Goal: Task Accomplishment & Management: Manage account settings

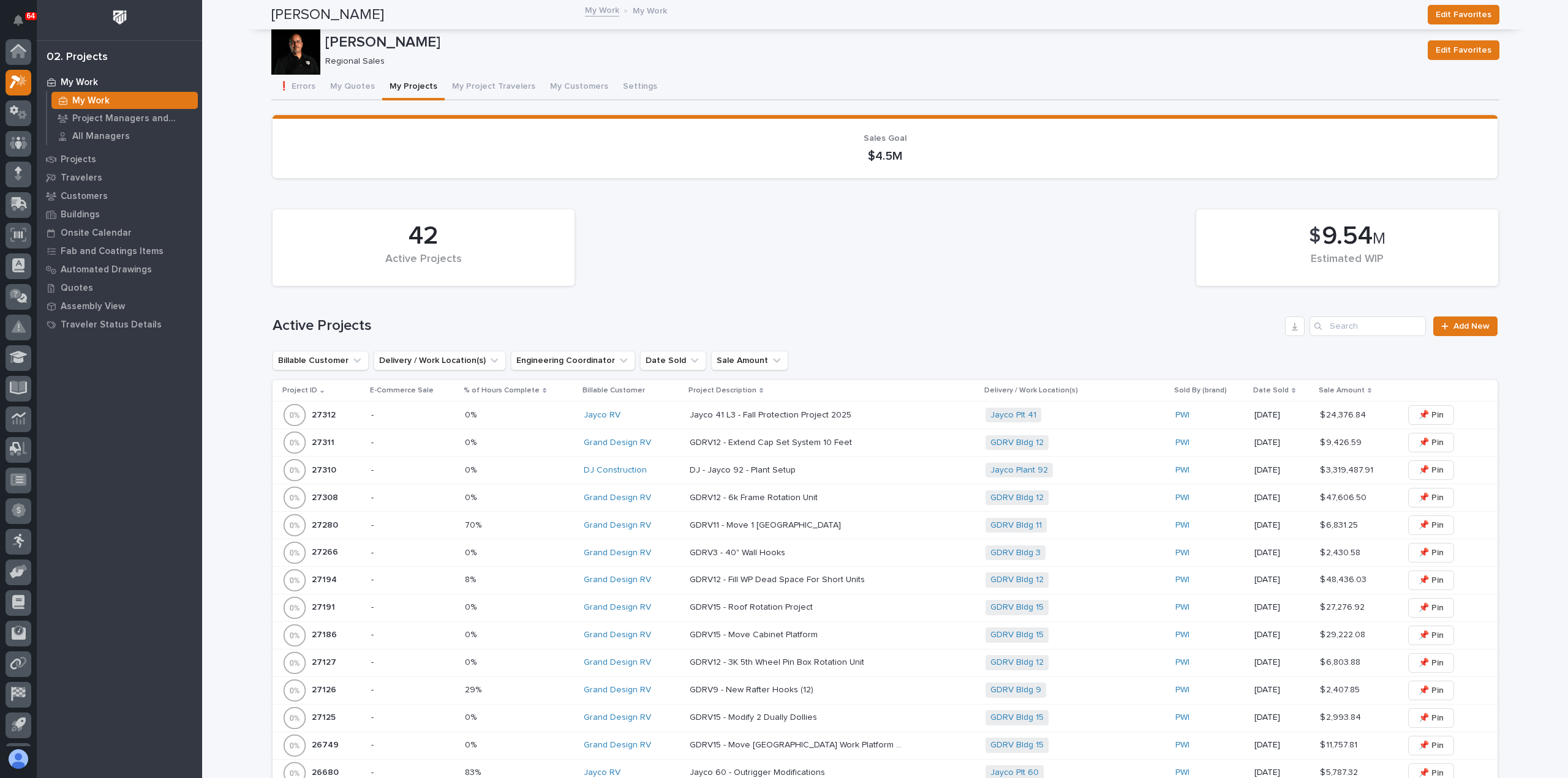
scroll to position [27, 0]
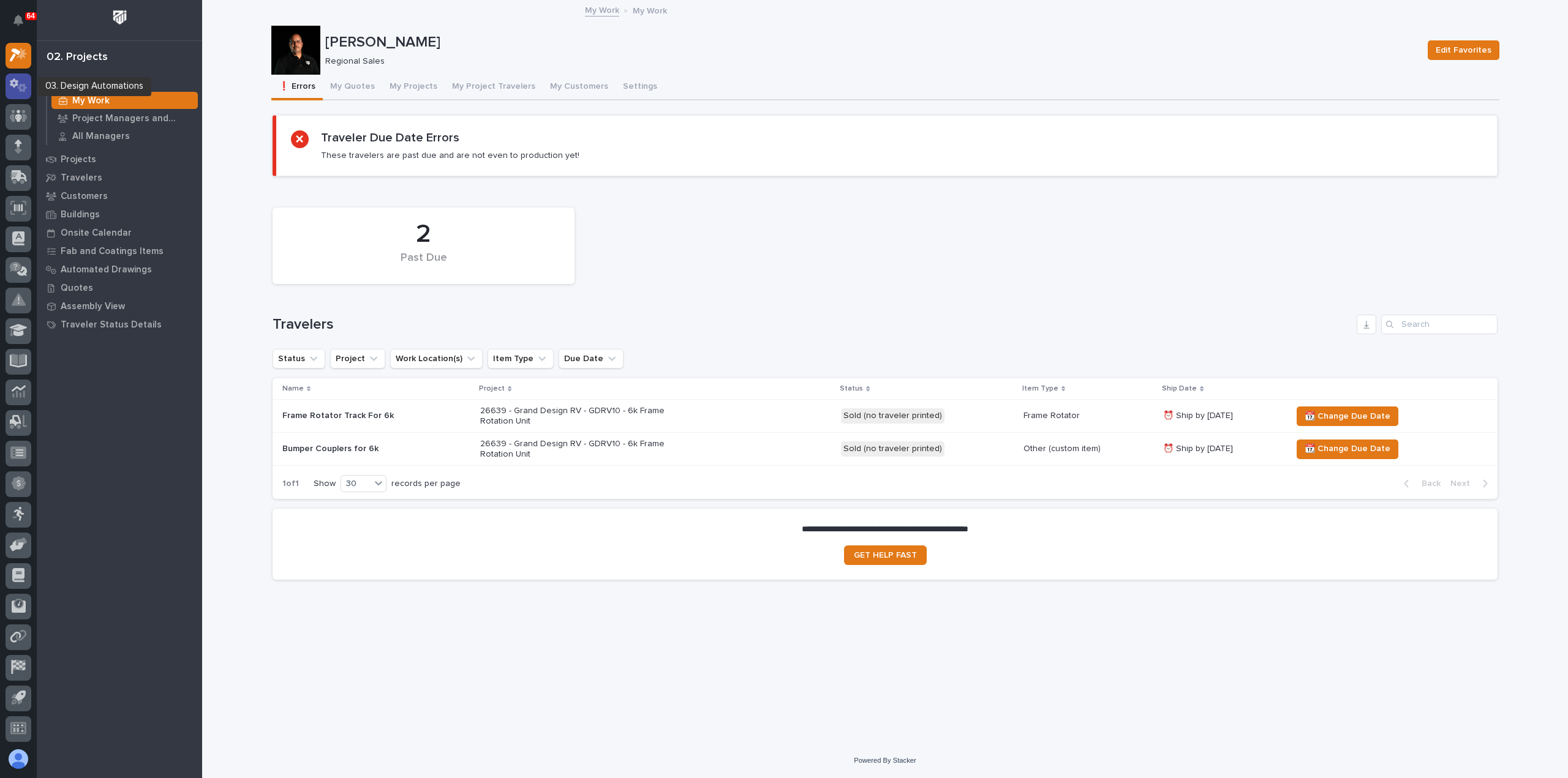
click at [12, 81] on icon at bounding box center [14, 83] width 9 height 9
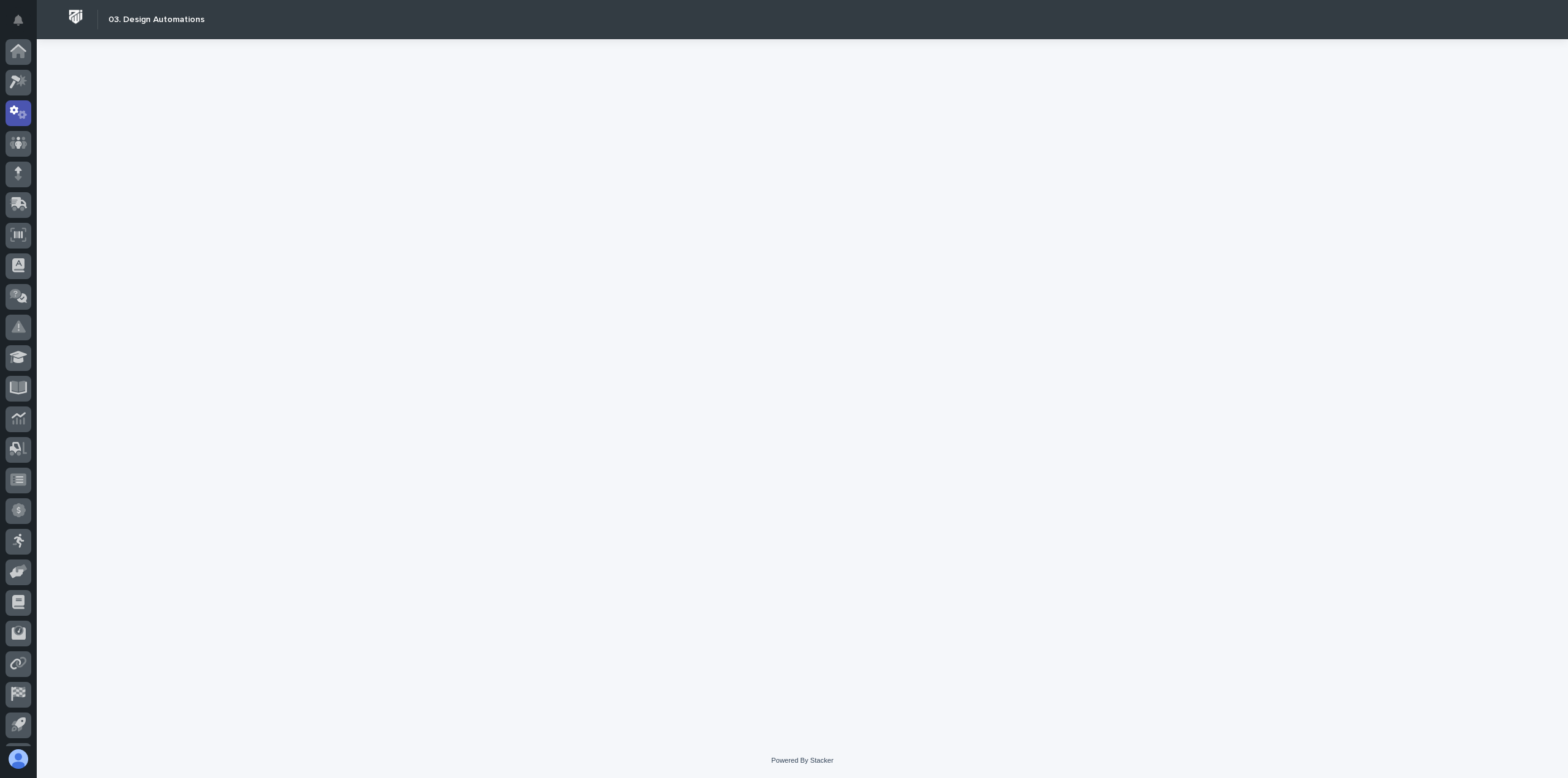
scroll to position [27, 0]
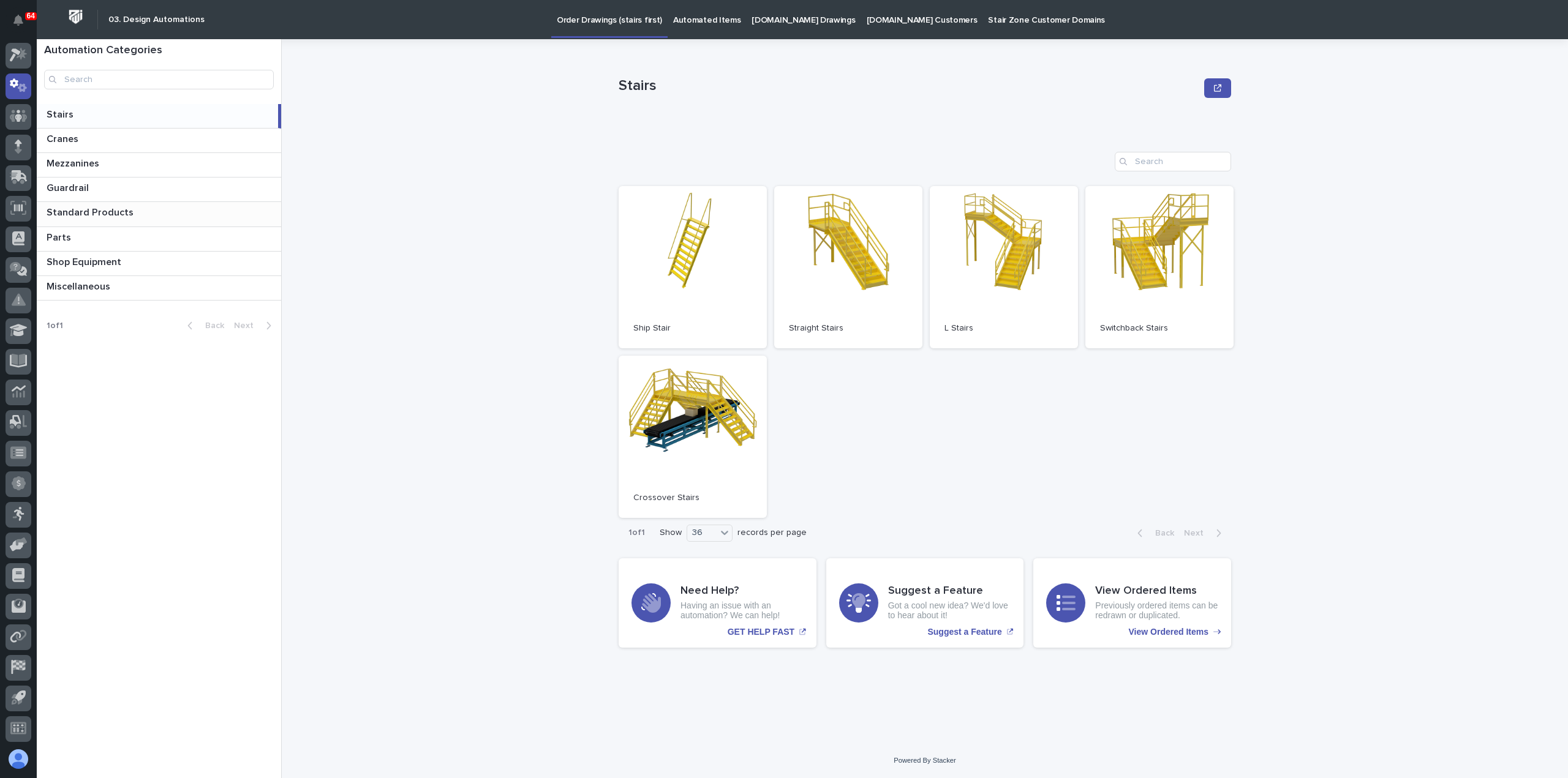
click at [85, 210] on p "Standard Products" at bounding box center [91, 211] width 89 height 14
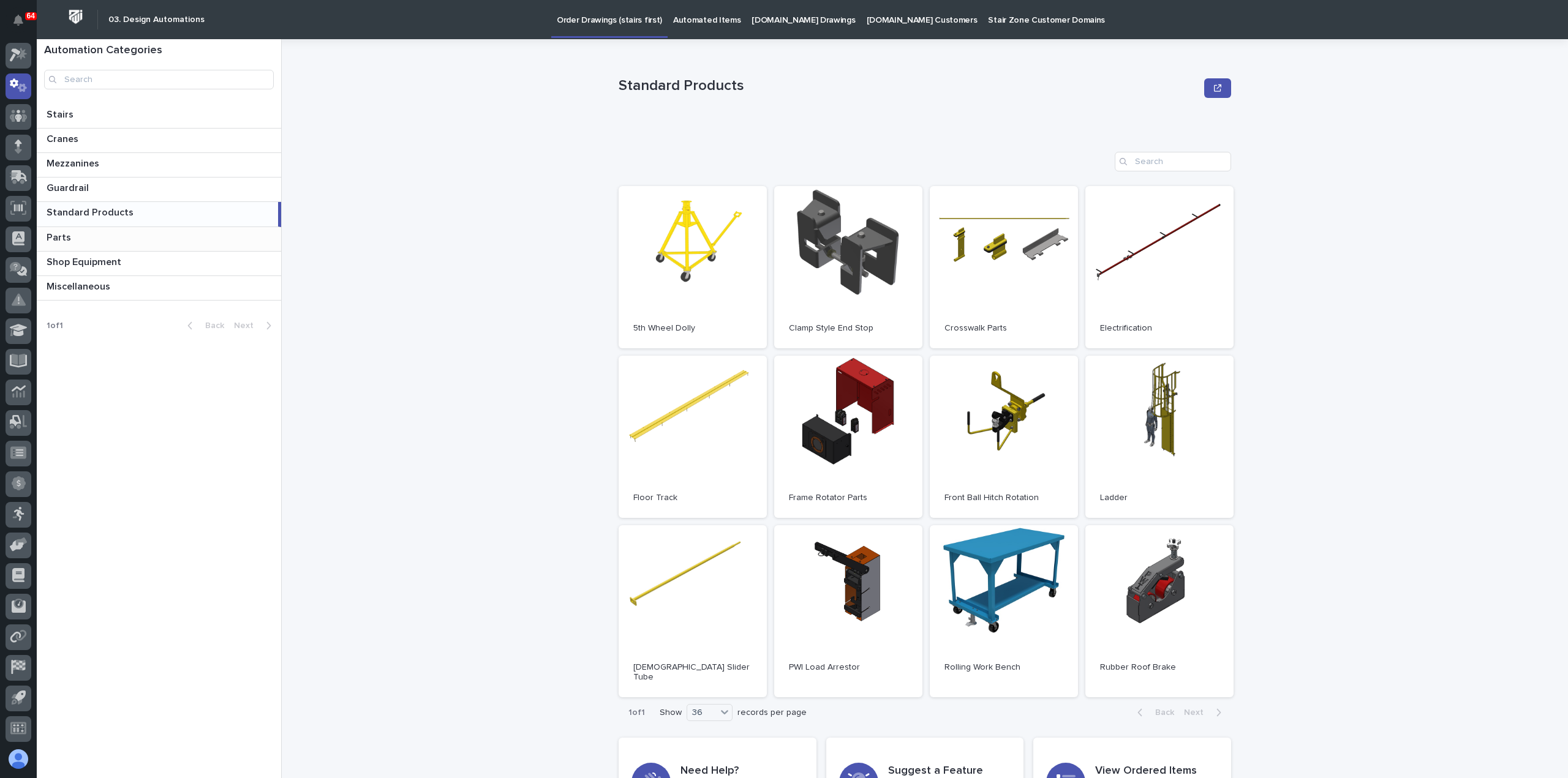
click at [75, 237] on p at bounding box center [161, 238] width 230 height 11
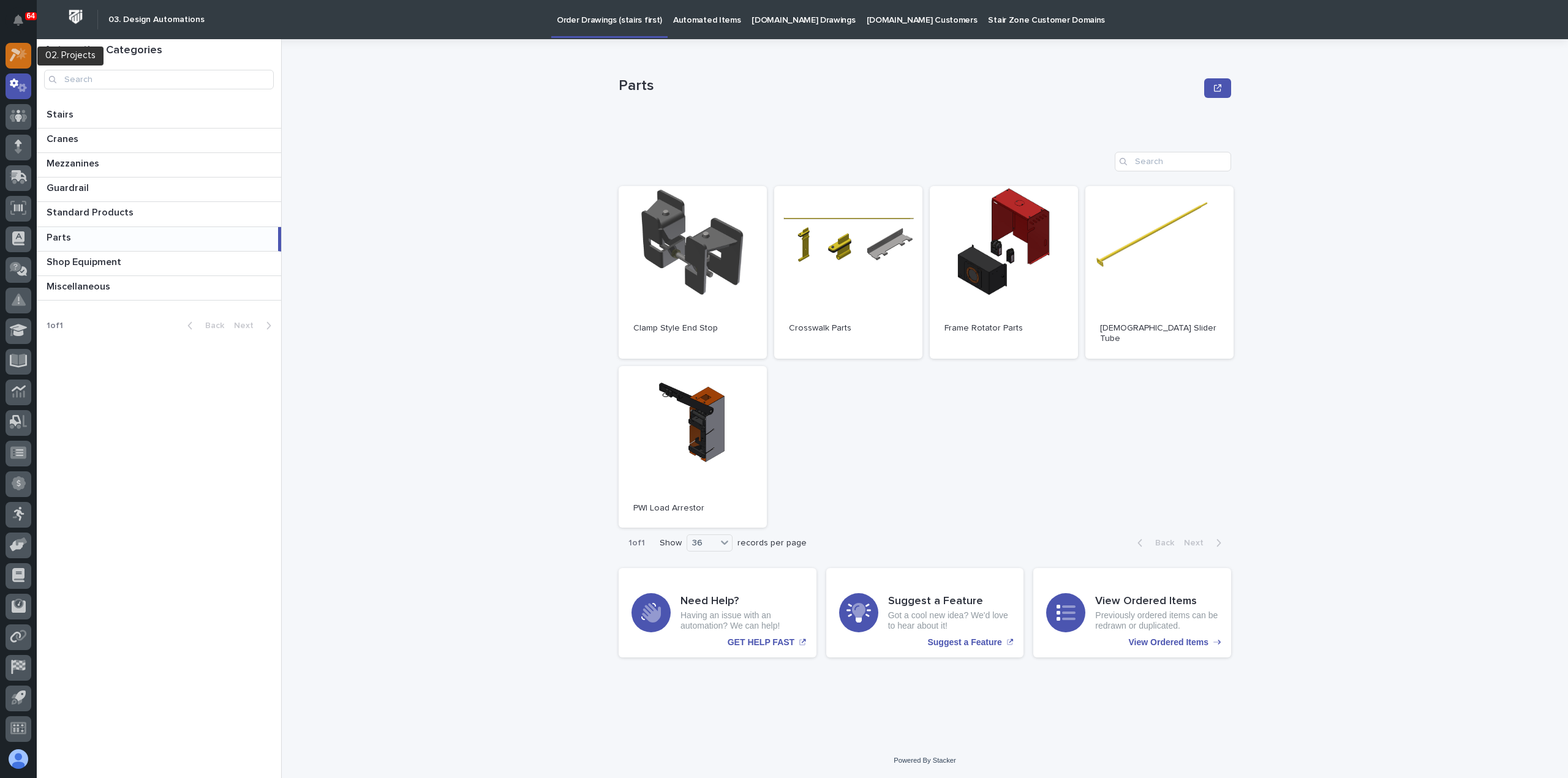
click at [19, 43] on div at bounding box center [19, 56] width 26 height 26
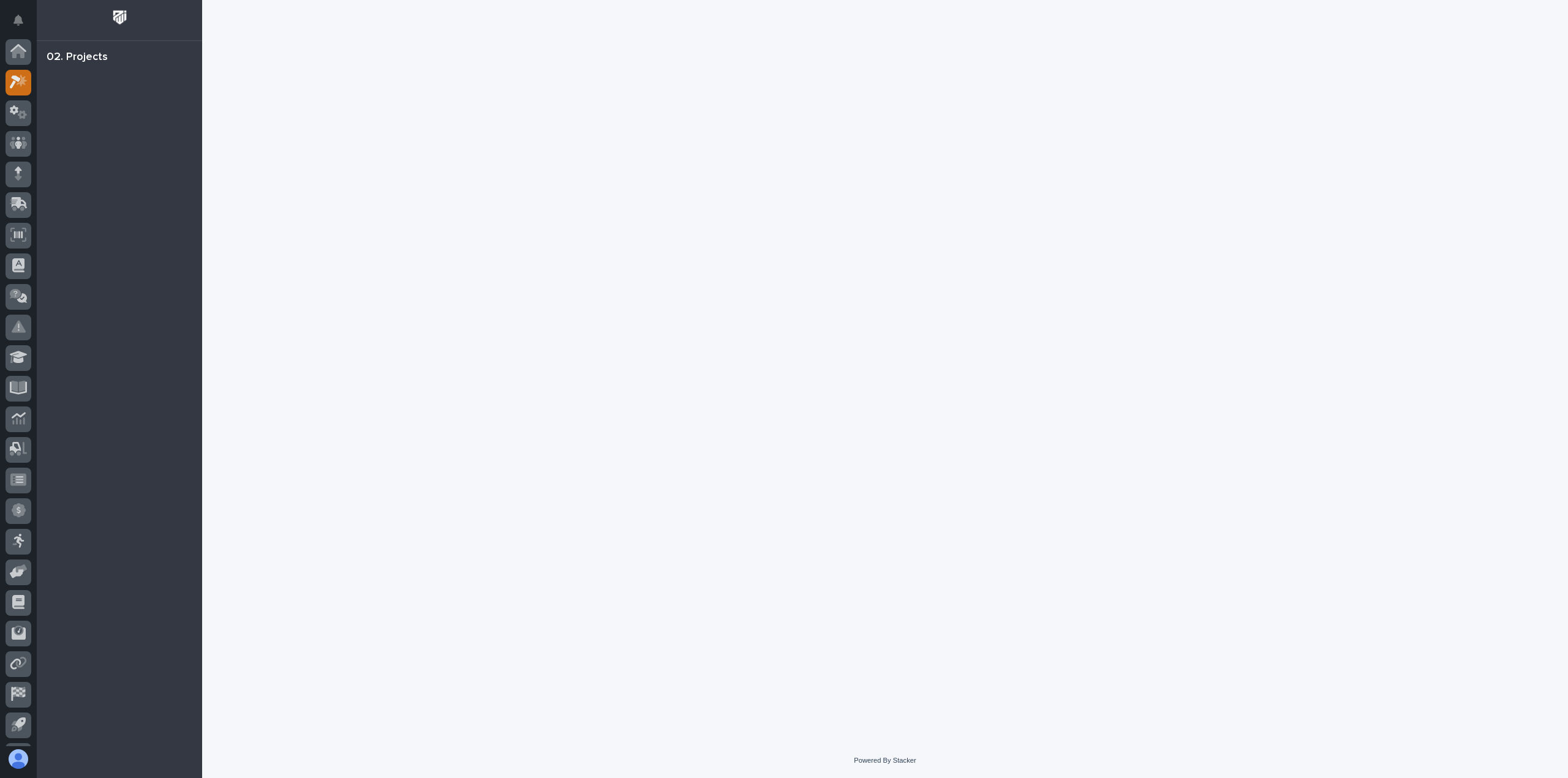
scroll to position [27, 0]
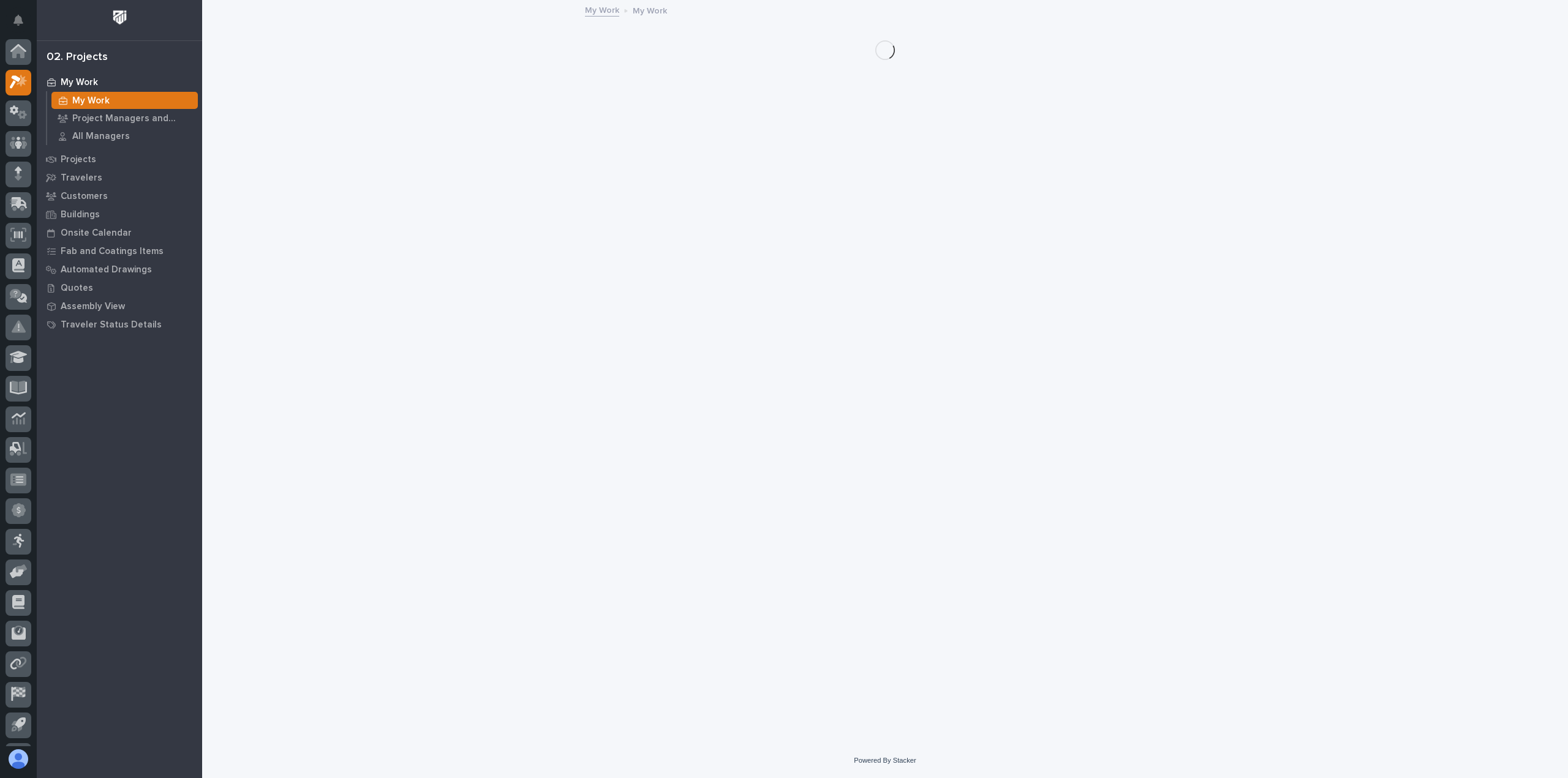
scroll to position [27, 0]
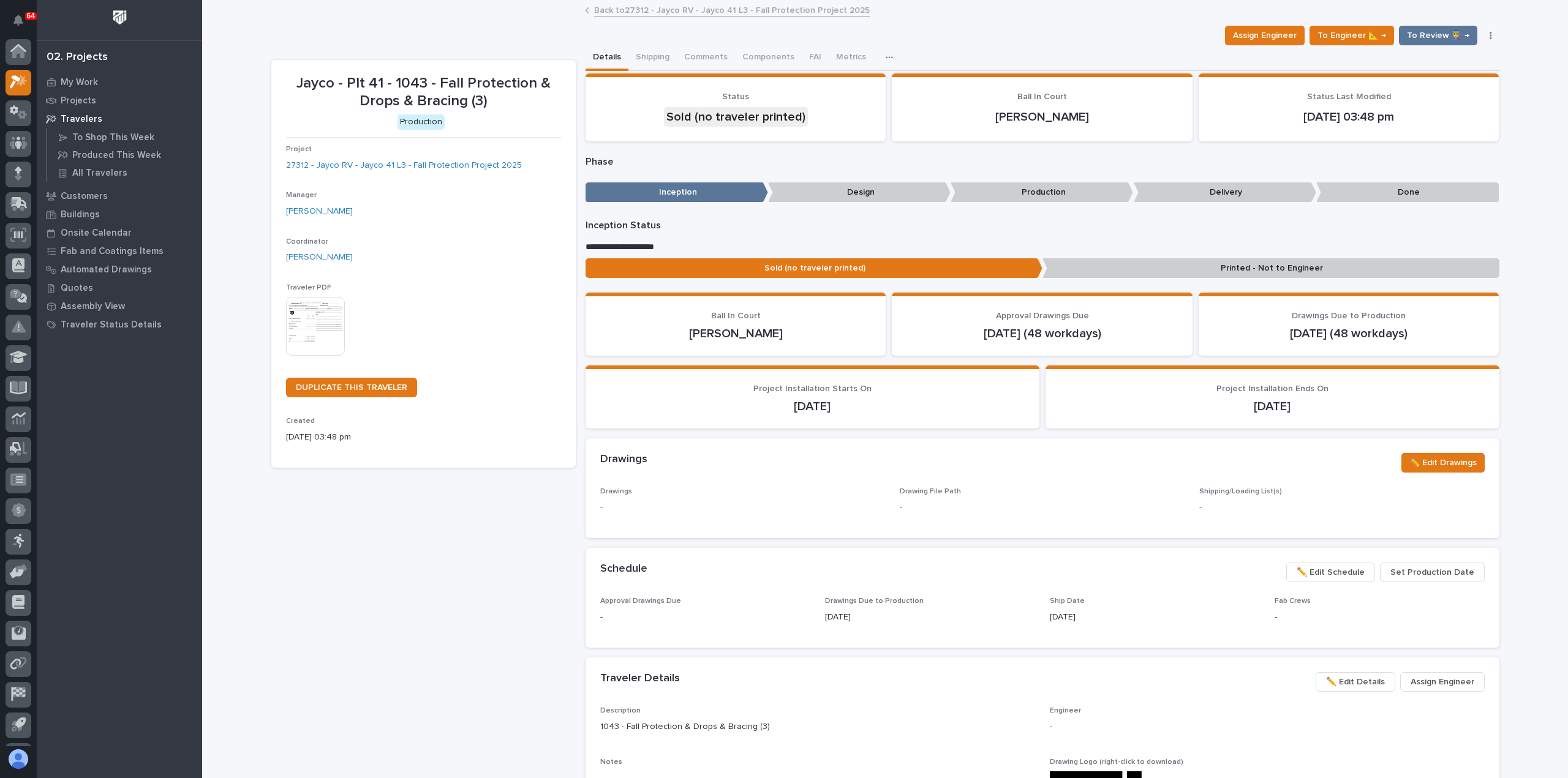
scroll to position [27, 0]
click at [73, 77] on p "My Work" at bounding box center [79, 83] width 37 height 11
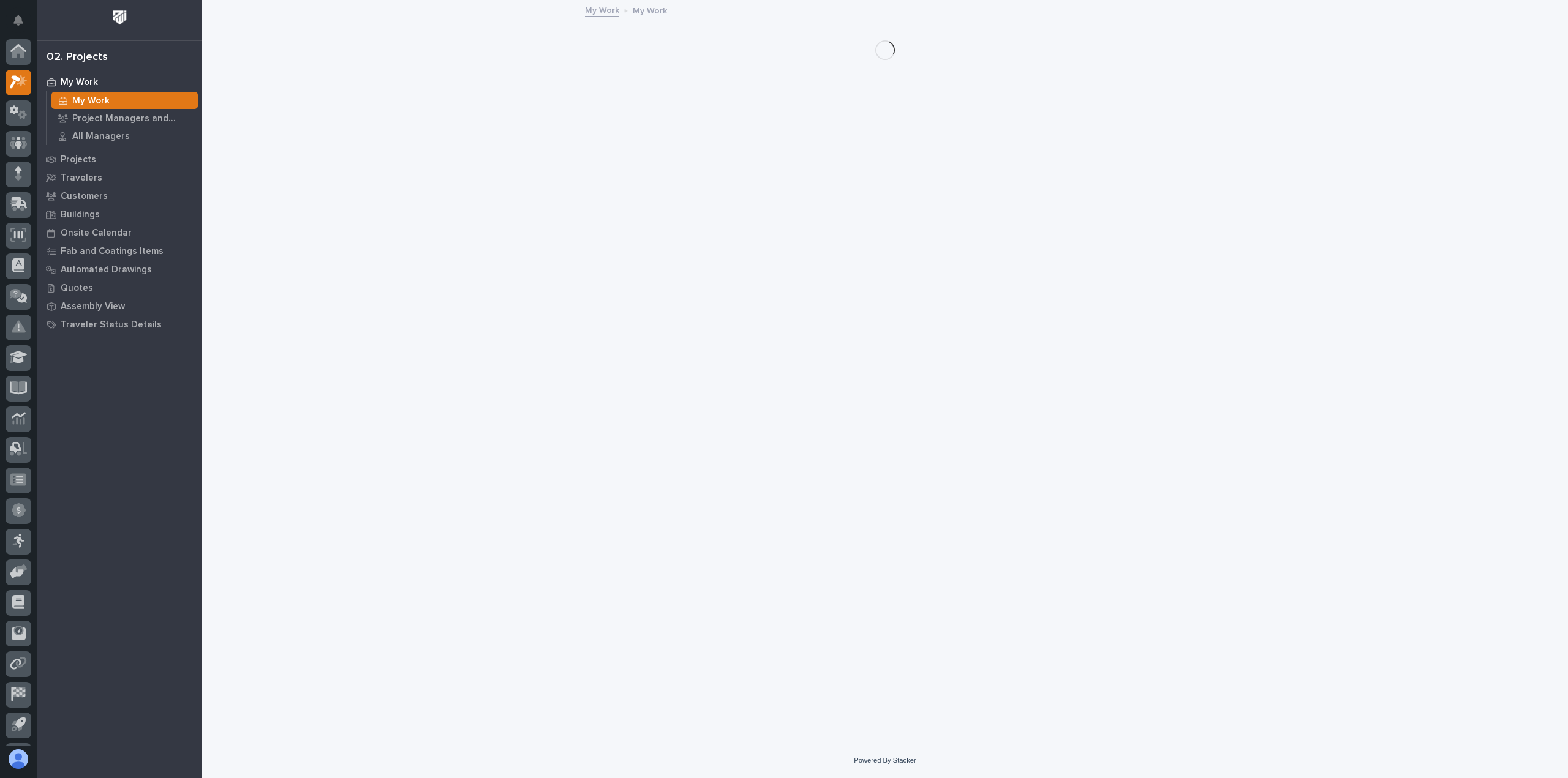
scroll to position [27, 0]
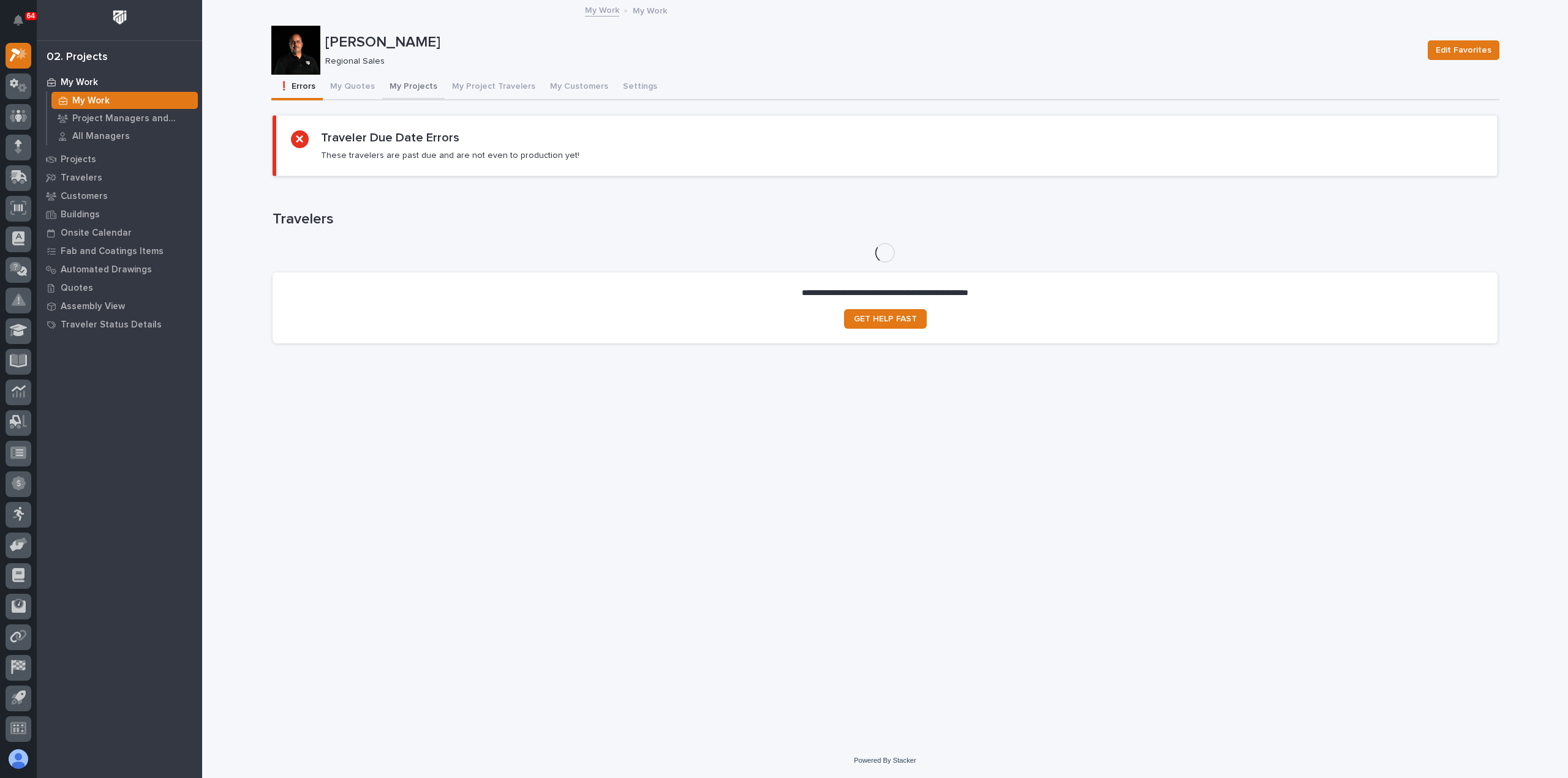
click at [411, 83] on button "My Projects" at bounding box center [413, 88] width 63 height 26
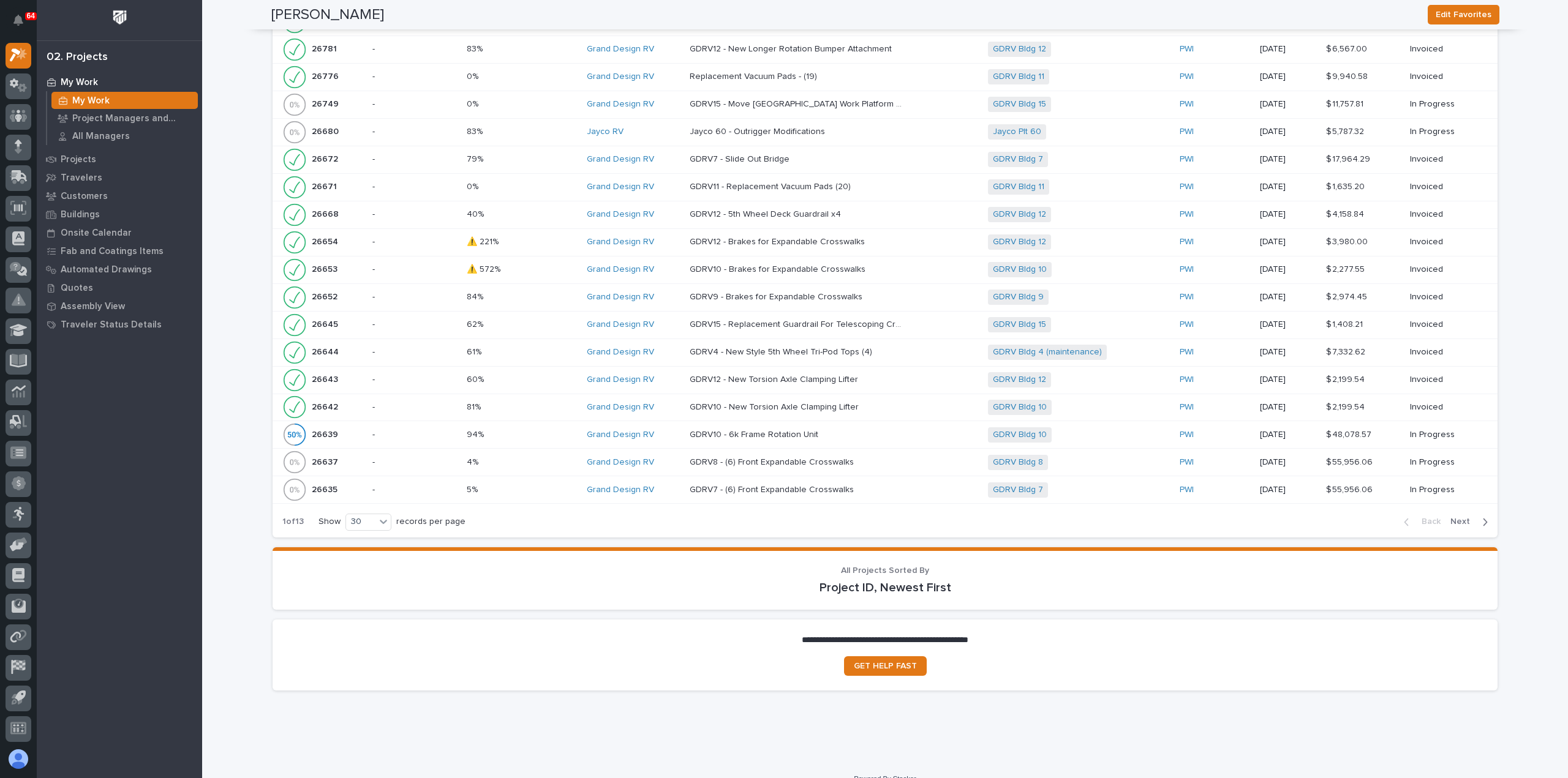
scroll to position [1885, 0]
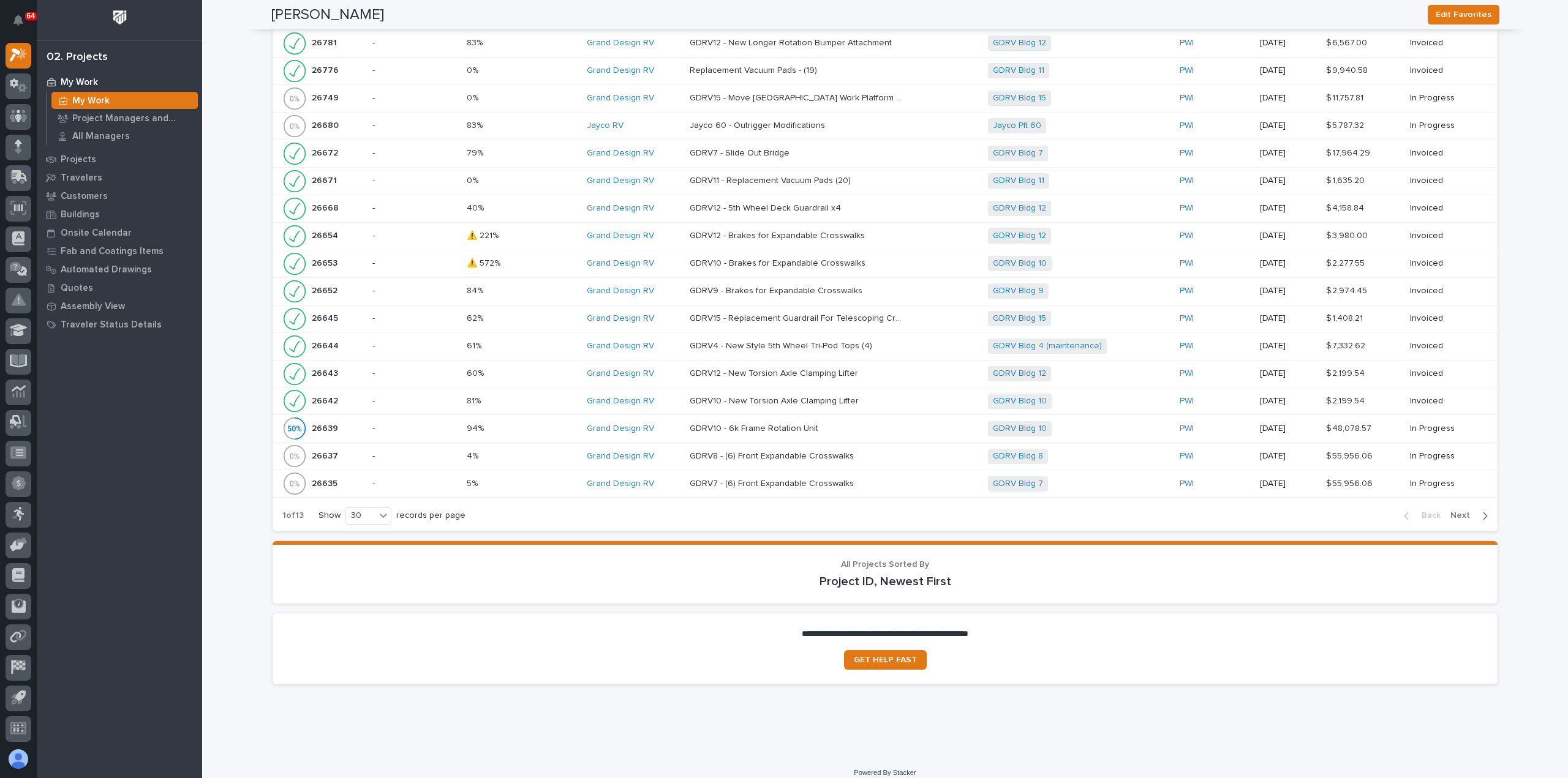
click at [1462, 510] on span "Next" at bounding box center [1463, 515] width 27 height 11
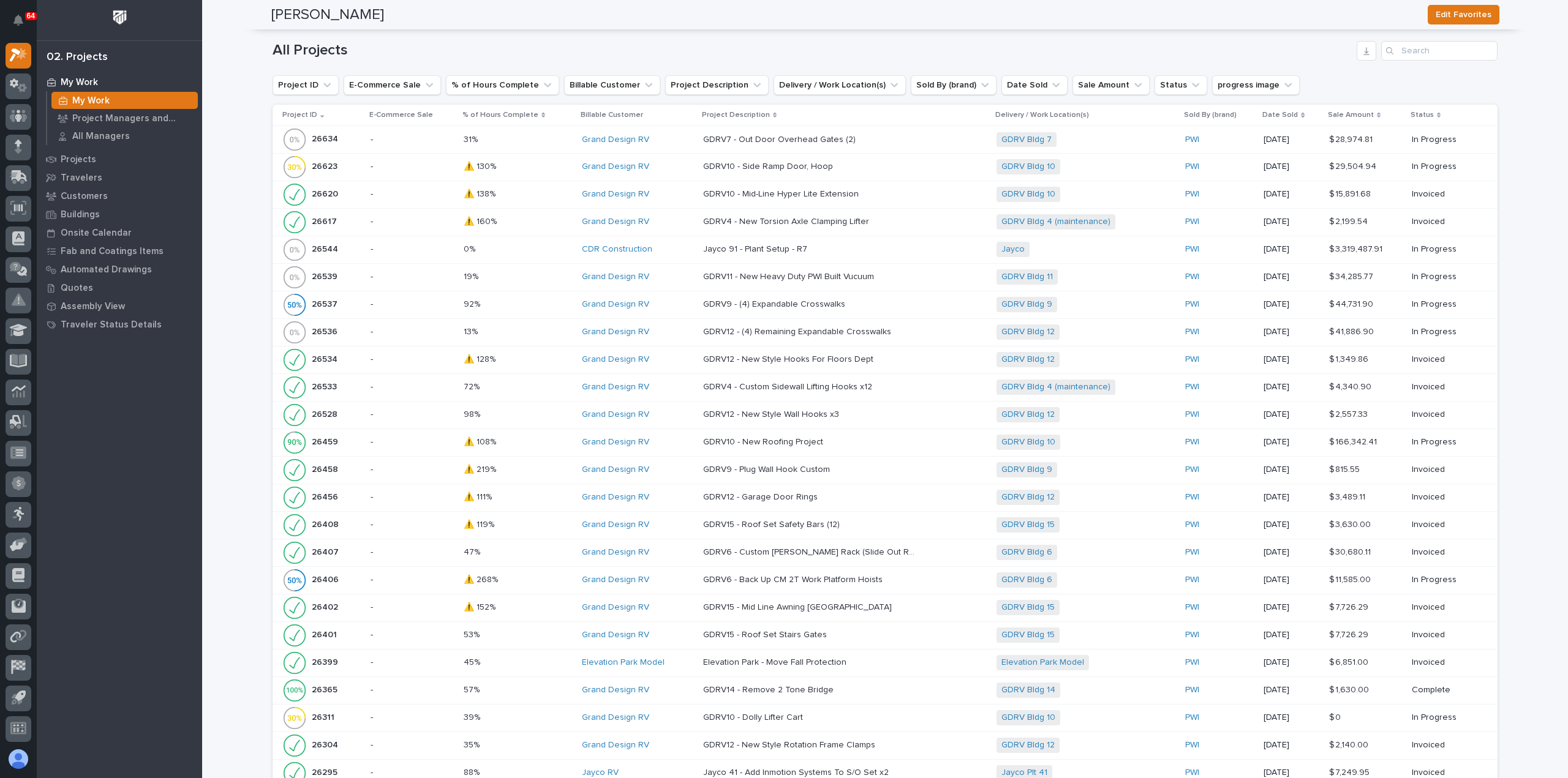
scroll to position [1335, 0]
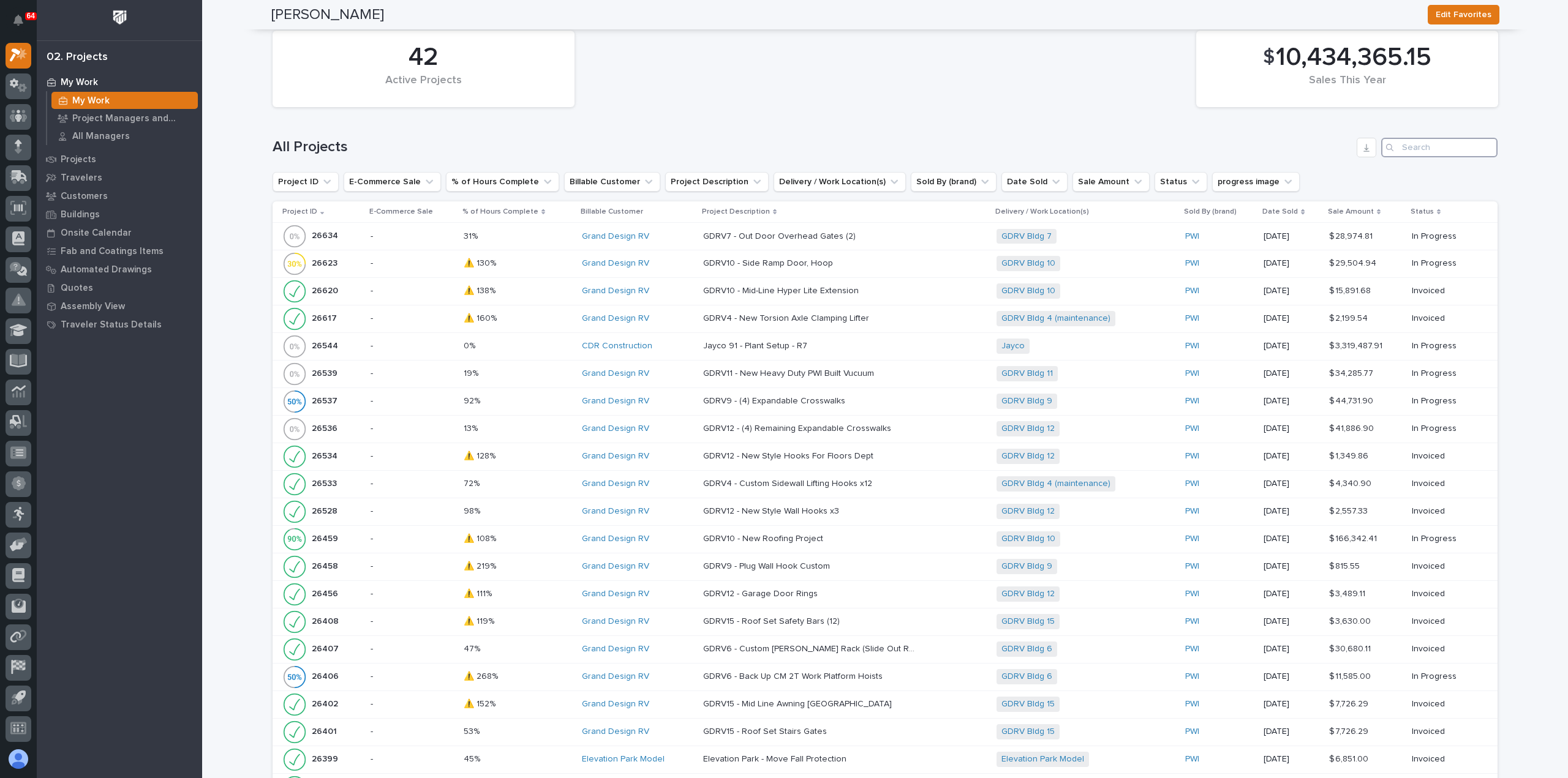
click at [1414, 140] on input "Search" at bounding box center [1439, 147] width 116 height 19
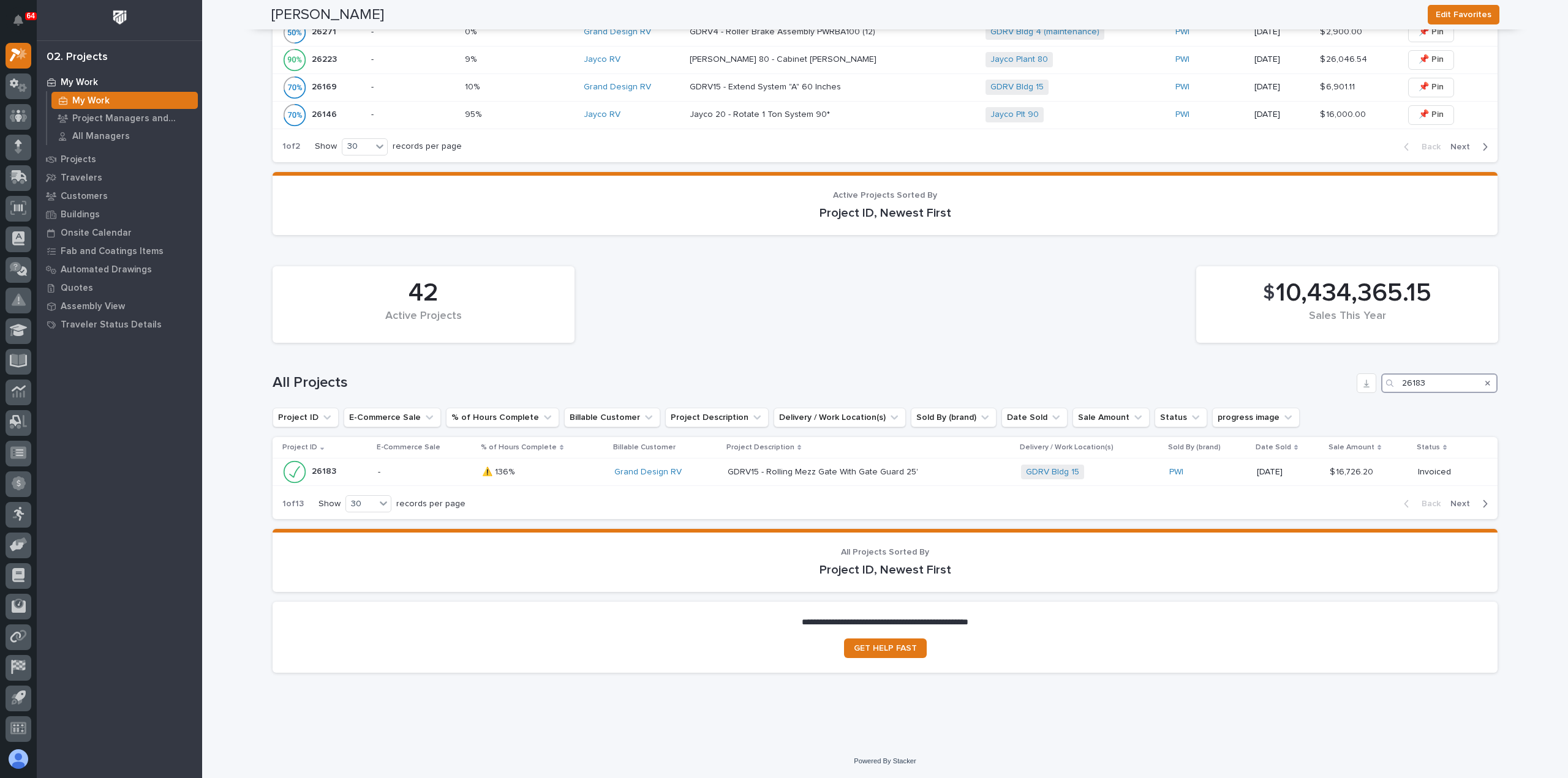
scroll to position [1093, 0]
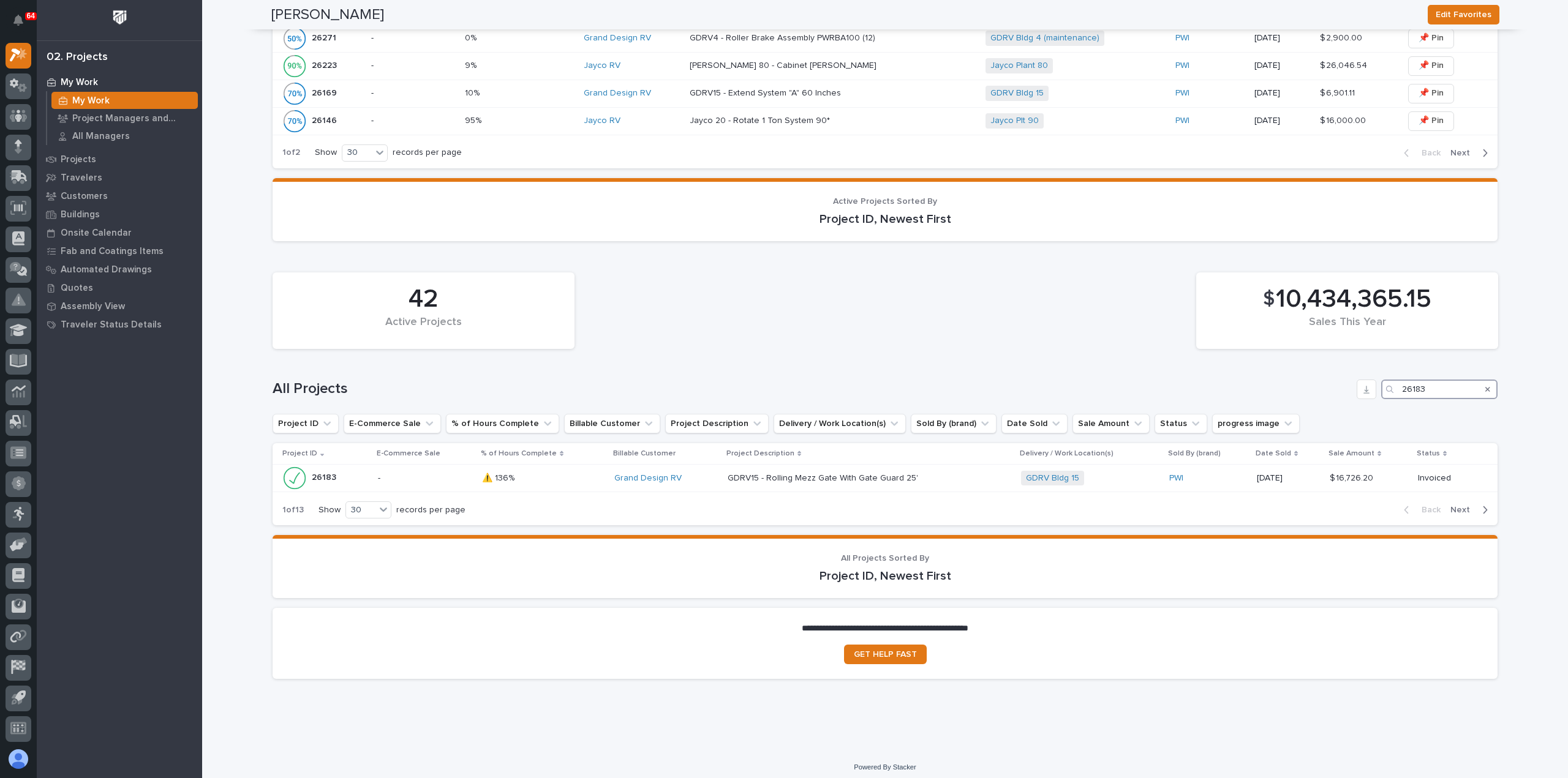
type input "26183"
click at [675, 474] on div "Grand Design RV" at bounding box center [666, 478] width 103 height 10
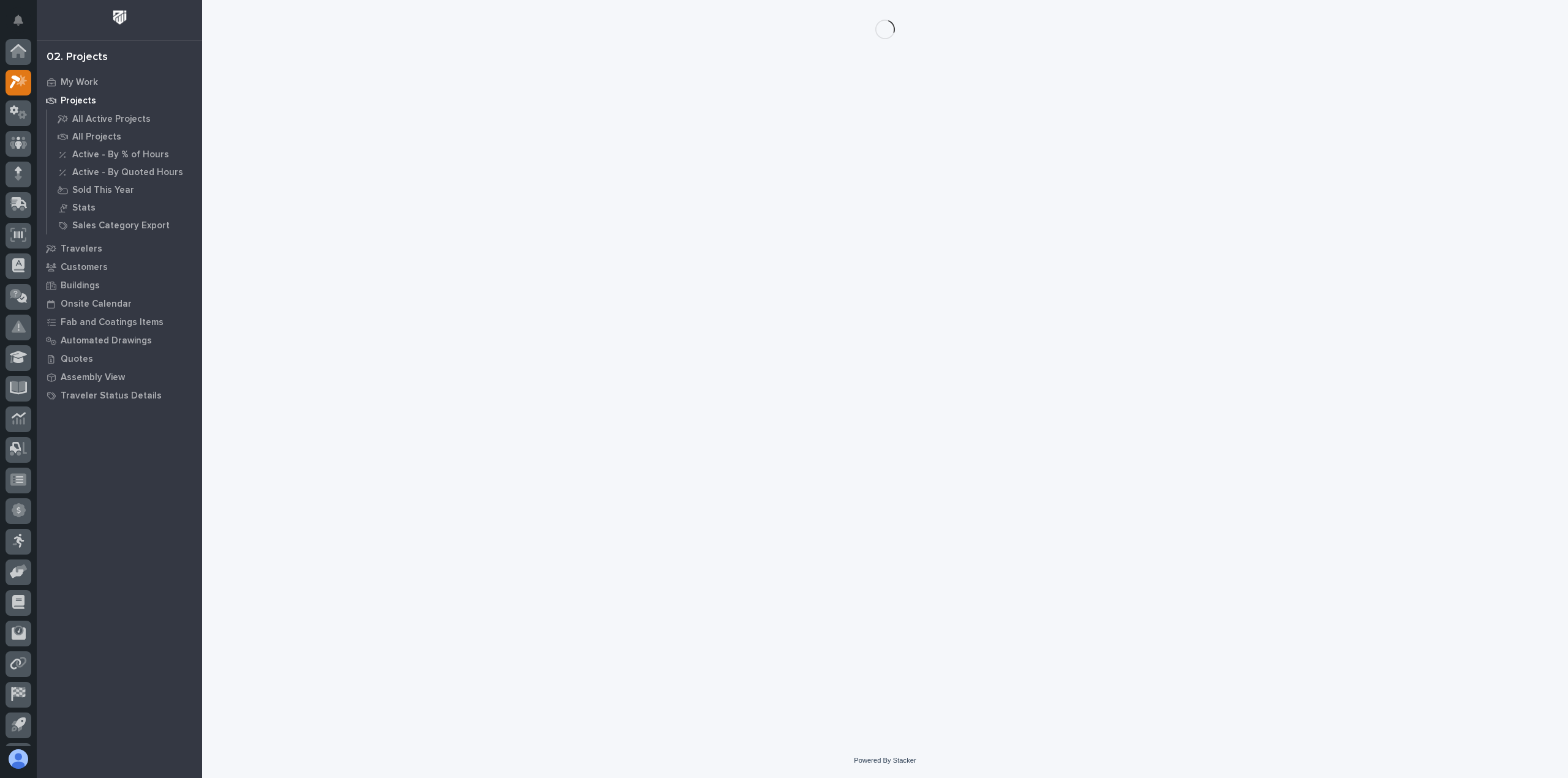
scroll to position [27, 0]
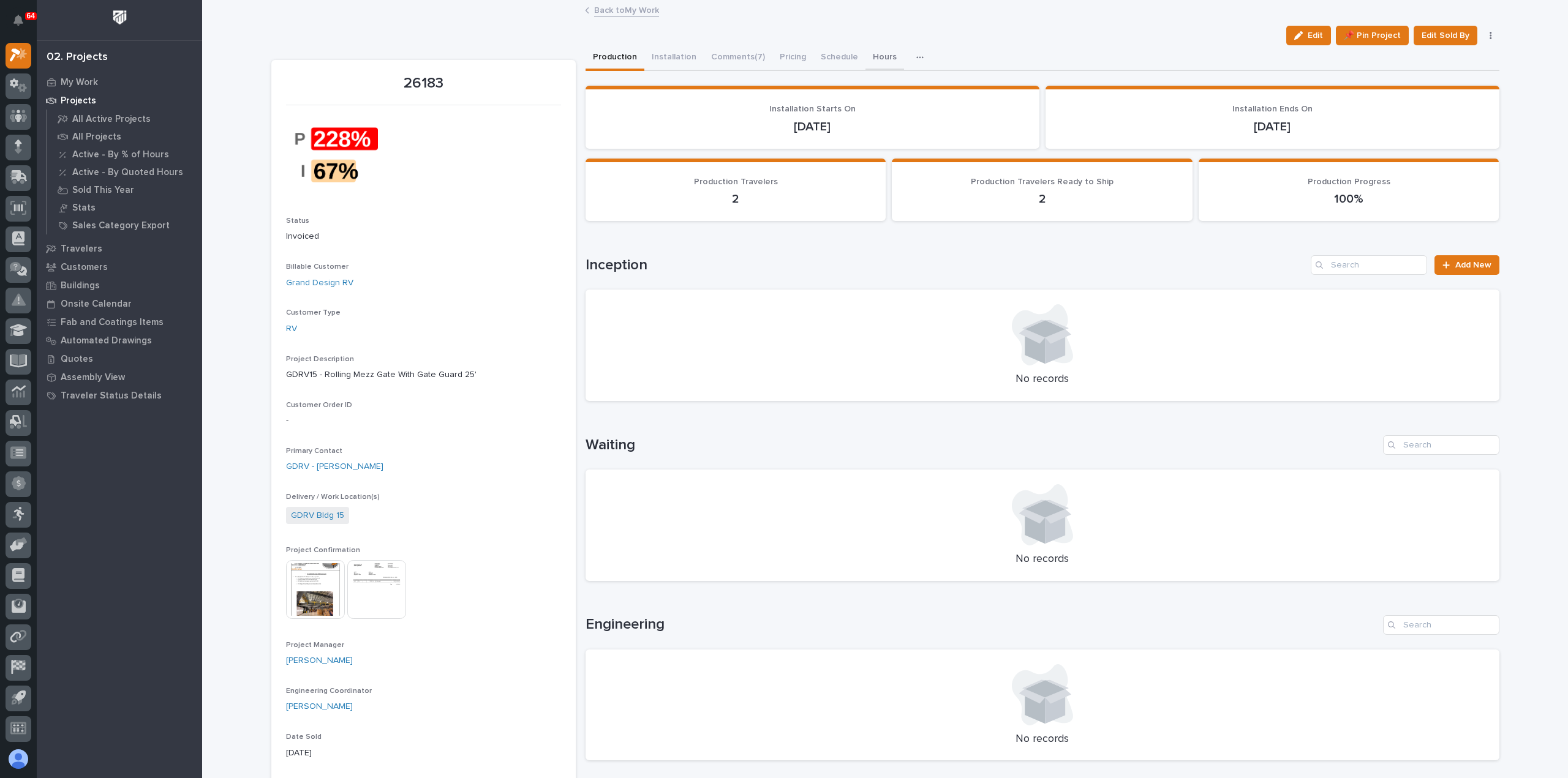
click at [866, 51] on button "Hours" at bounding box center [885, 58] width 39 height 26
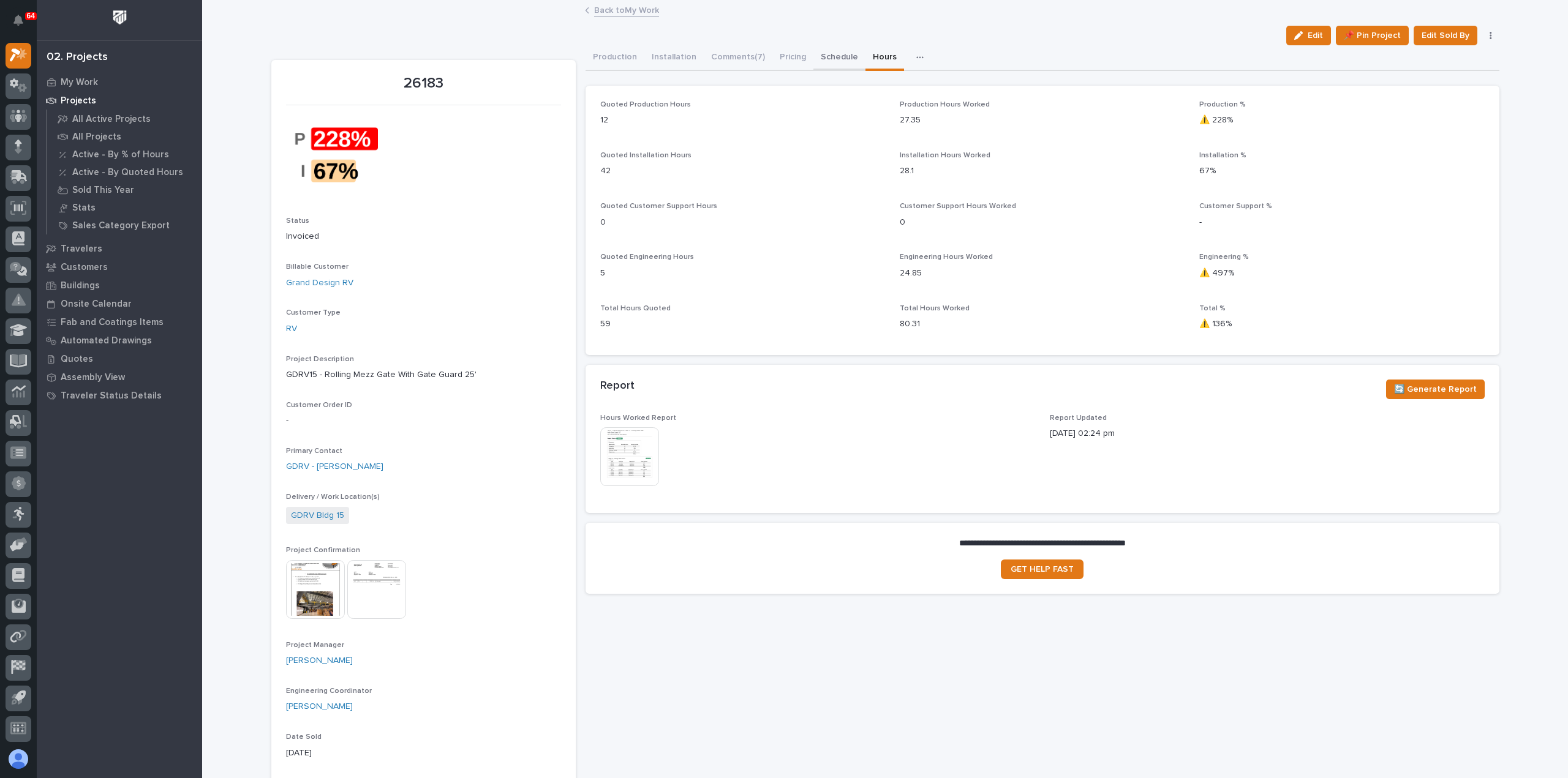
click at [831, 56] on button "Schedule" at bounding box center [839, 58] width 52 height 26
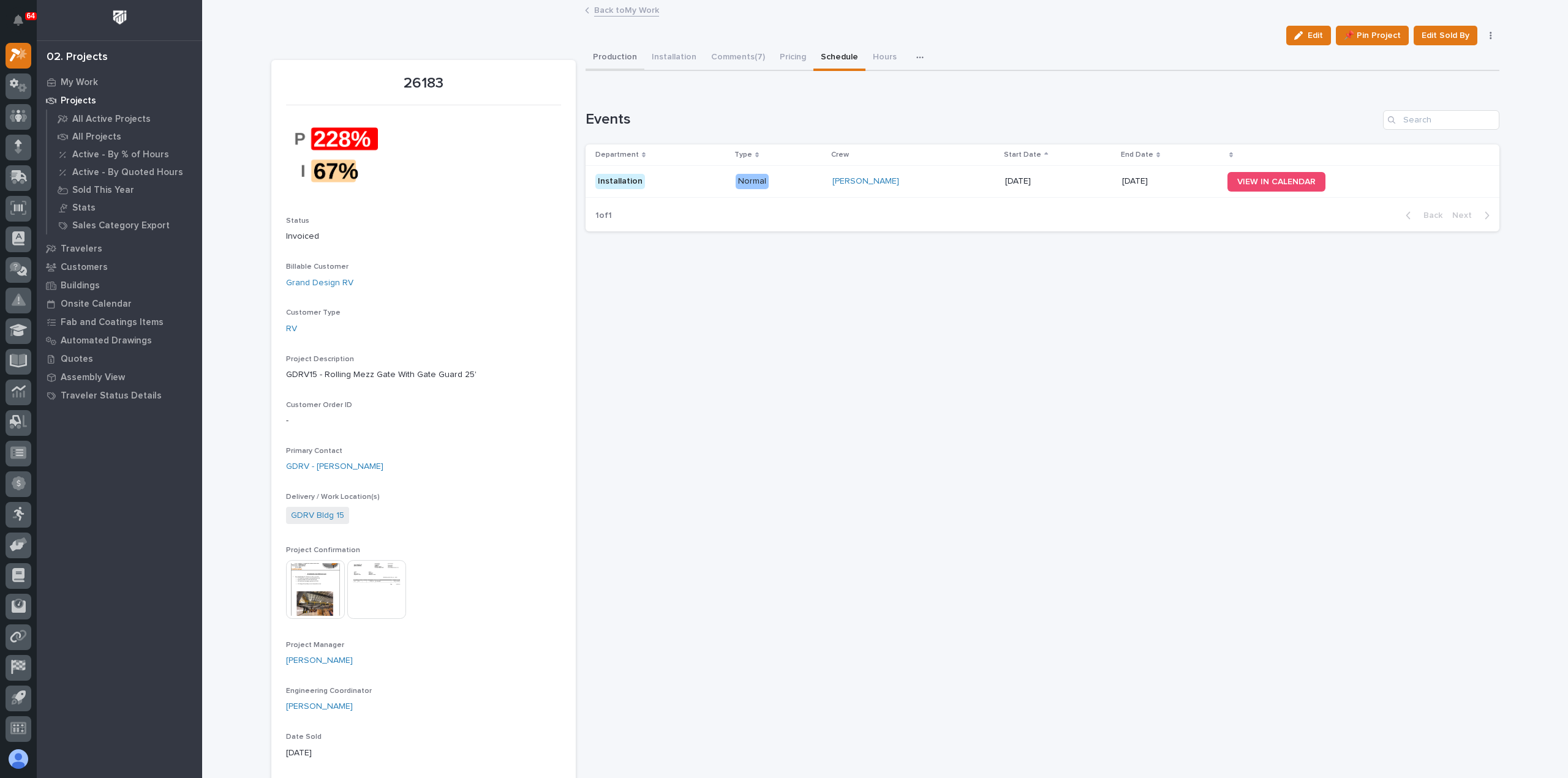
click at [616, 59] on button "Production" at bounding box center [615, 58] width 59 height 26
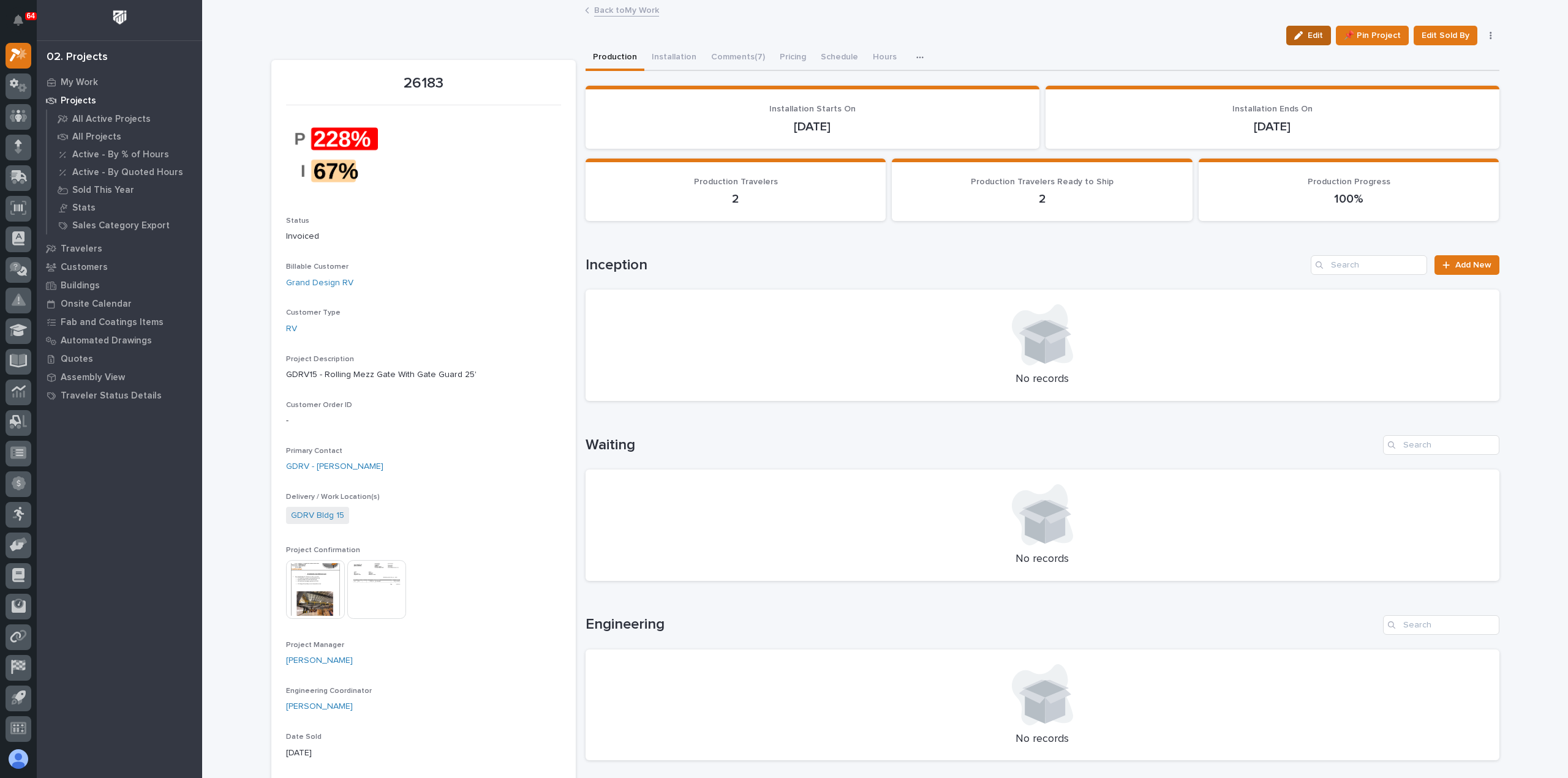
click at [1313, 35] on span "Edit" at bounding box center [1315, 35] width 15 height 11
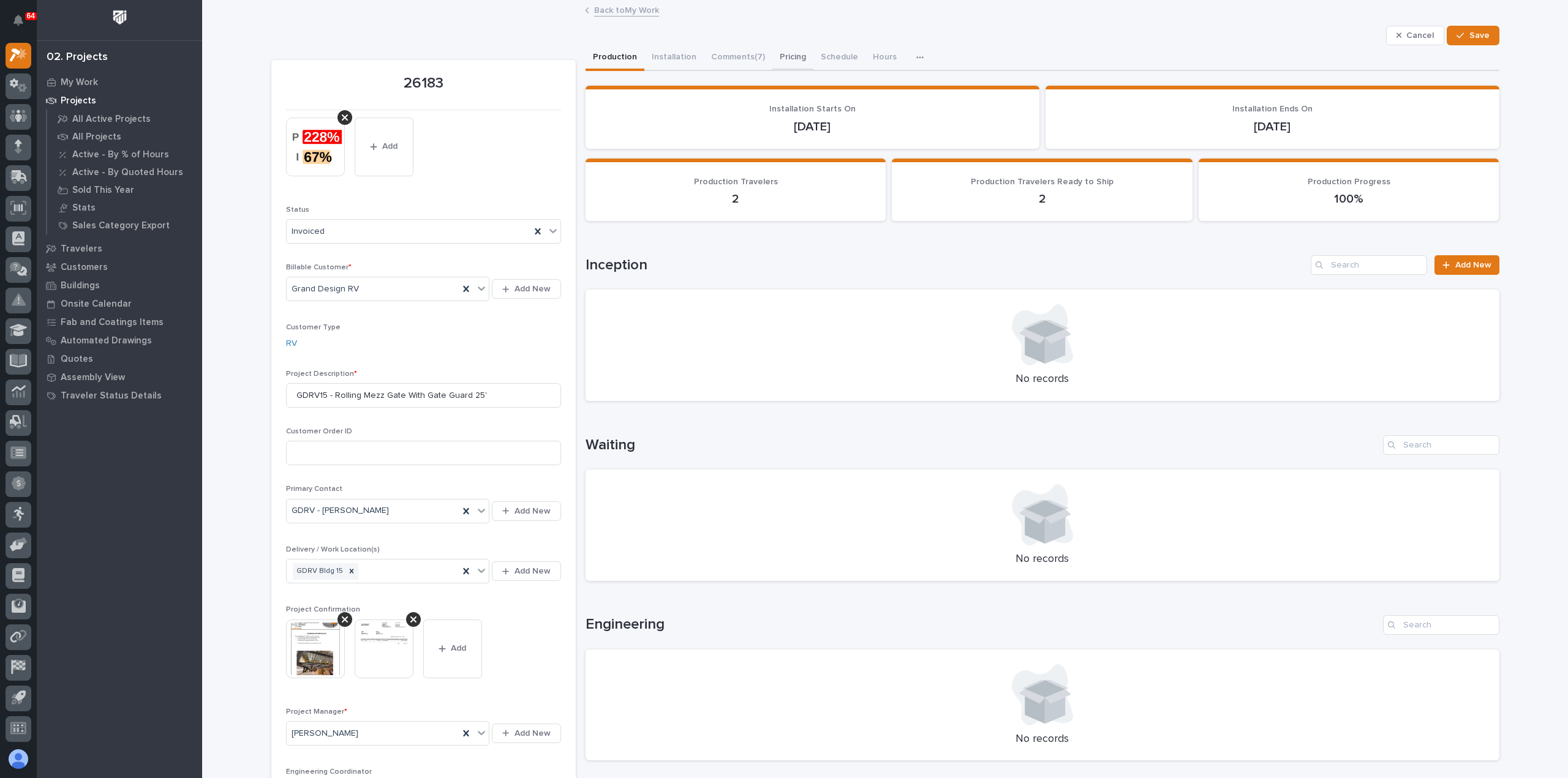
click at [781, 55] on button "Pricing" at bounding box center [793, 58] width 41 height 26
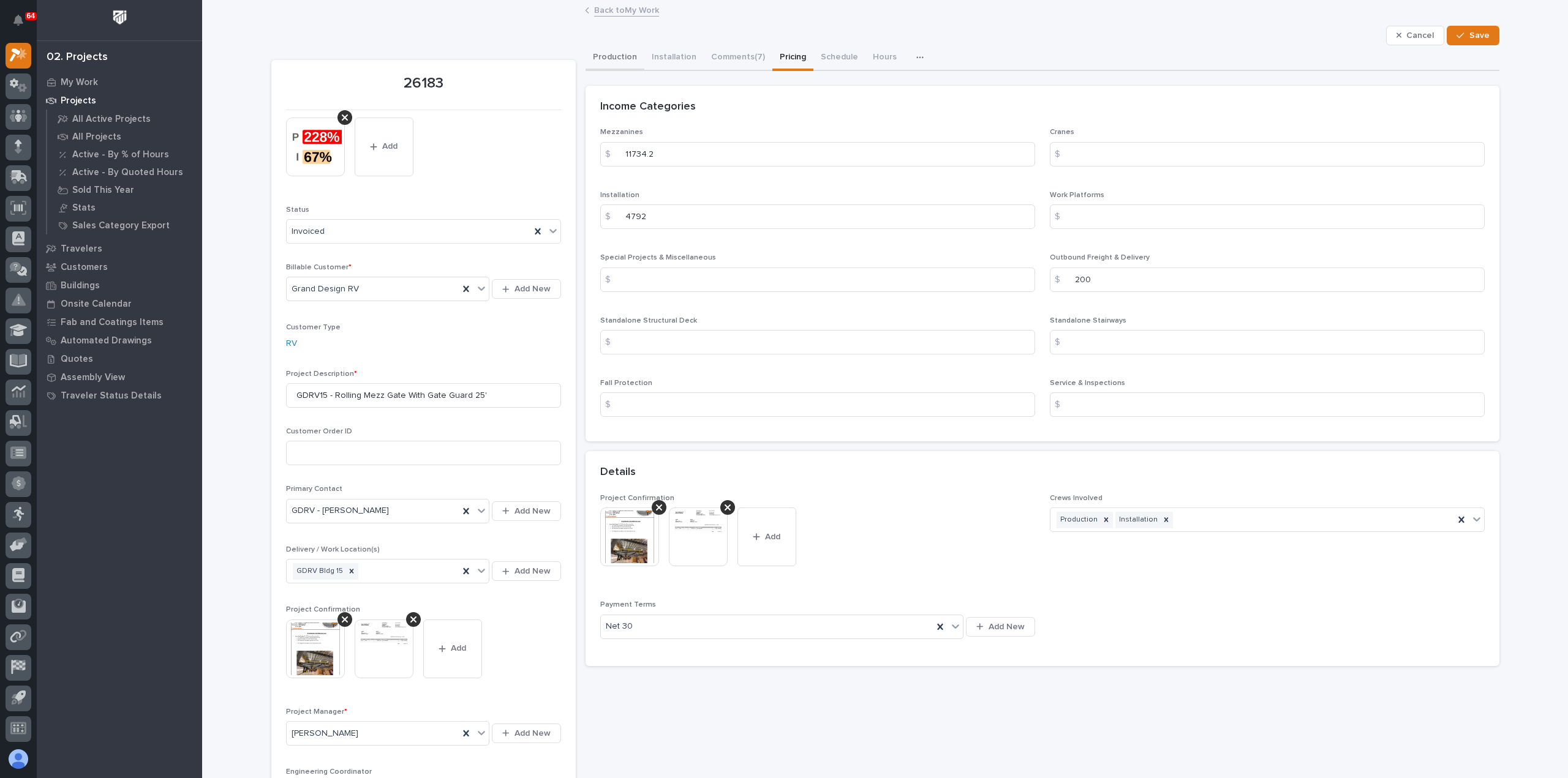
click at [605, 55] on button "Production" at bounding box center [615, 58] width 59 height 26
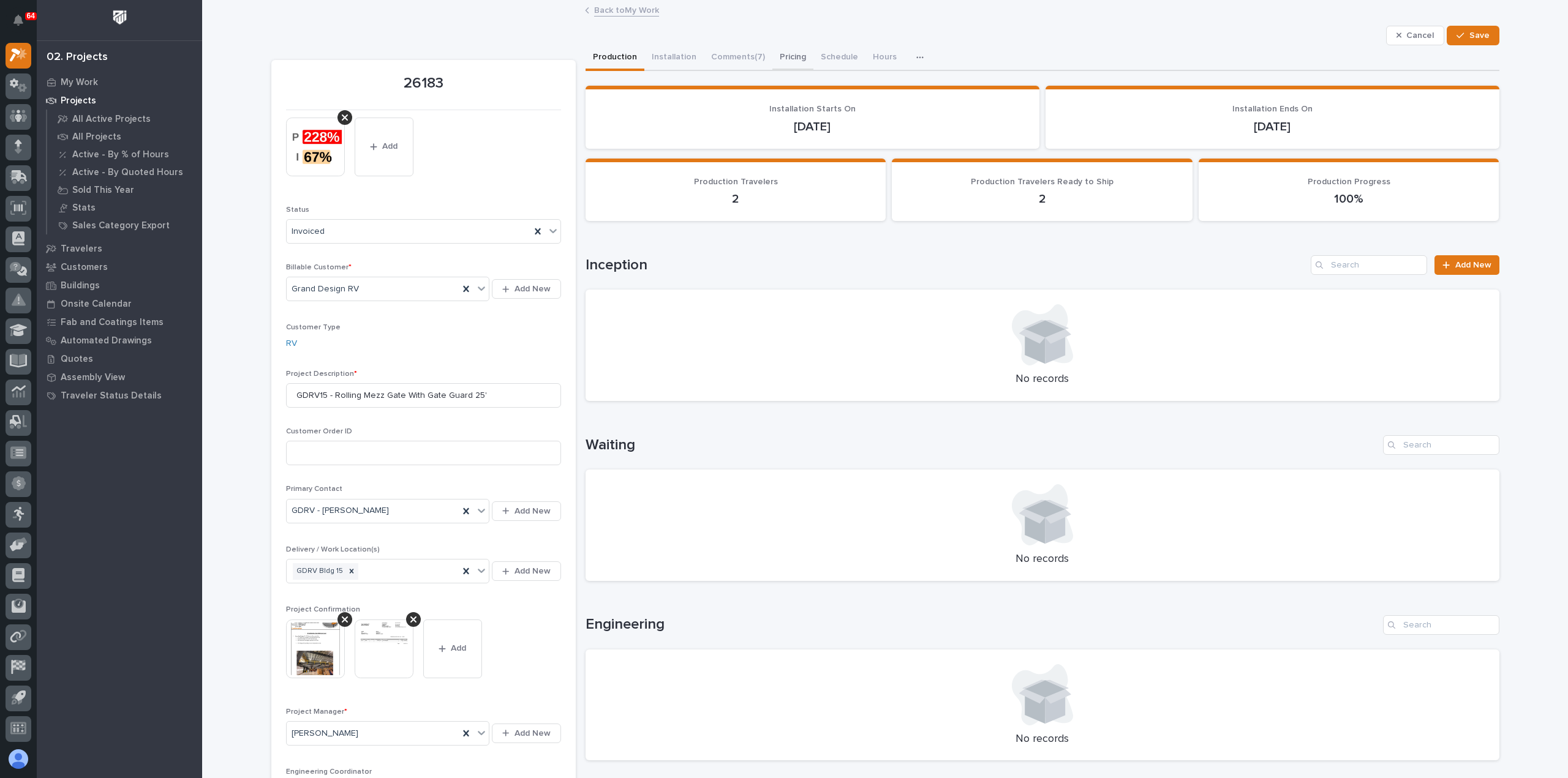
click at [778, 56] on button "Pricing" at bounding box center [793, 58] width 41 height 26
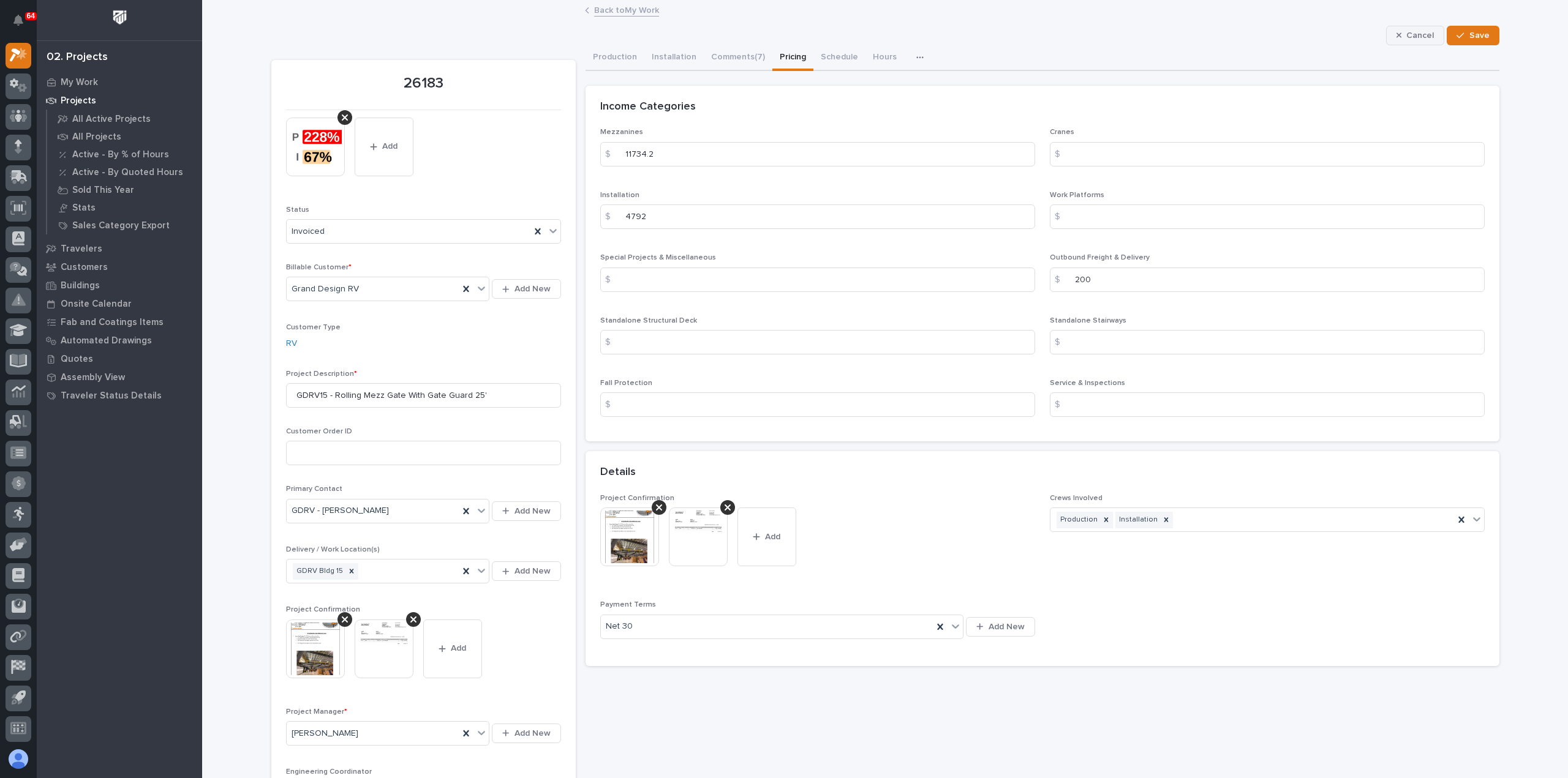
click at [1416, 36] on span "Cancel" at bounding box center [1420, 35] width 27 height 11
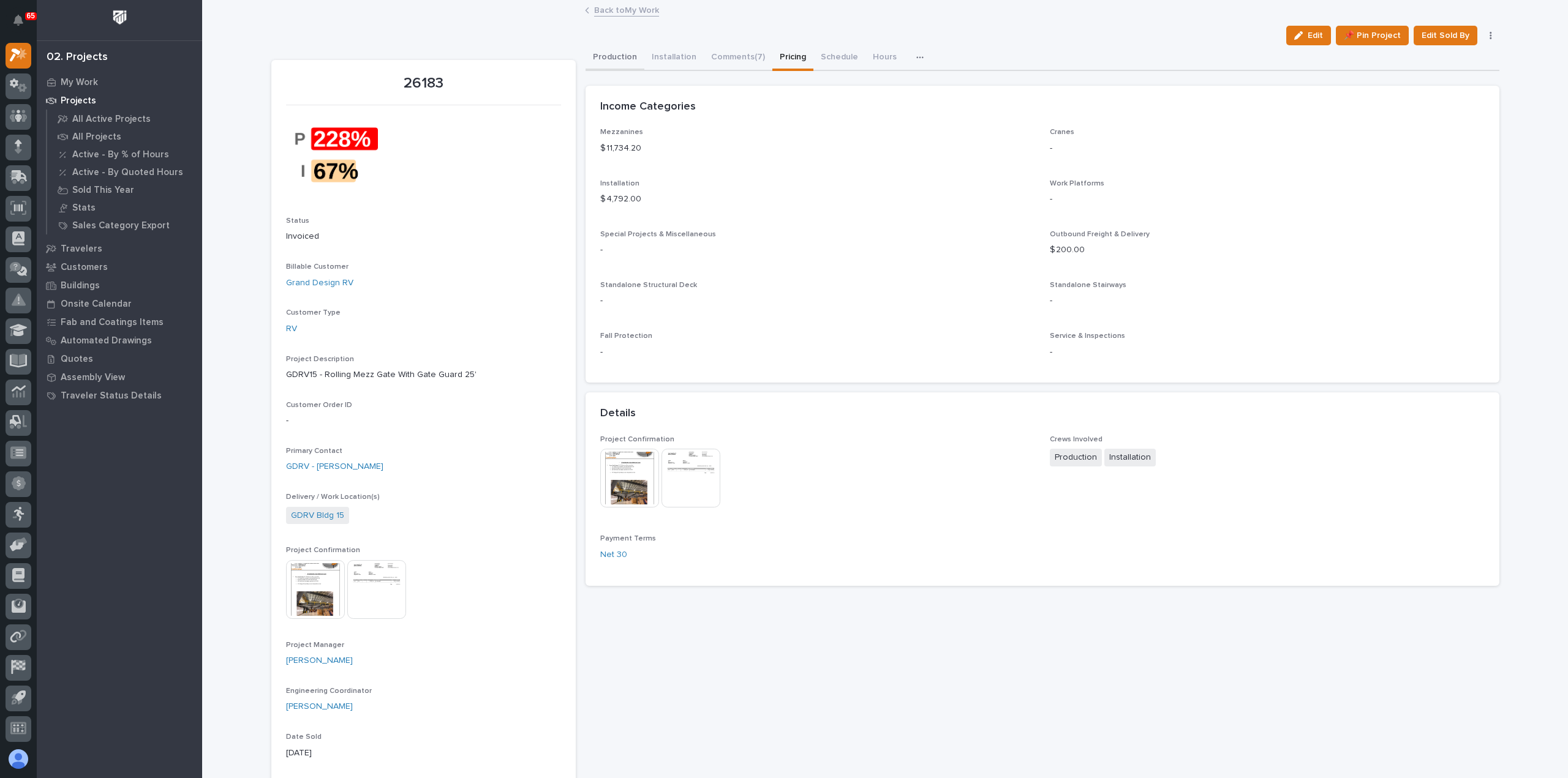
click at [614, 56] on button "Production" at bounding box center [615, 58] width 59 height 26
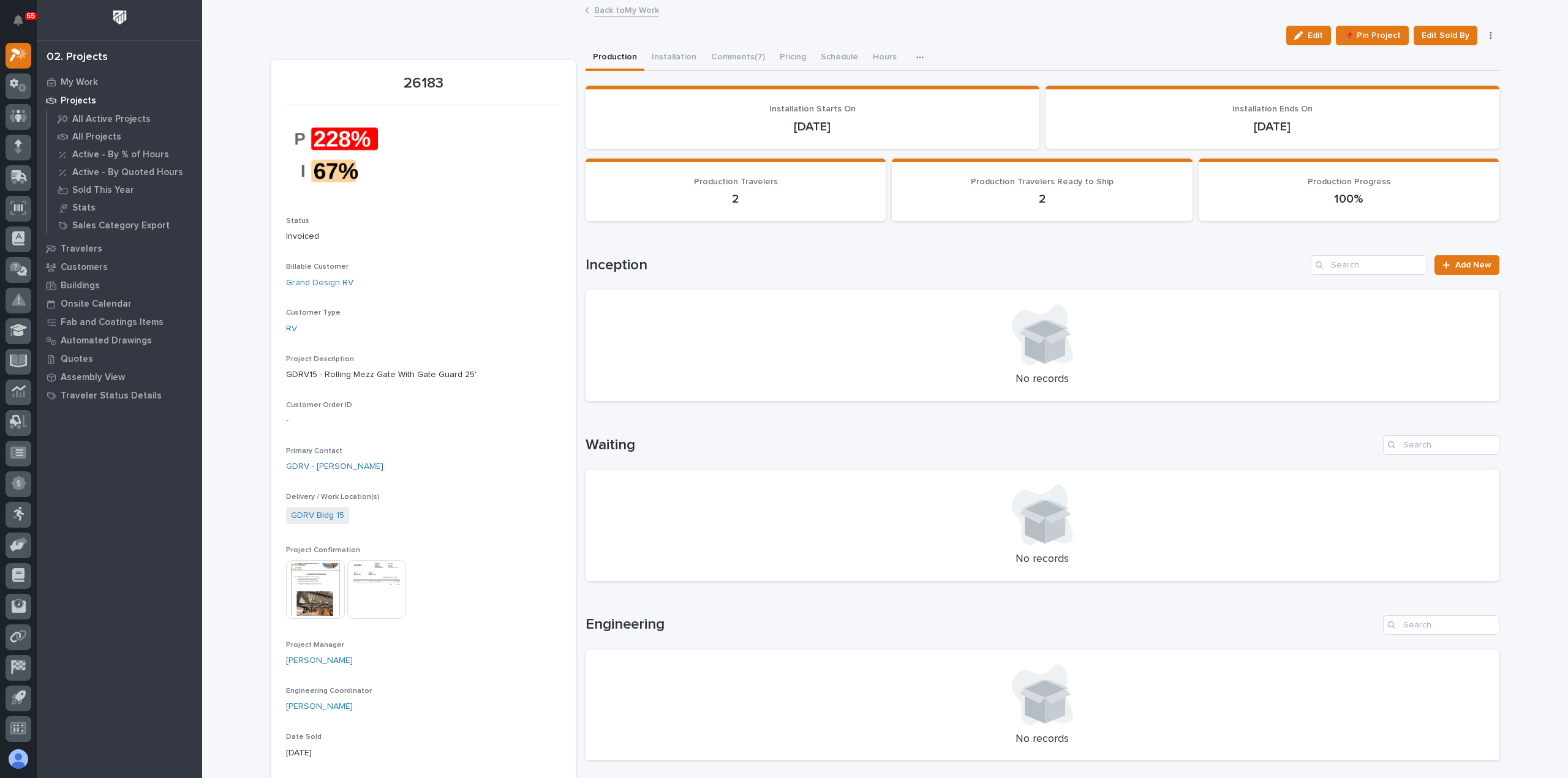
click at [916, 53] on icon "button" at bounding box center [919, 57] width 7 height 9
click at [834, 54] on button "Schedule" at bounding box center [839, 58] width 52 height 26
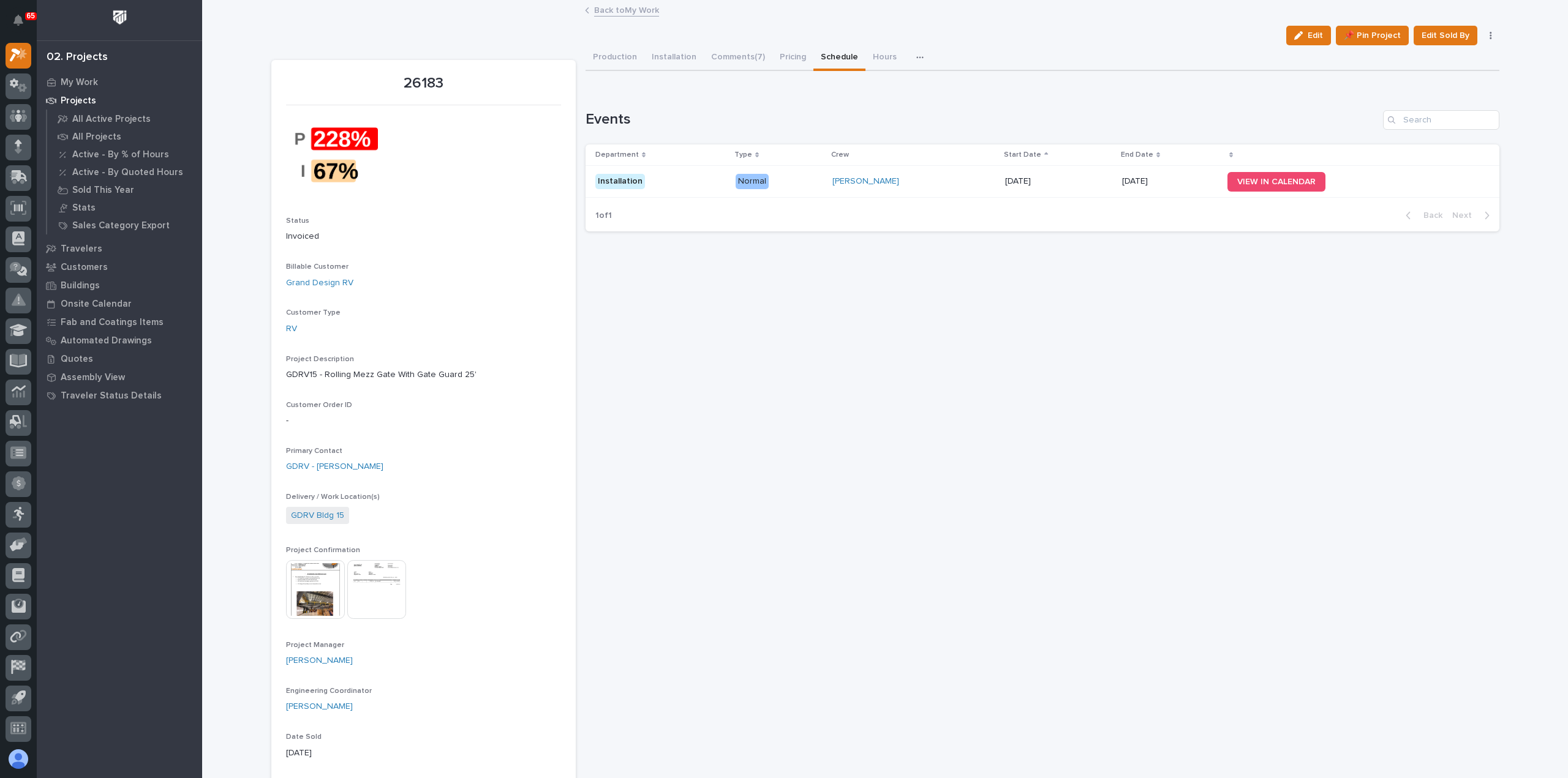
click at [618, 10] on link "Back to My Work" at bounding box center [626, 9] width 65 height 14
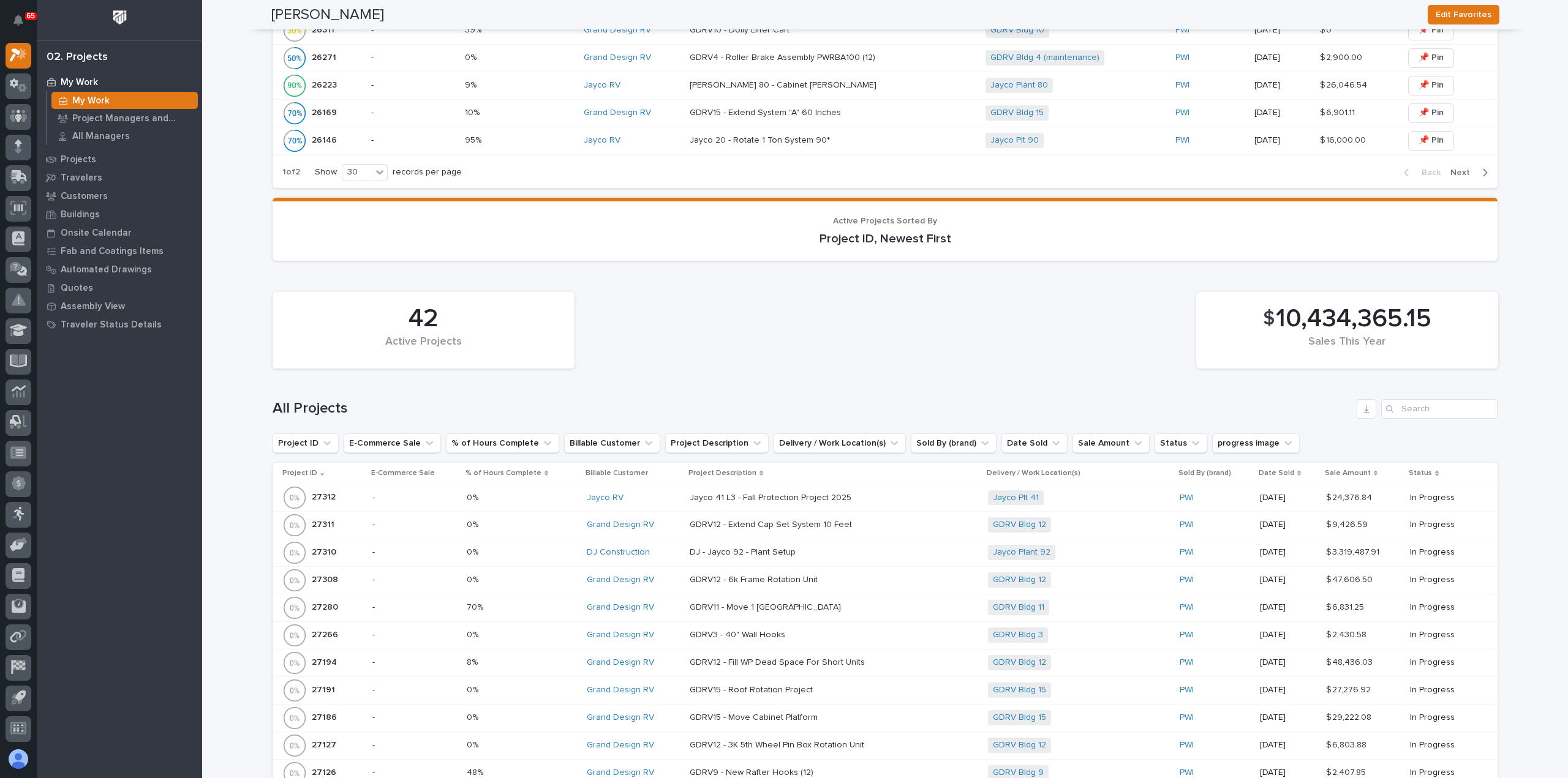
scroll to position [1102, 0]
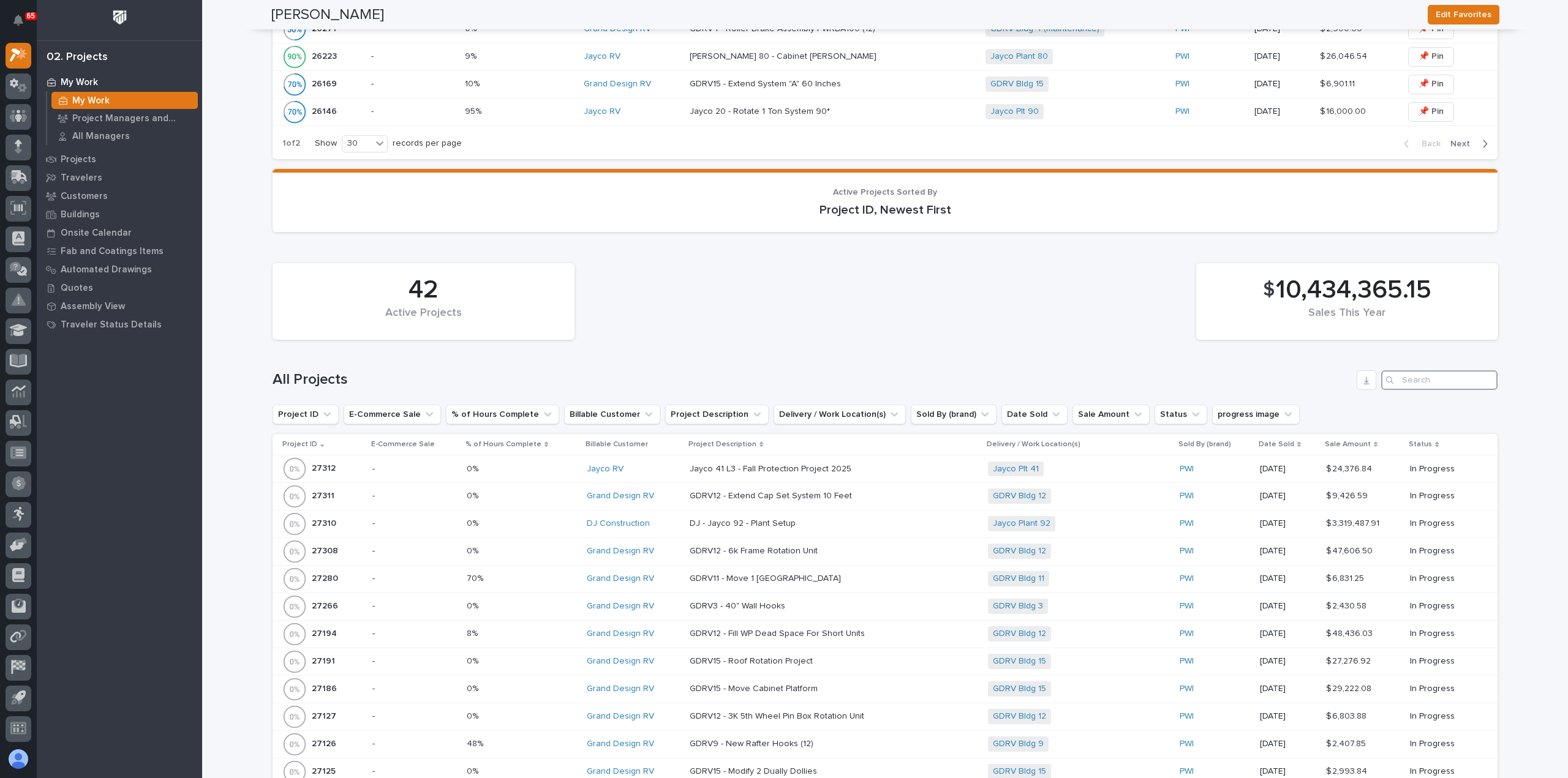
click at [1437, 374] on input "Search" at bounding box center [1439, 380] width 116 height 19
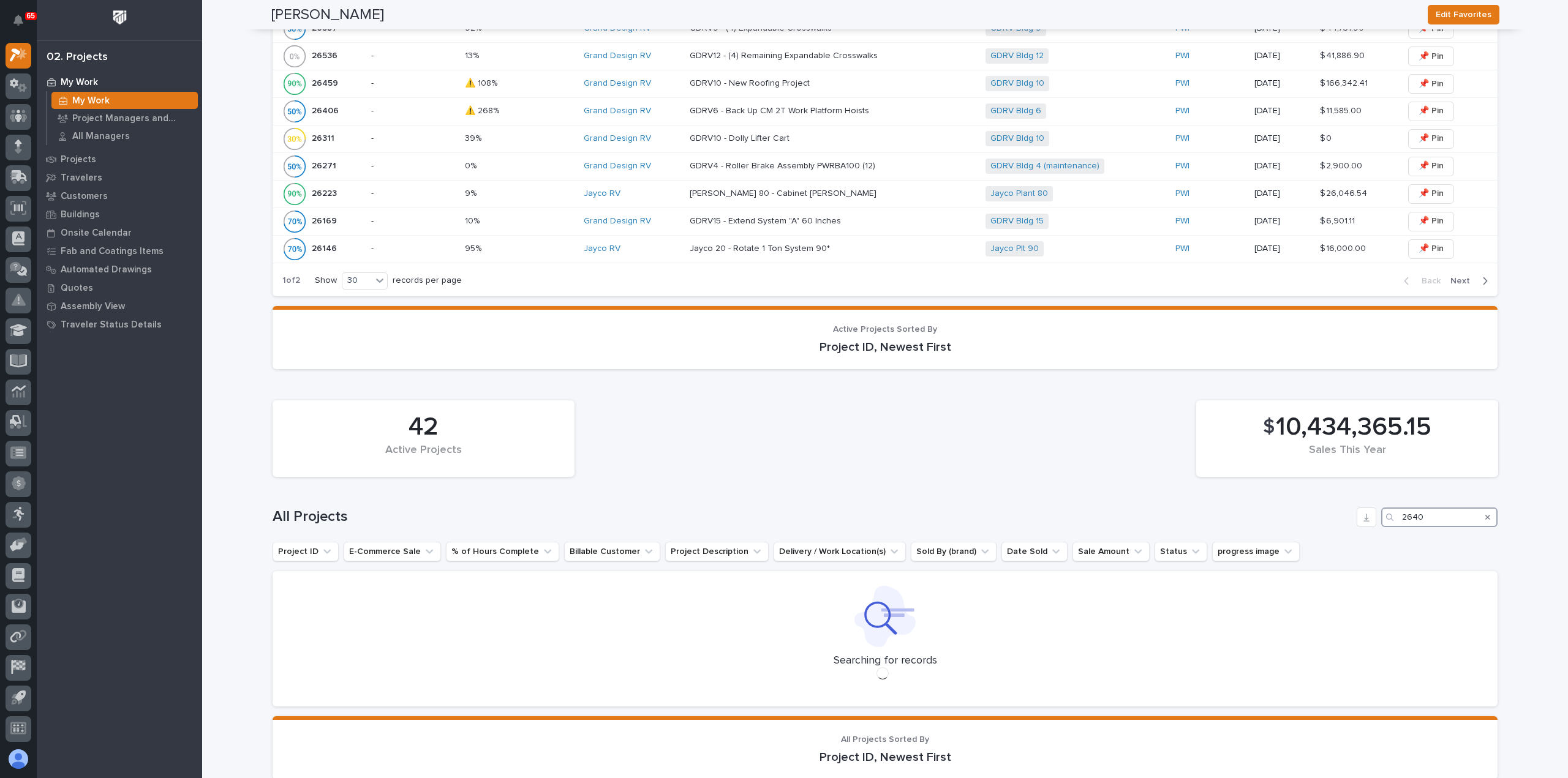
scroll to position [732, 0]
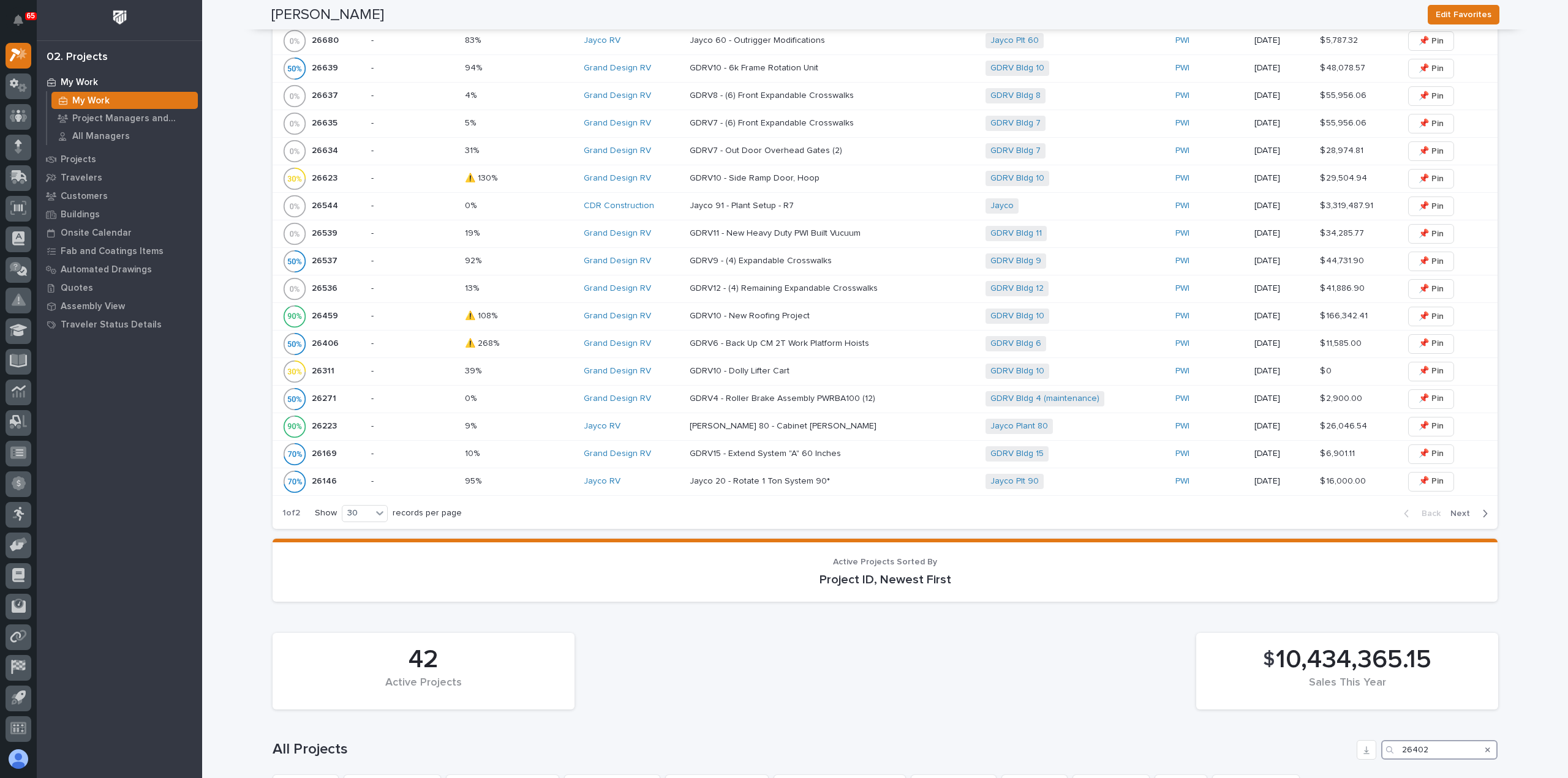
type input "26402"
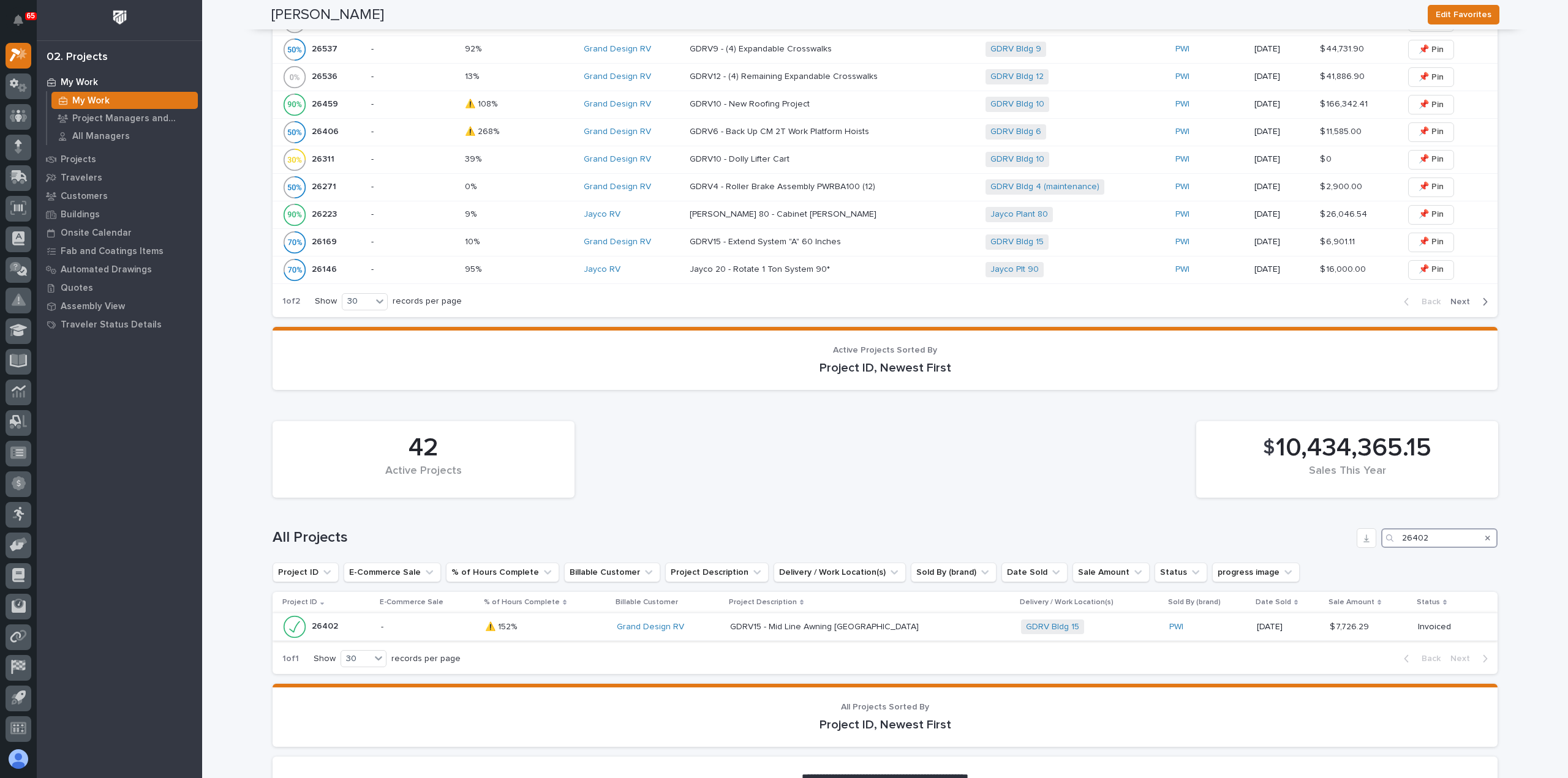
scroll to position [951, 0]
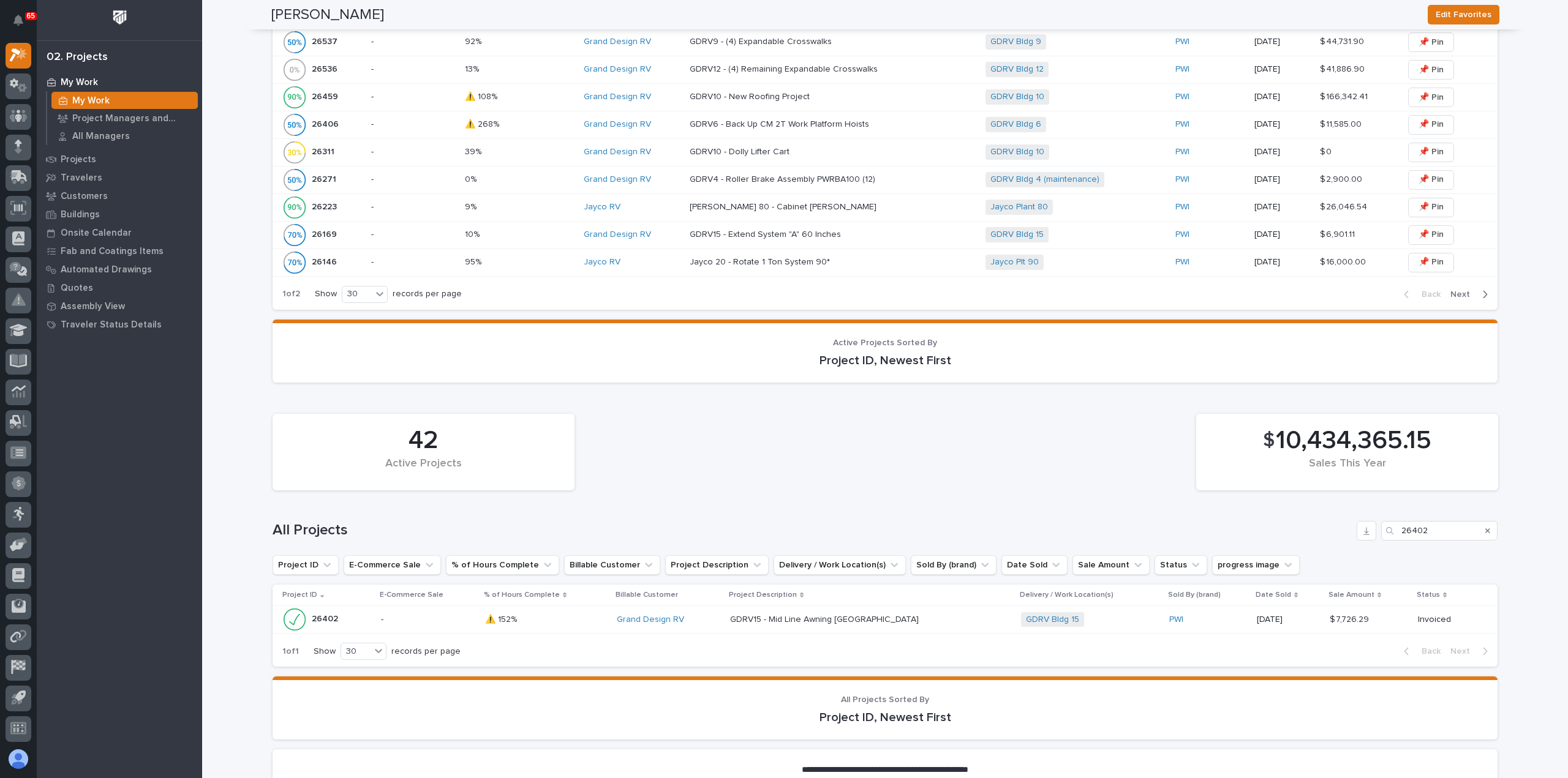
click at [935, 615] on p at bounding box center [837, 619] width 214 height 10
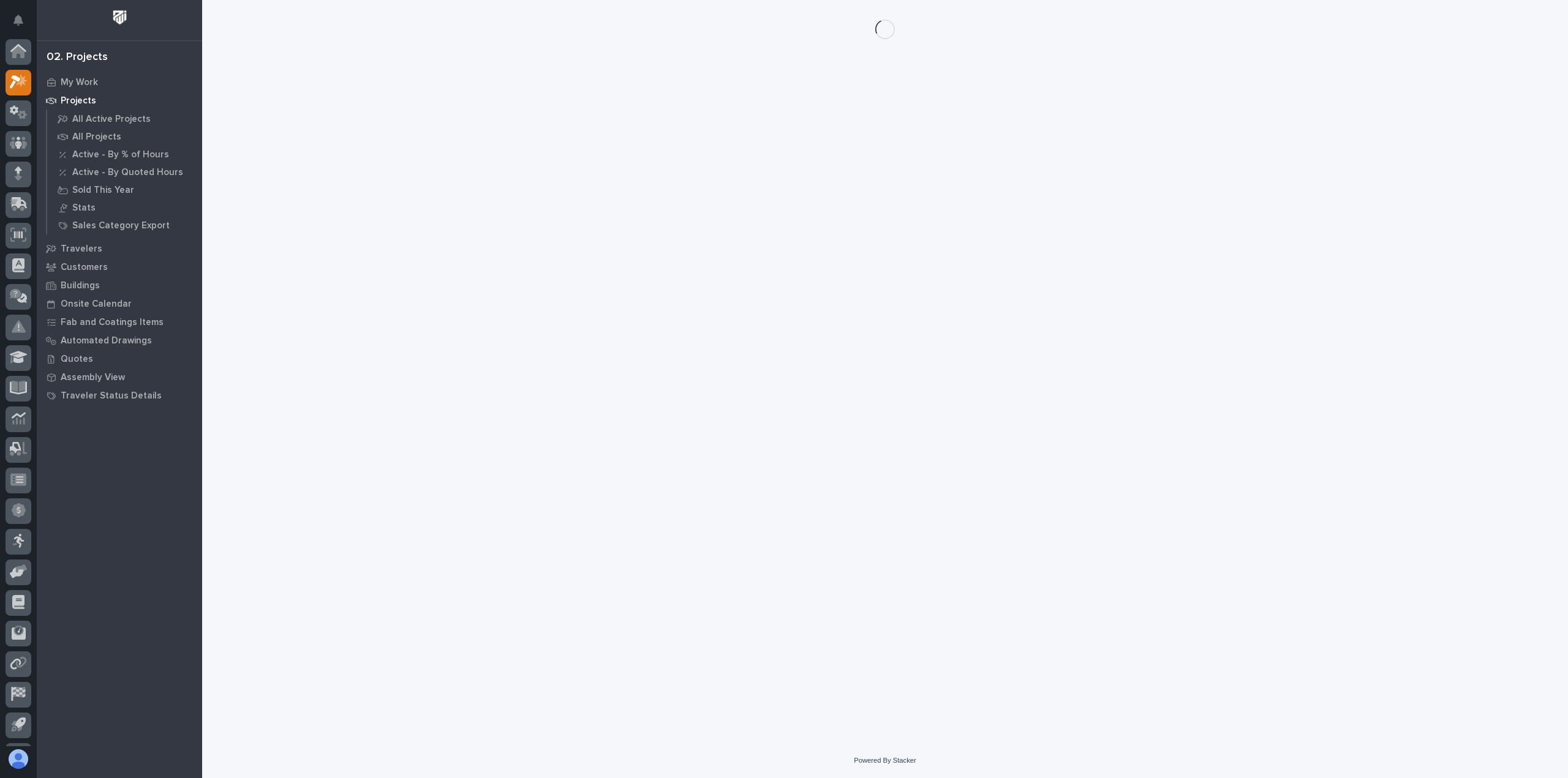
scroll to position [27, 0]
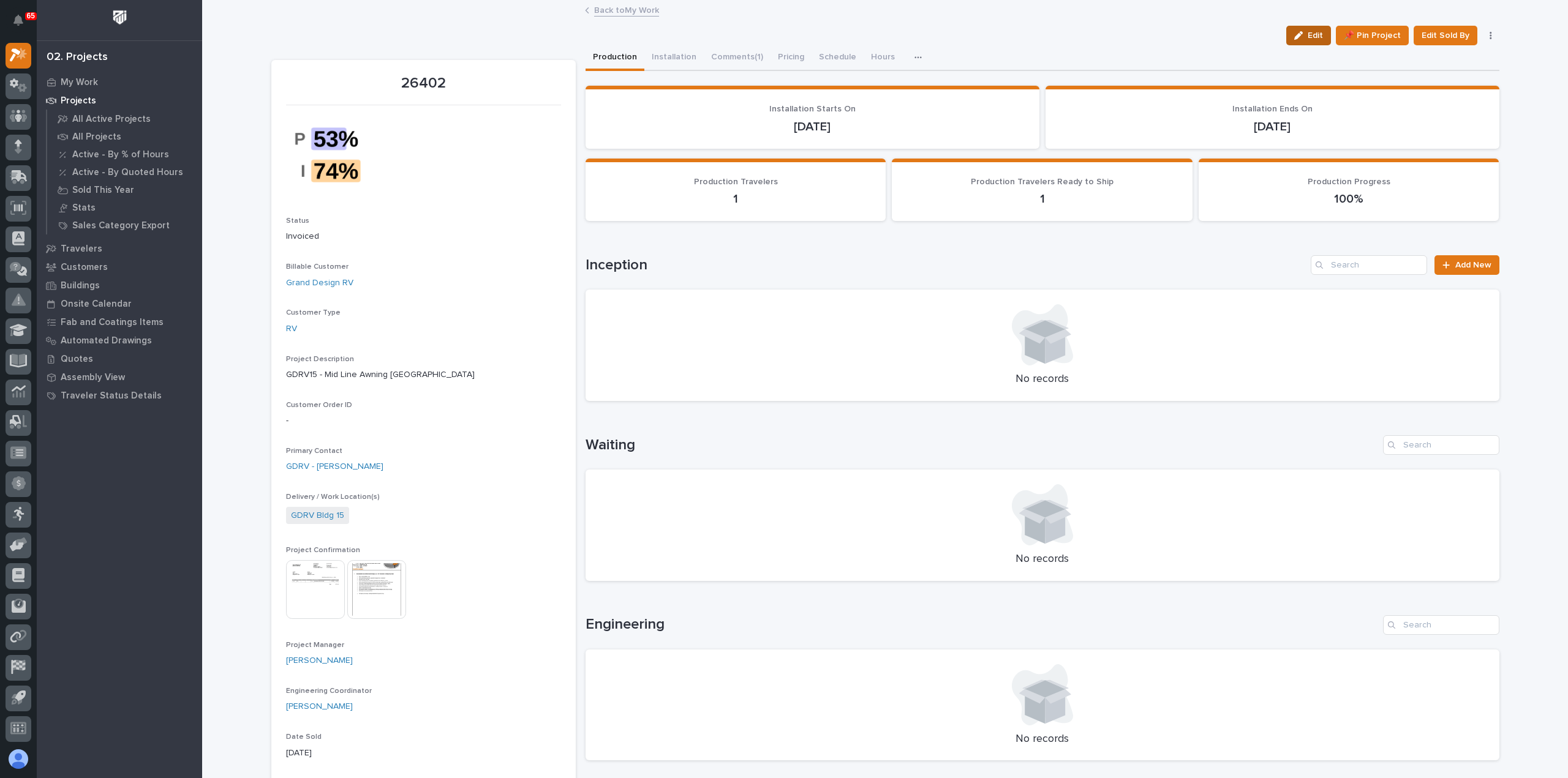
click at [1312, 31] on span "Edit" at bounding box center [1315, 35] width 15 height 11
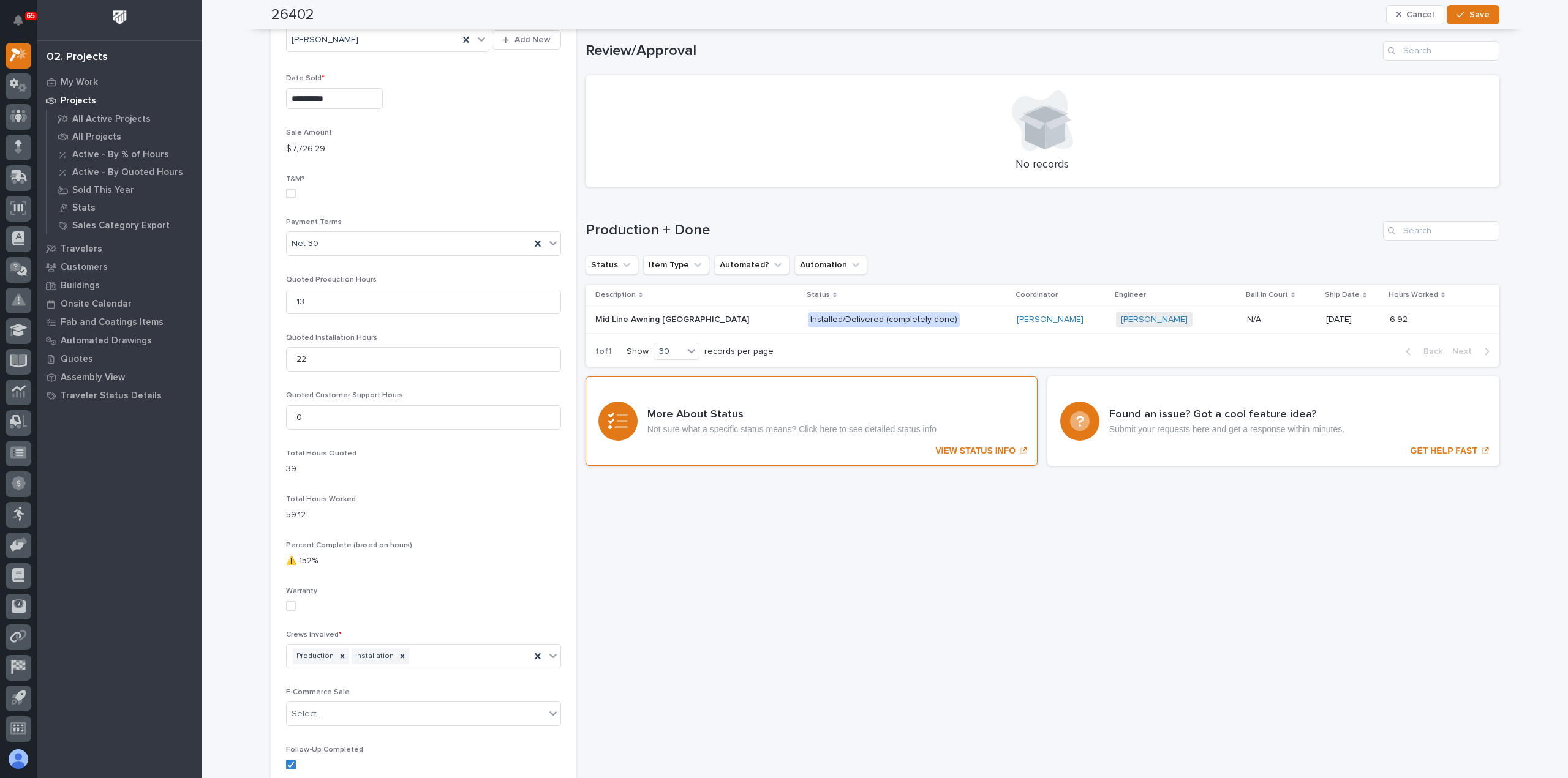
scroll to position [735, 0]
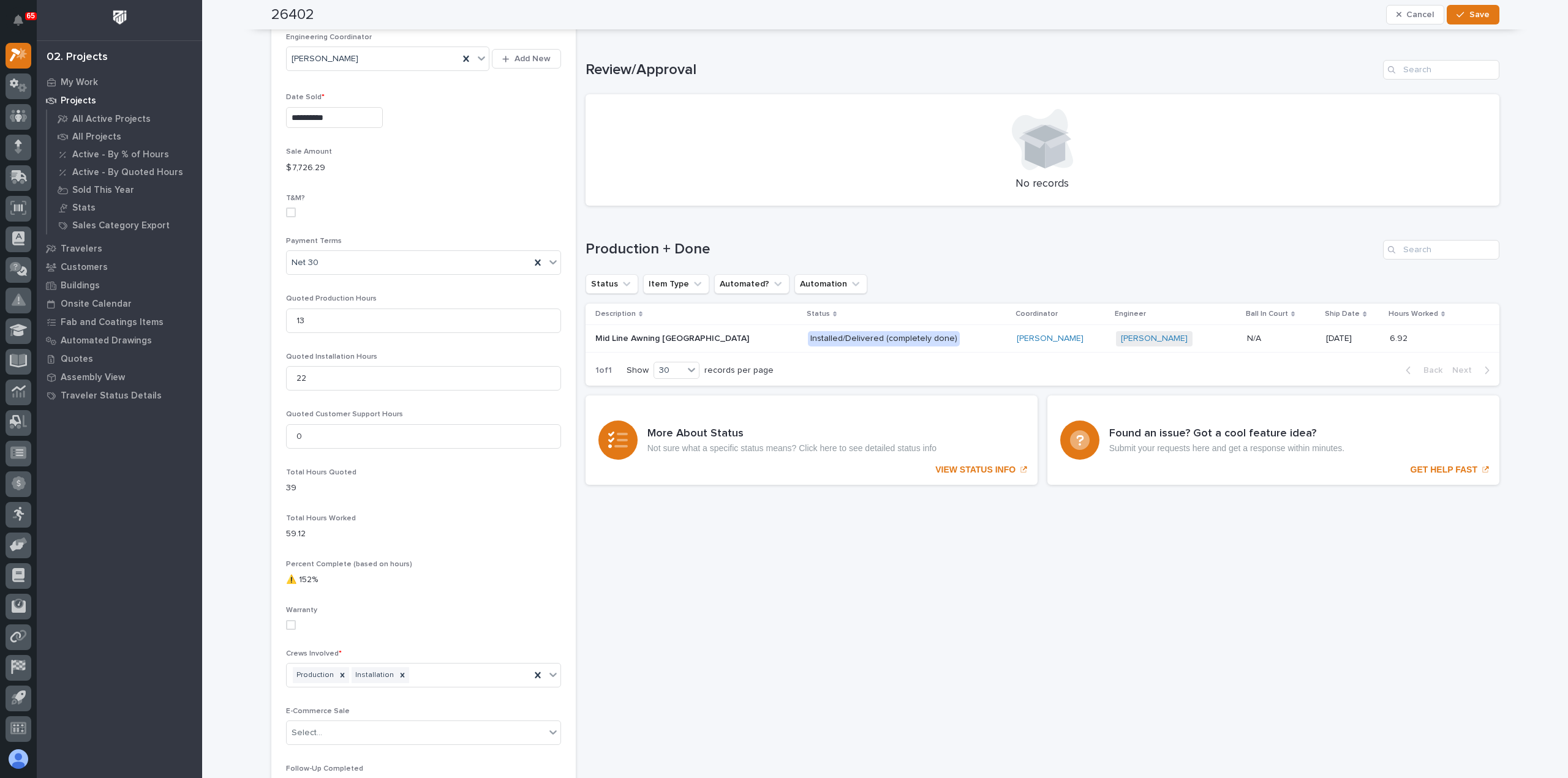
click at [732, 341] on p at bounding box center [697, 338] width 203 height 10
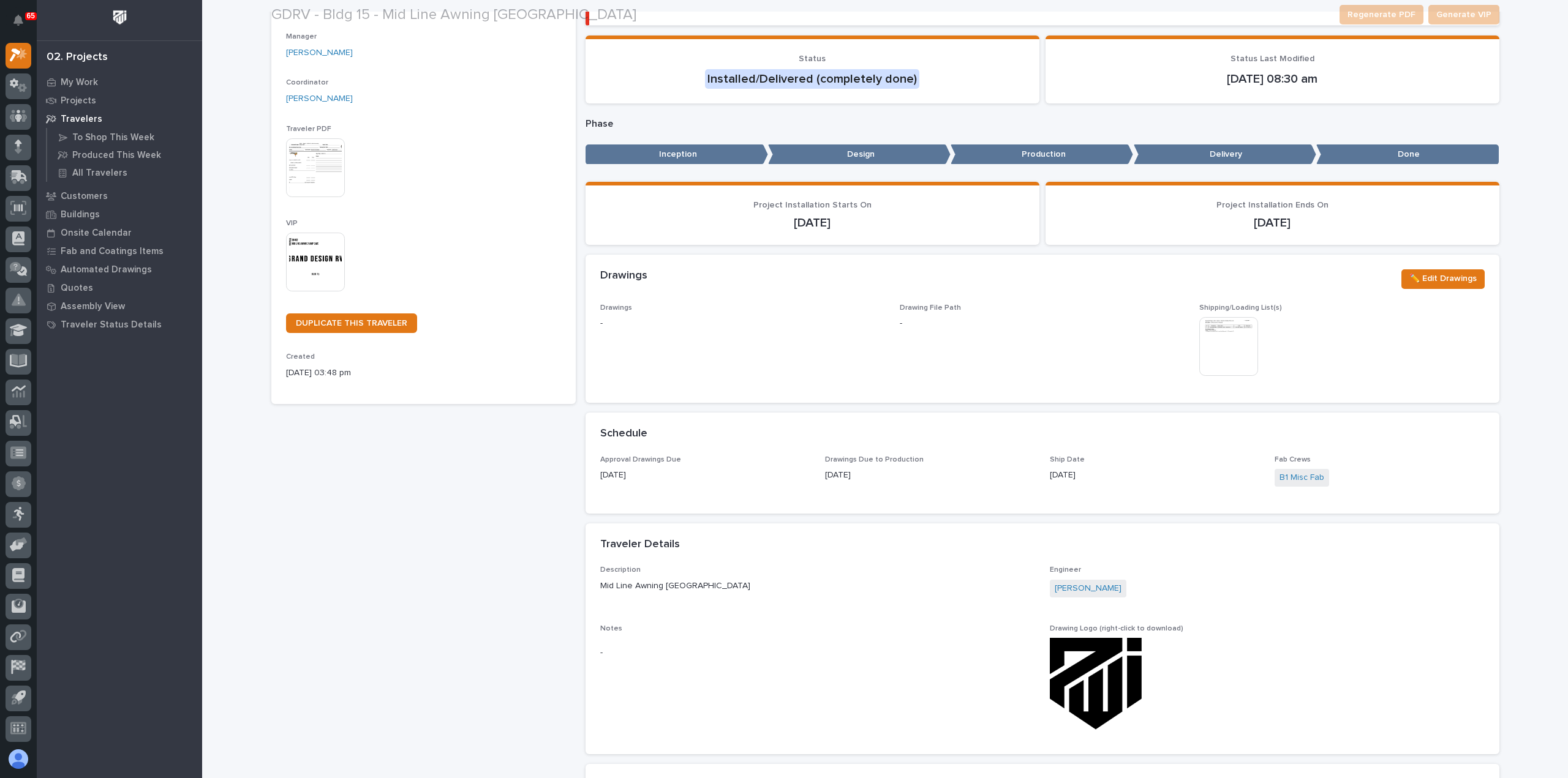
scroll to position [306, 0]
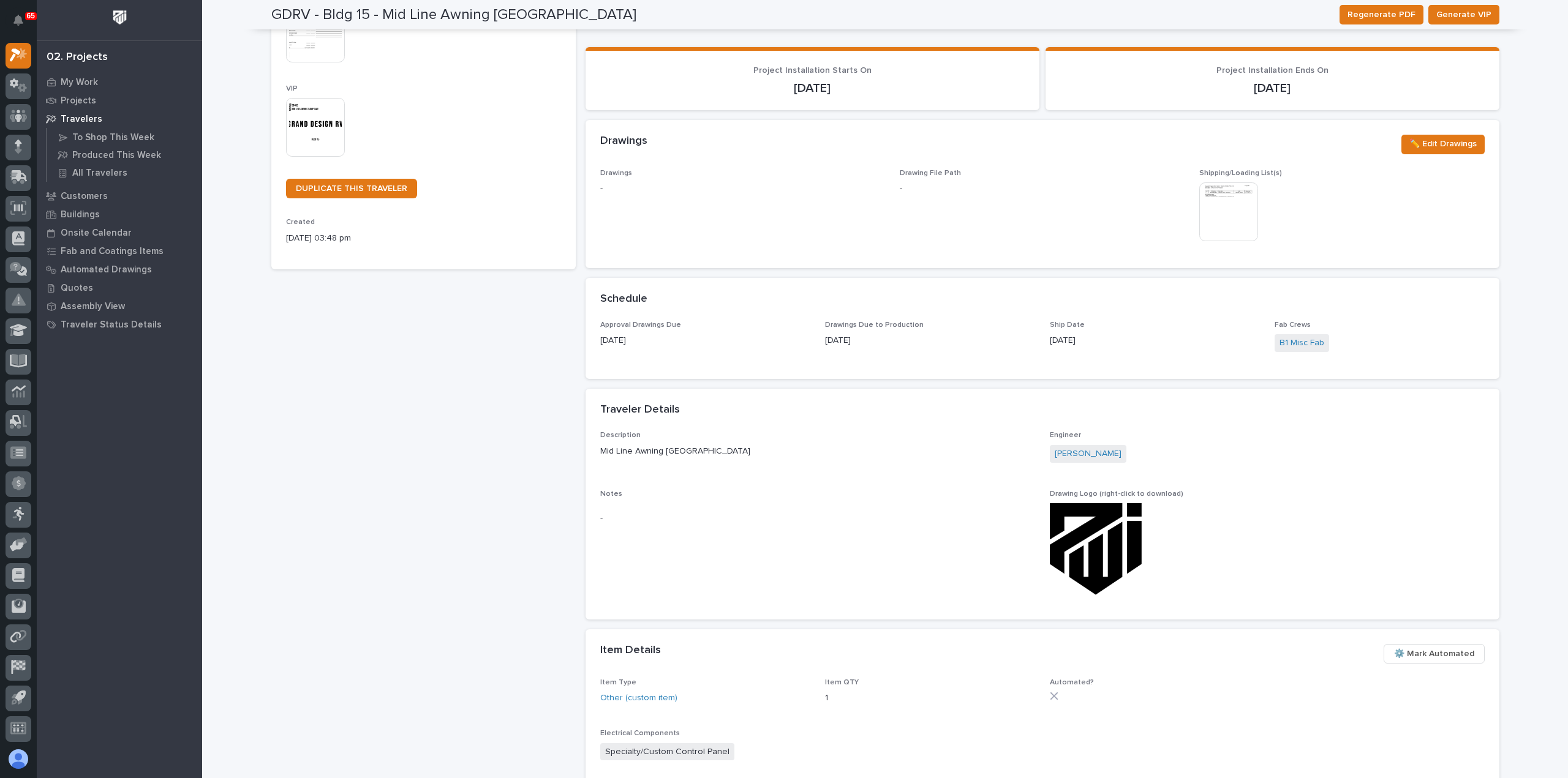
click at [844, 476] on div "Description Mid Line Awning Ramp Gate Engineer Jack Erickson Notes - Drawing Lo…" at bounding box center [1043, 518] width 885 height 174
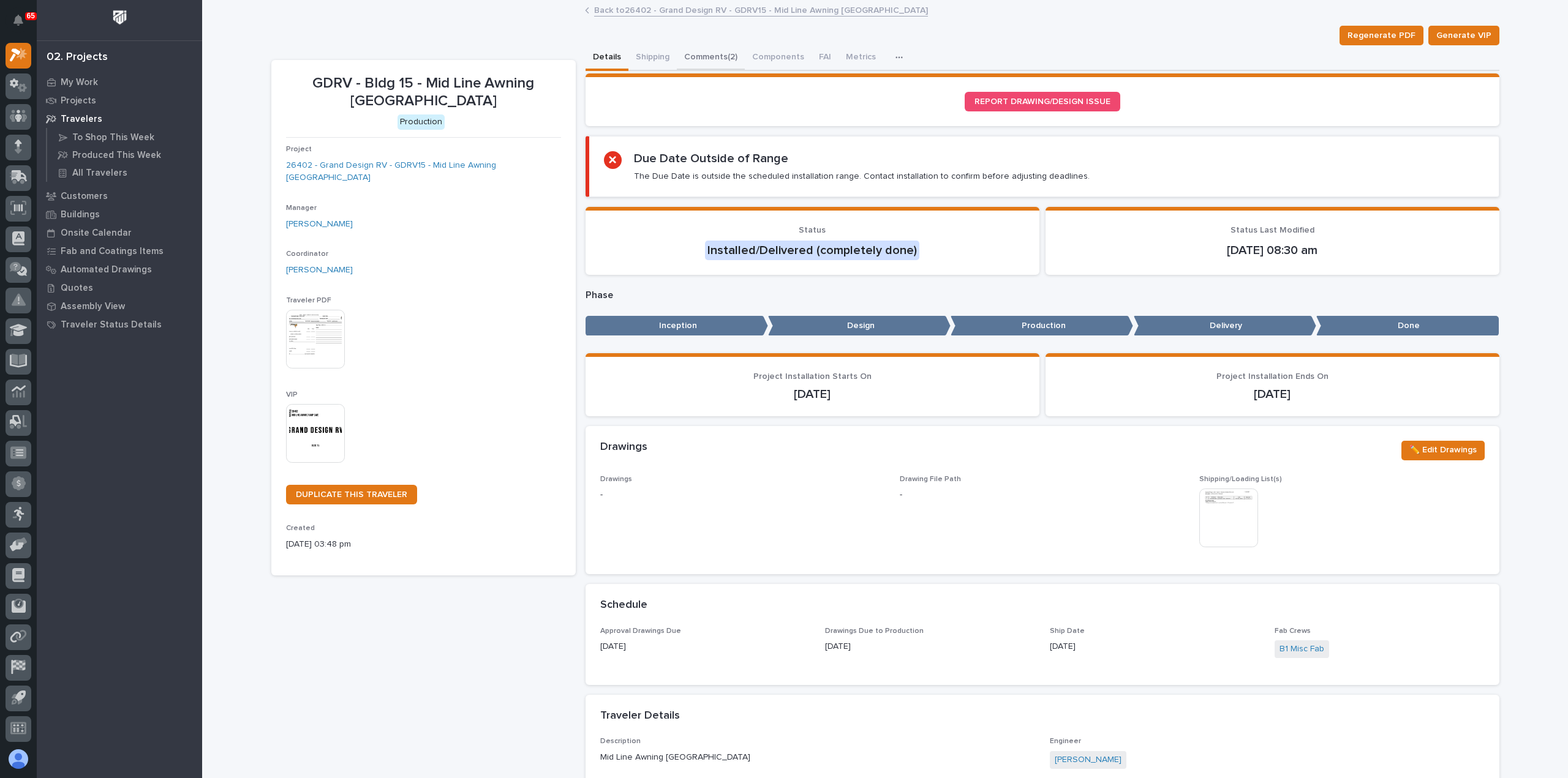
click at [711, 56] on button "Comments (2)" at bounding box center [711, 58] width 68 height 26
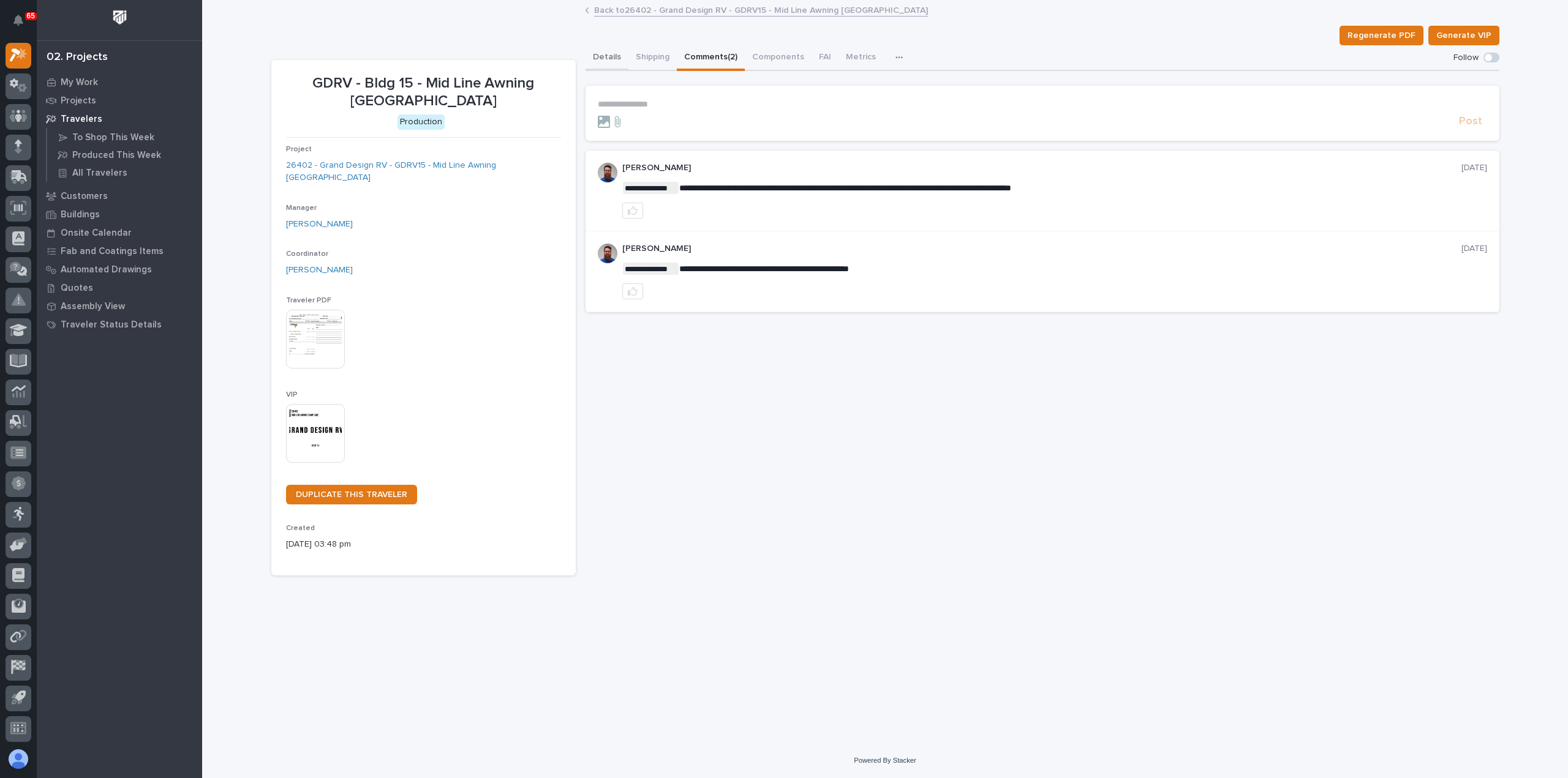
click at [606, 56] on button "Details" at bounding box center [607, 58] width 43 height 26
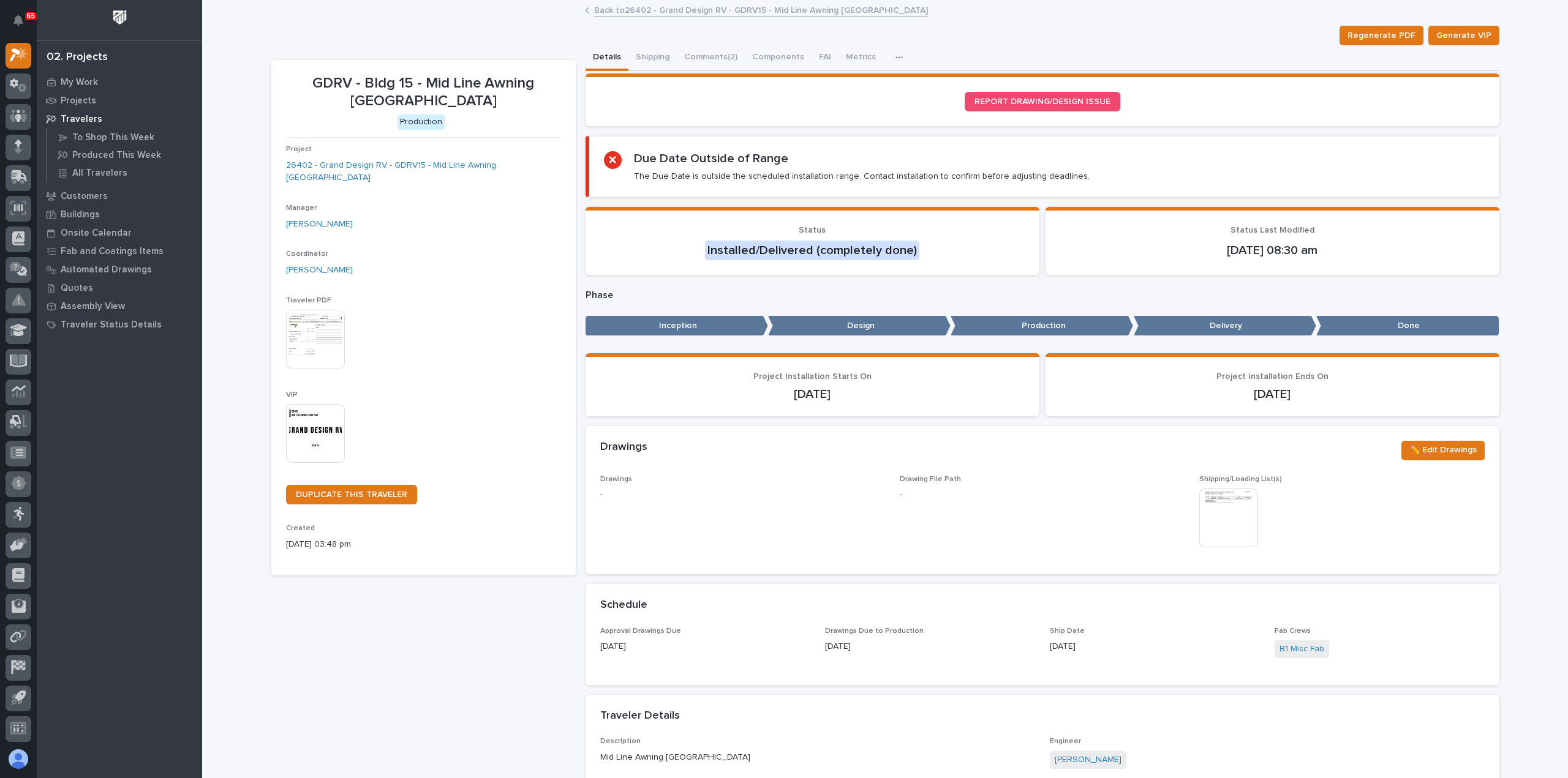
click at [628, 13] on link "Back to 26402 - Grand Design RV - GDRV15 - Mid Line Awning Ramp Gate" at bounding box center [761, 9] width 334 height 14
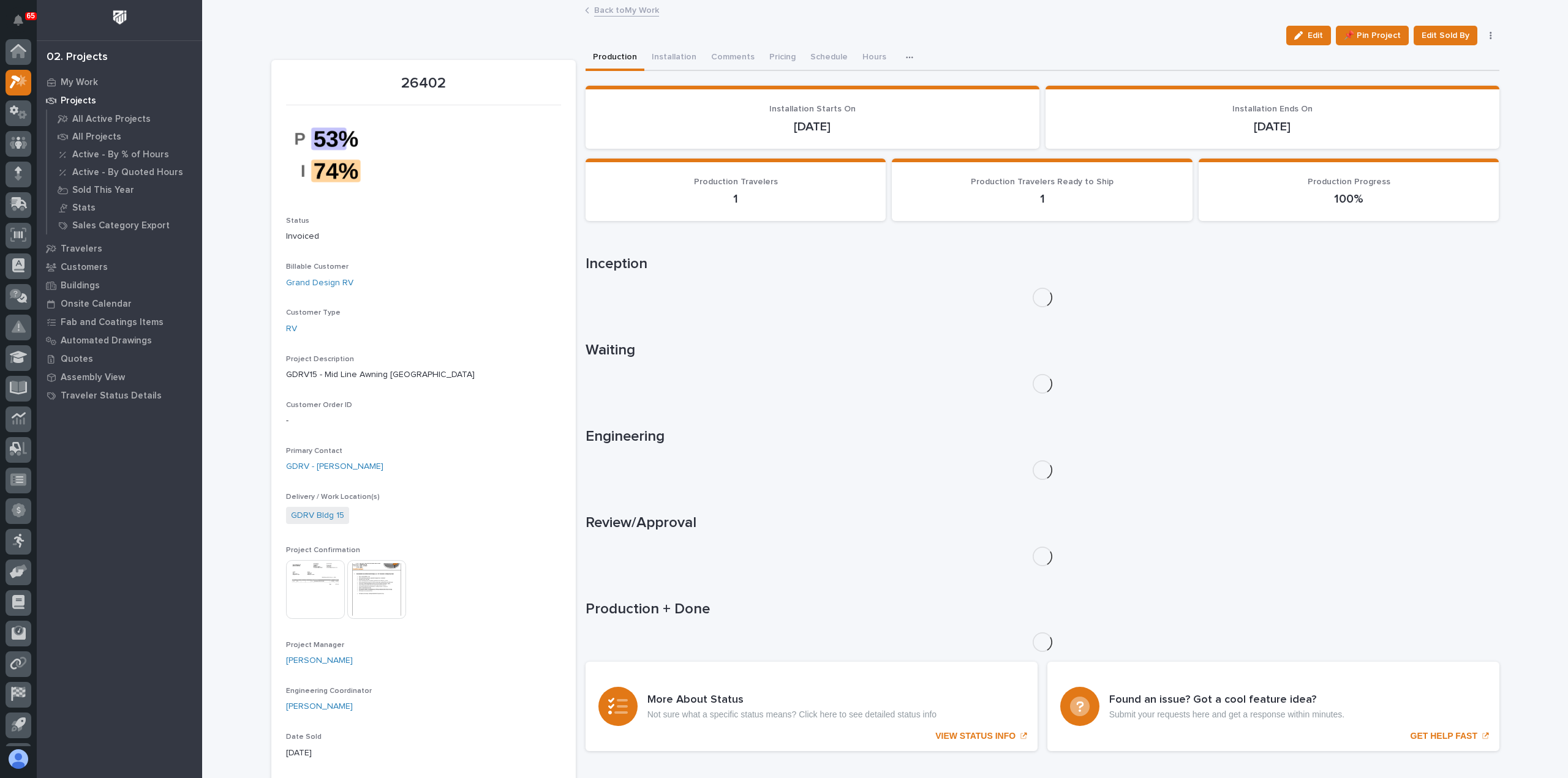
scroll to position [27, 0]
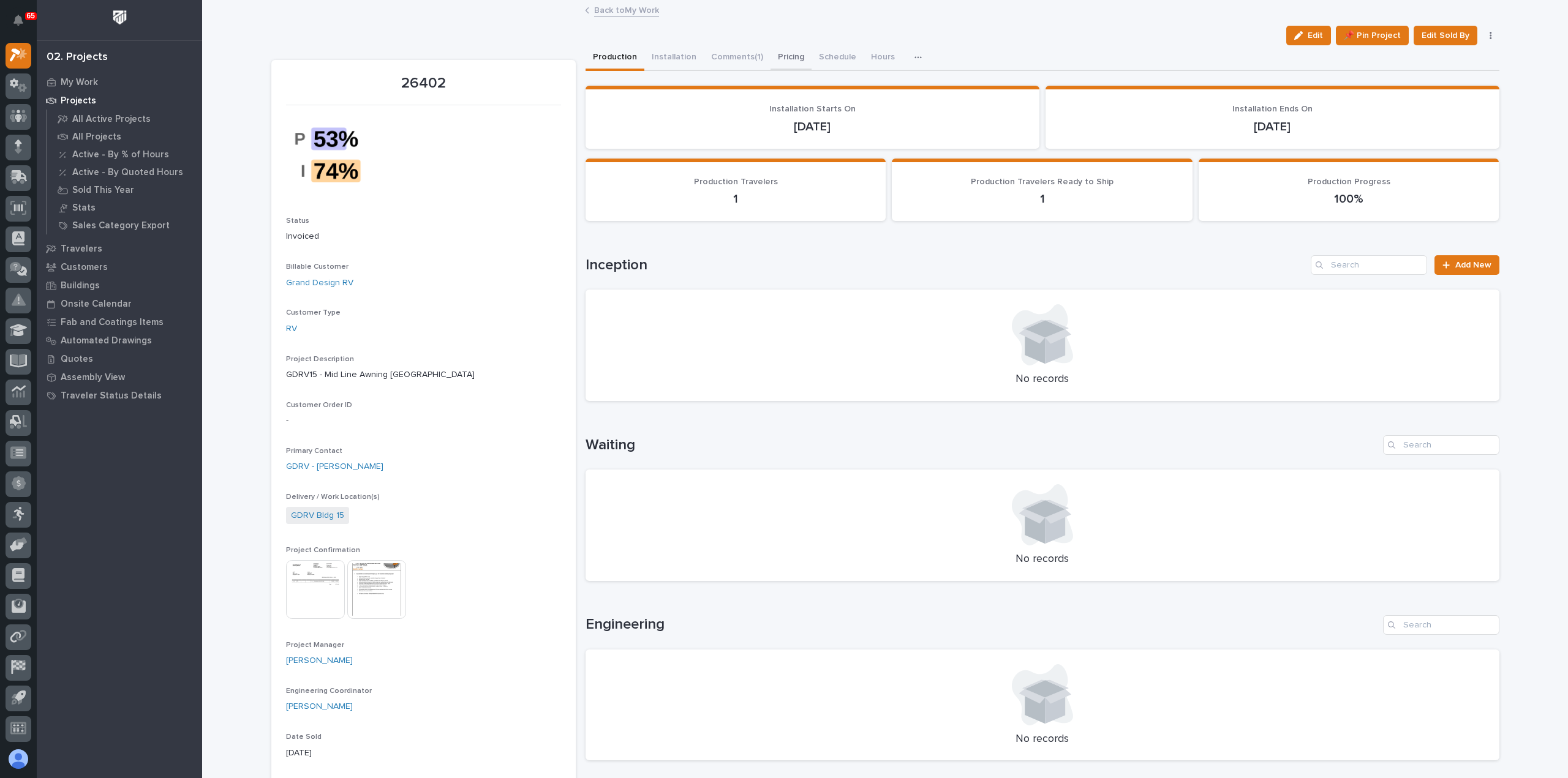
click at [782, 57] on button "Pricing" at bounding box center [790, 58] width 41 height 26
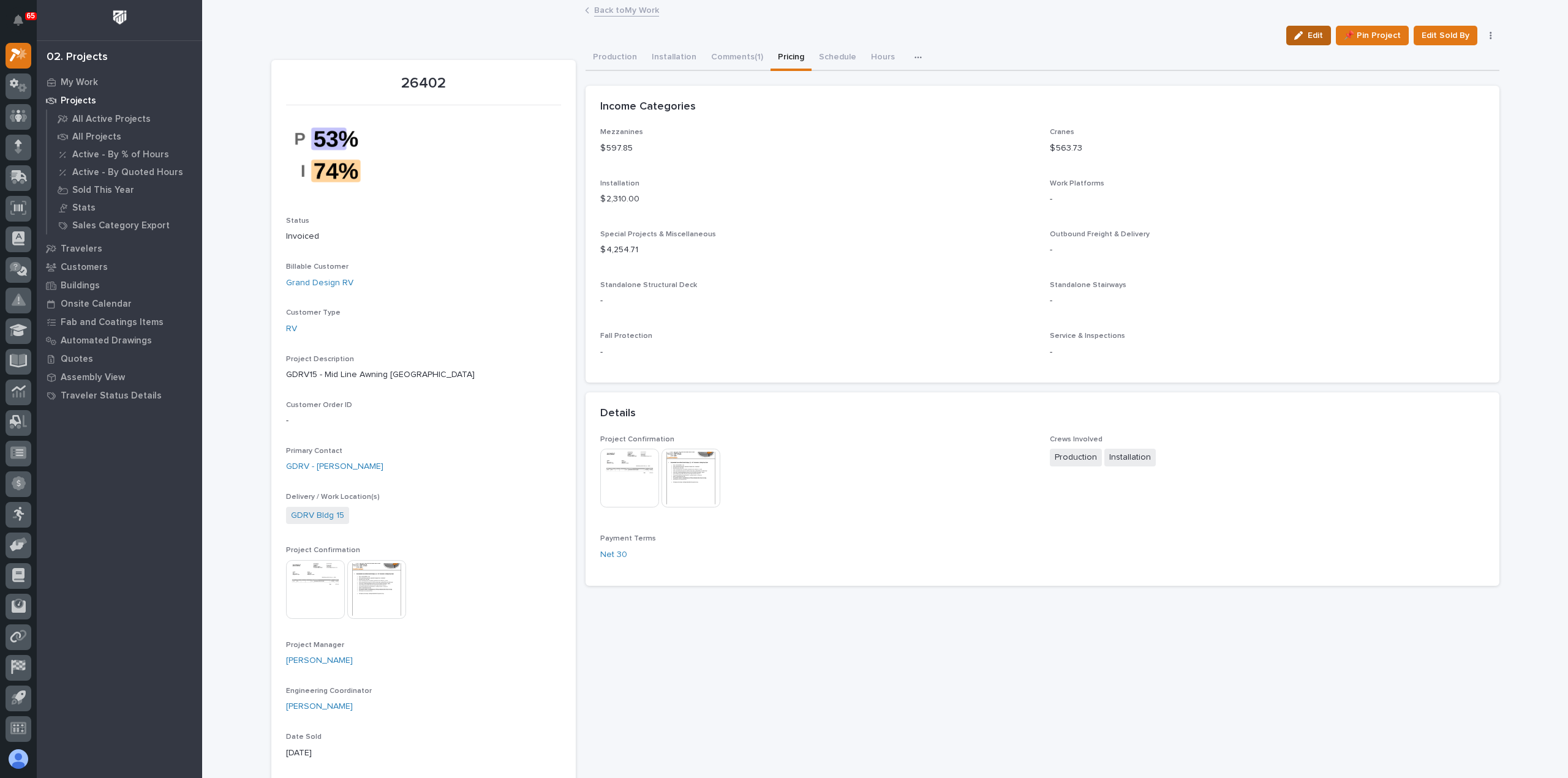
click at [1293, 29] on button "Edit" at bounding box center [1308, 35] width 44 height 19
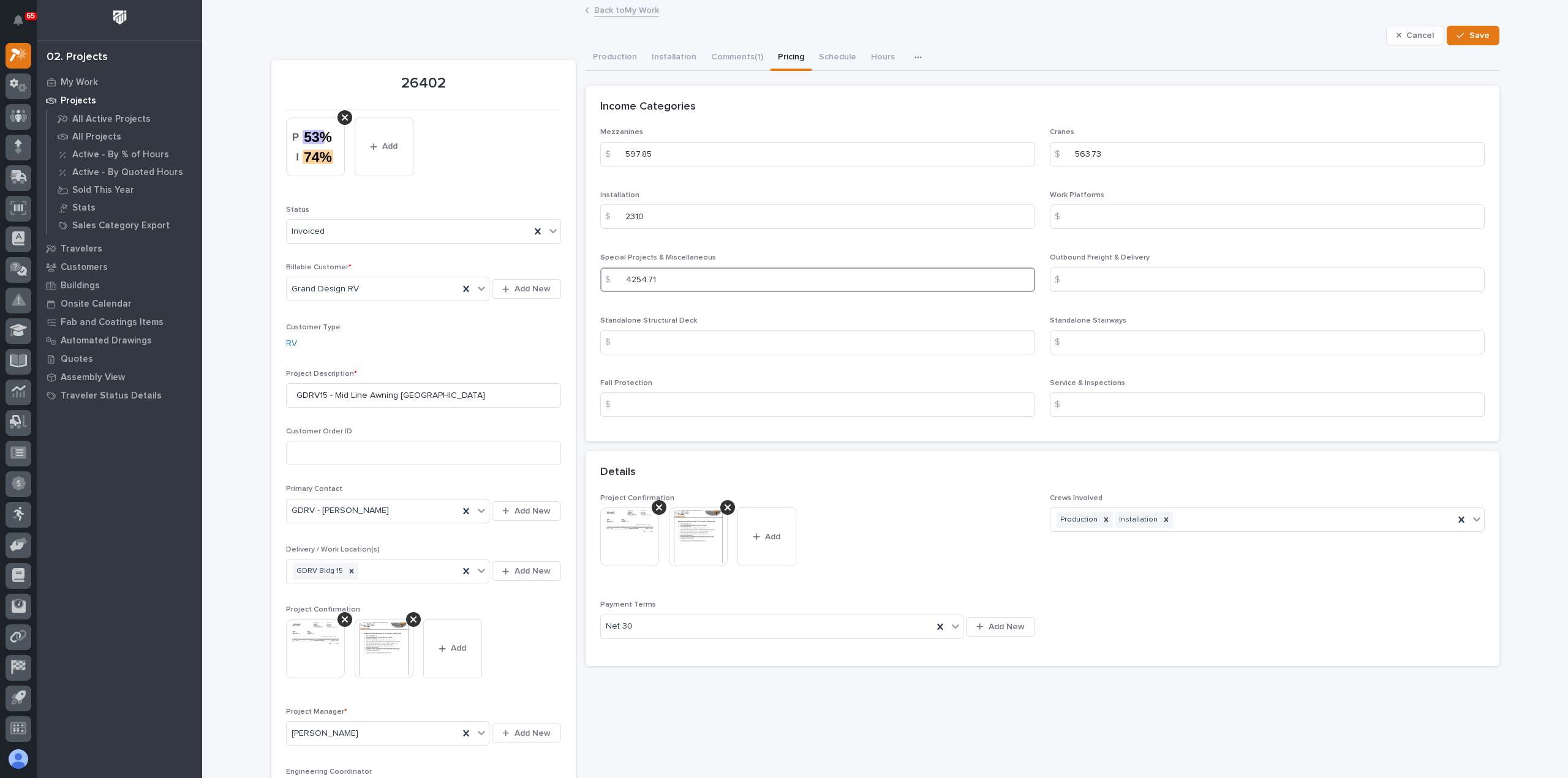
drag, startPoint x: 678, startPoint y: 281, endPoint x: 569, endPoint y: 276, distance: 109.1
paste input "3678"
type input "3678.71"
drag, startPoint x: 1128, startPoint y: 157, endPoint x: 1026, endPoint y: 152, distance: 102.1
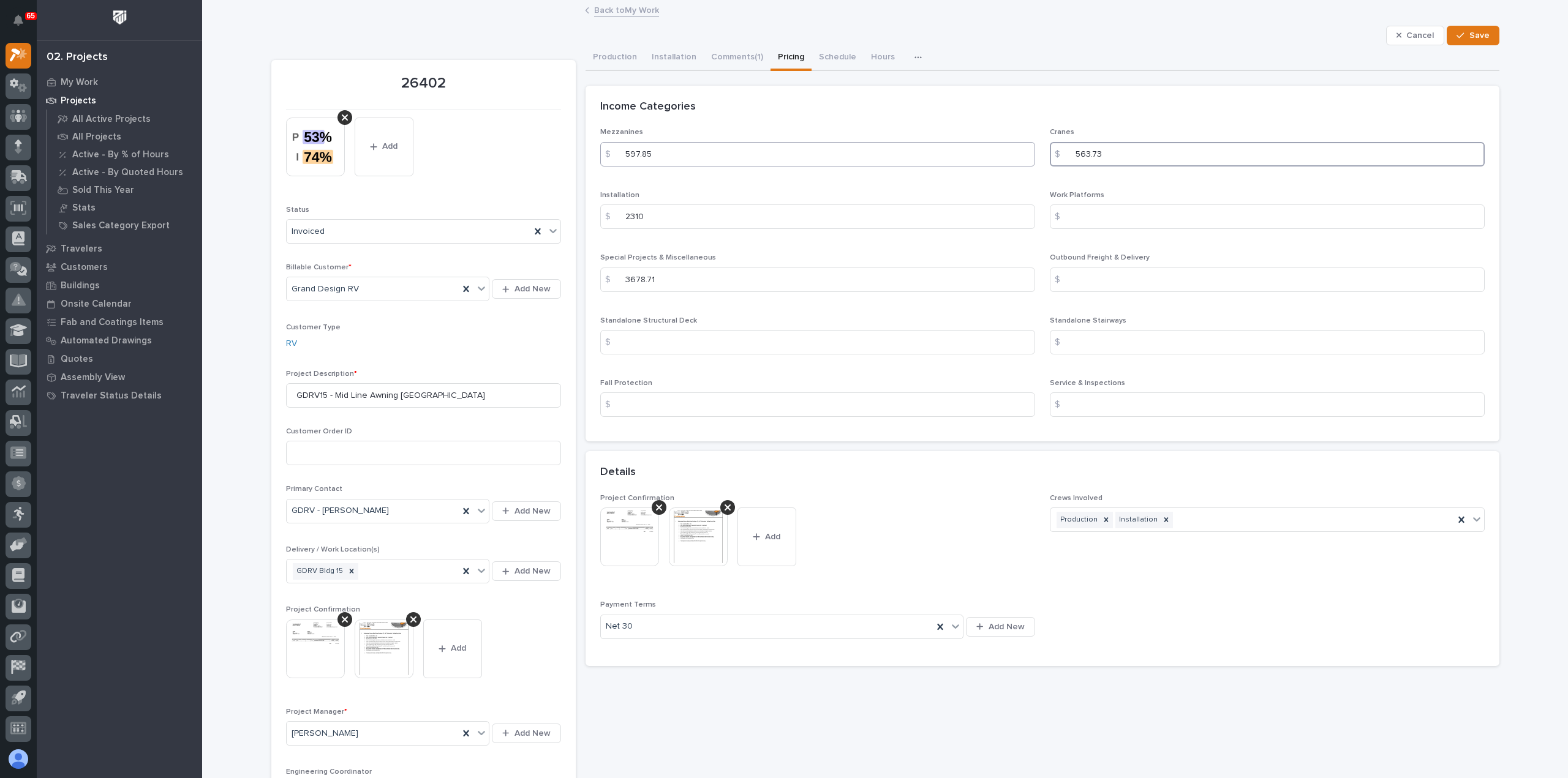
click at [1026, 152] on div "Mezzanines $ 597.85 Cranes $ 563.73 Installation $ 2310 Work Platforms $ Specia…" at bounding box center [1043, 277] width 885 height 299
type input "842.91"
drag, startPoint x: 660, startPoint y: 150, endPoint x: 607, endPoint y: 152, distance: 53.0
click at [607, 152] on div "$ 597.85" at bounding box center [818, 154] width 435 height 24
type input "893.92"
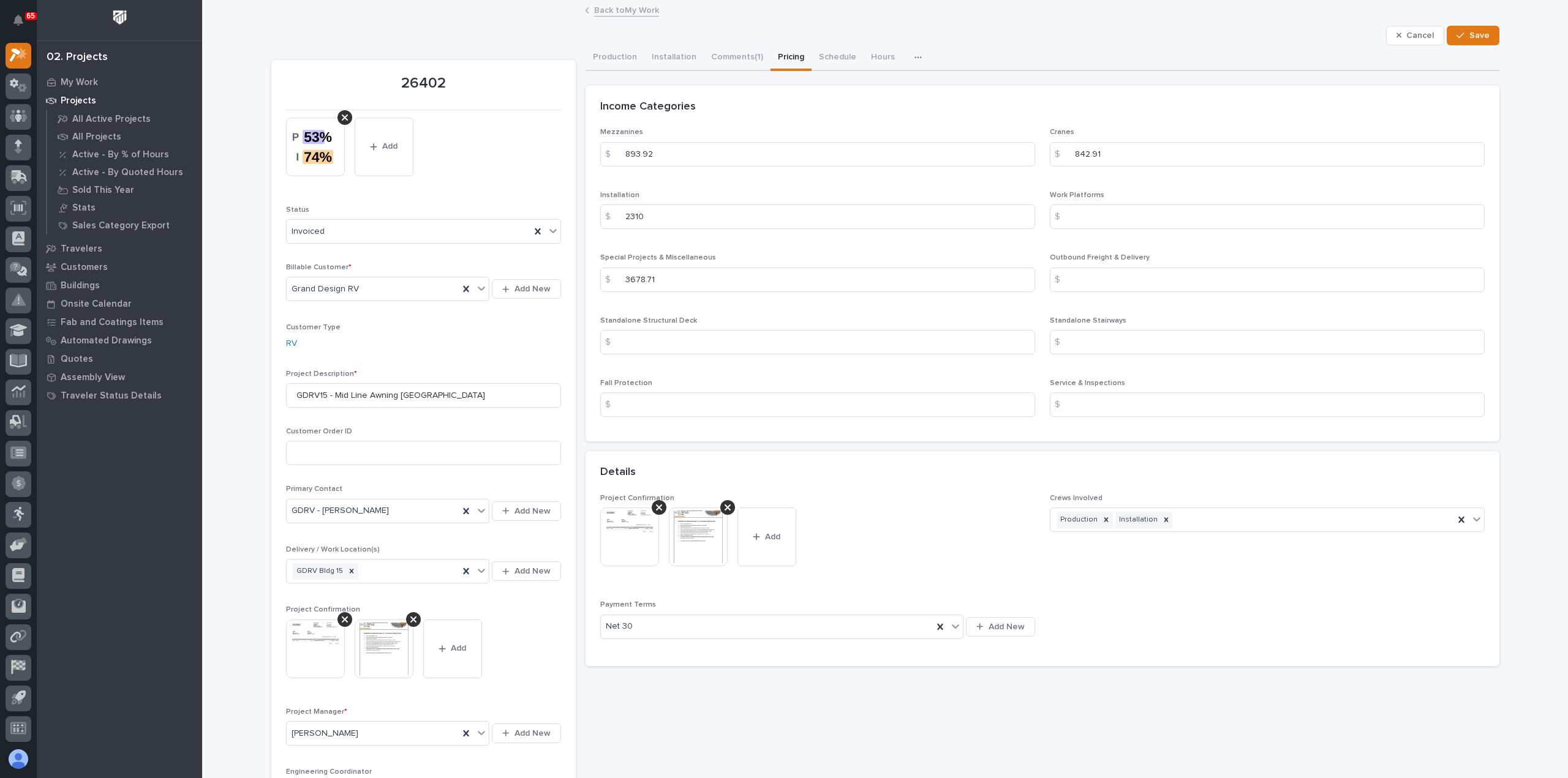
click at [815, 432] on div "Mezzanines $ 893.92 Cranes $ 842.91 Installation $ 2310 Work Platforms $ Specia…" at bounding box center [1043, 284] width 914 height 313
click at [1478, 35] on span "Save" at bounding box center [1479, 35] width 20 height 11
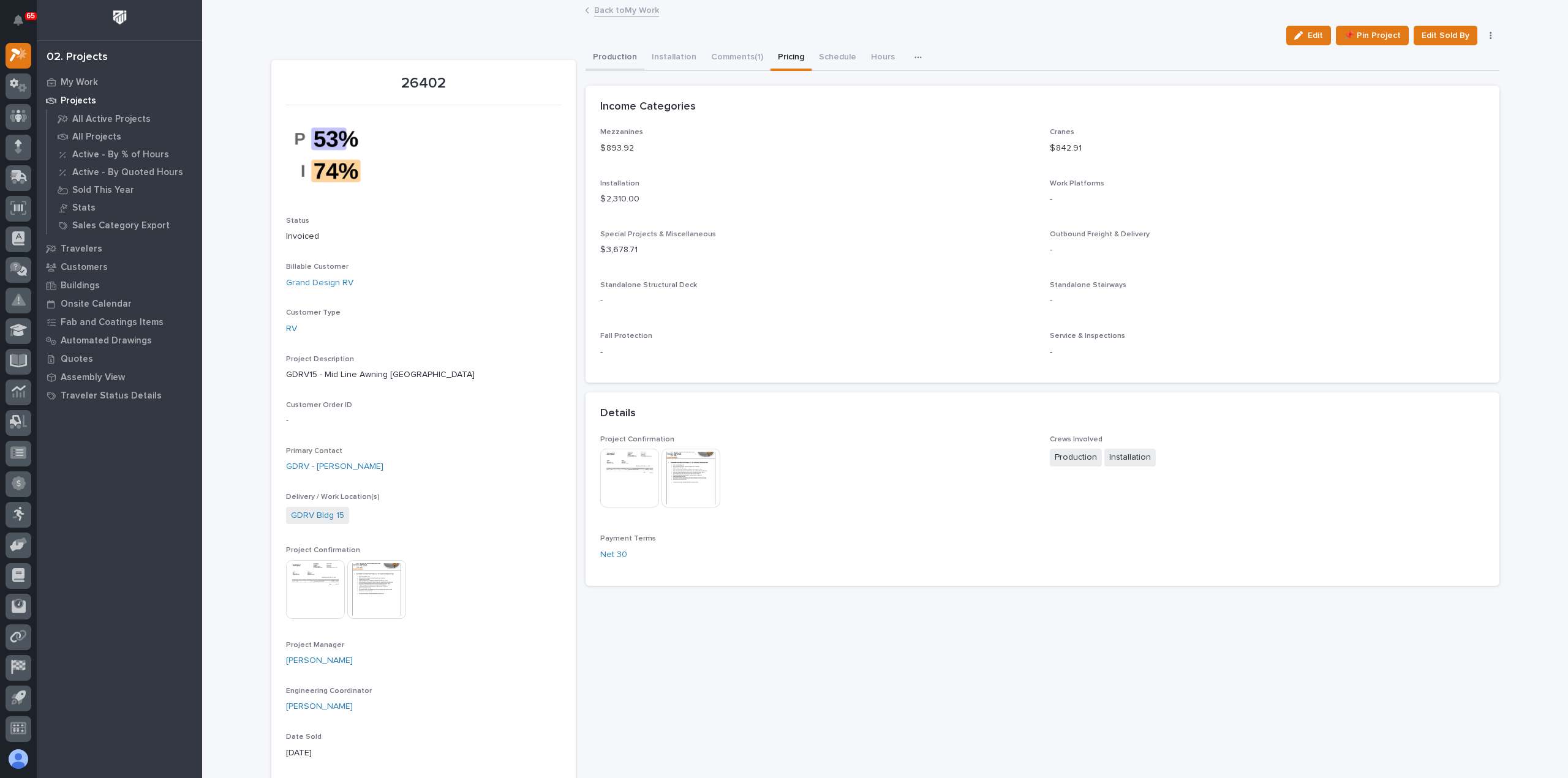
click at [607, 55] on button "Production" at bounding box center [615, 58] width 59 height 26
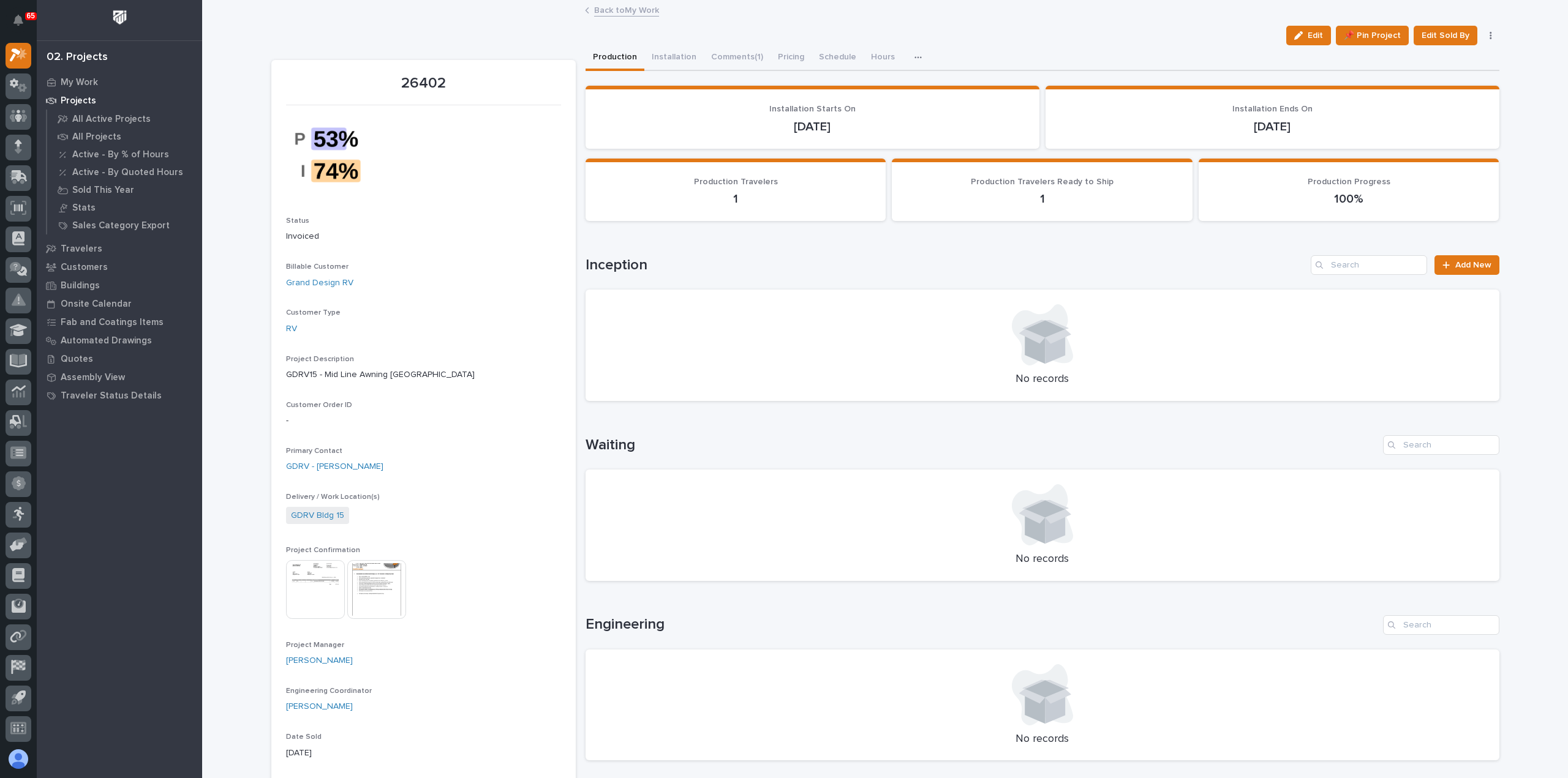
click at [612, 58] on button "Production" at bounding box center [615, 58] width 59 height 26
click at [778, 52] on button "Pricing" at bounding box center [790, 58] width 41 height 26
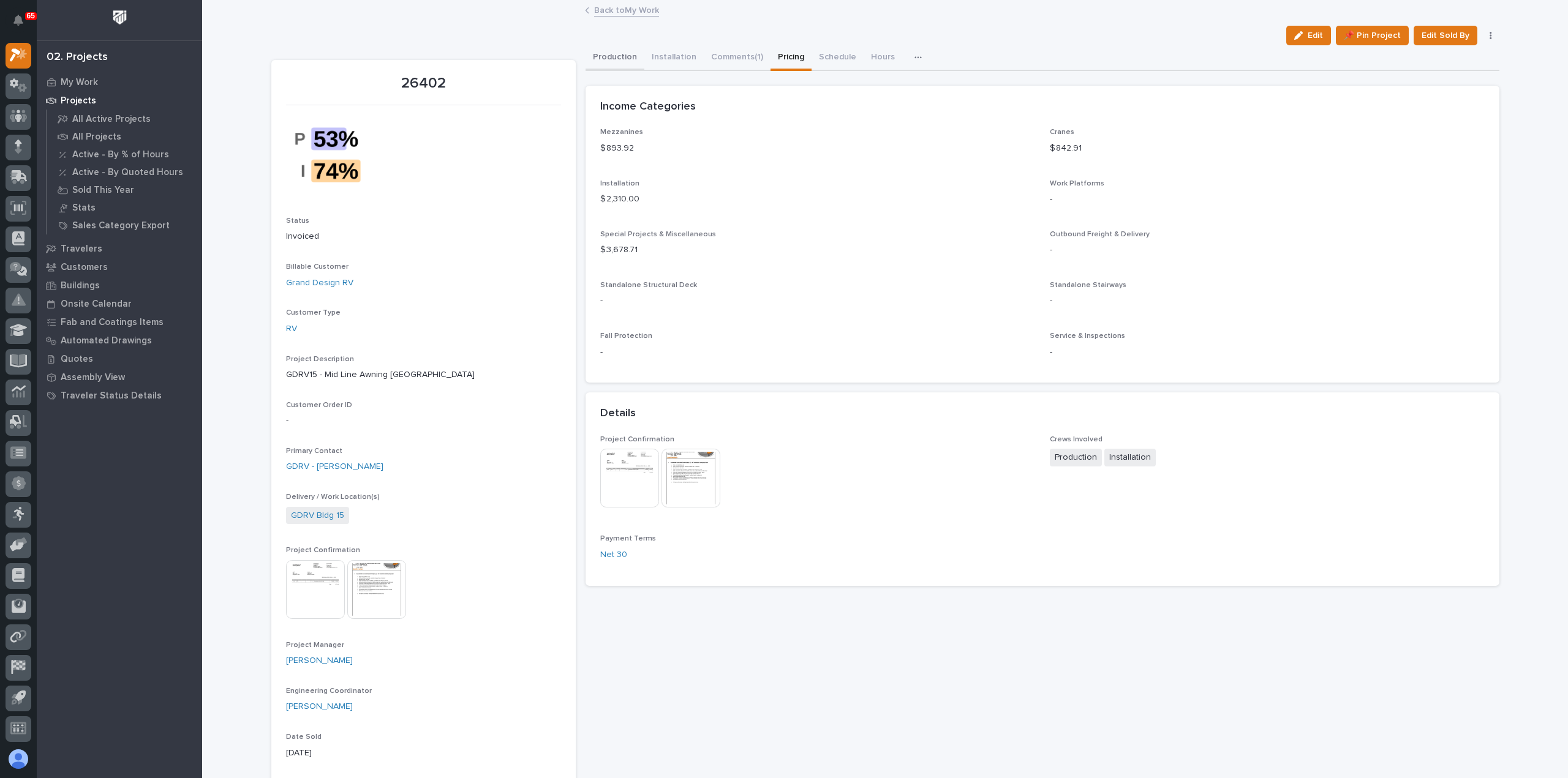
drag, startPoint x: 610, startPoint y: 56, endPoint x: 675, endPoint y: 64, distance: 65.5
click at [612, 57] on button "Production" at bounding box center [615, 58] width 59 height 26
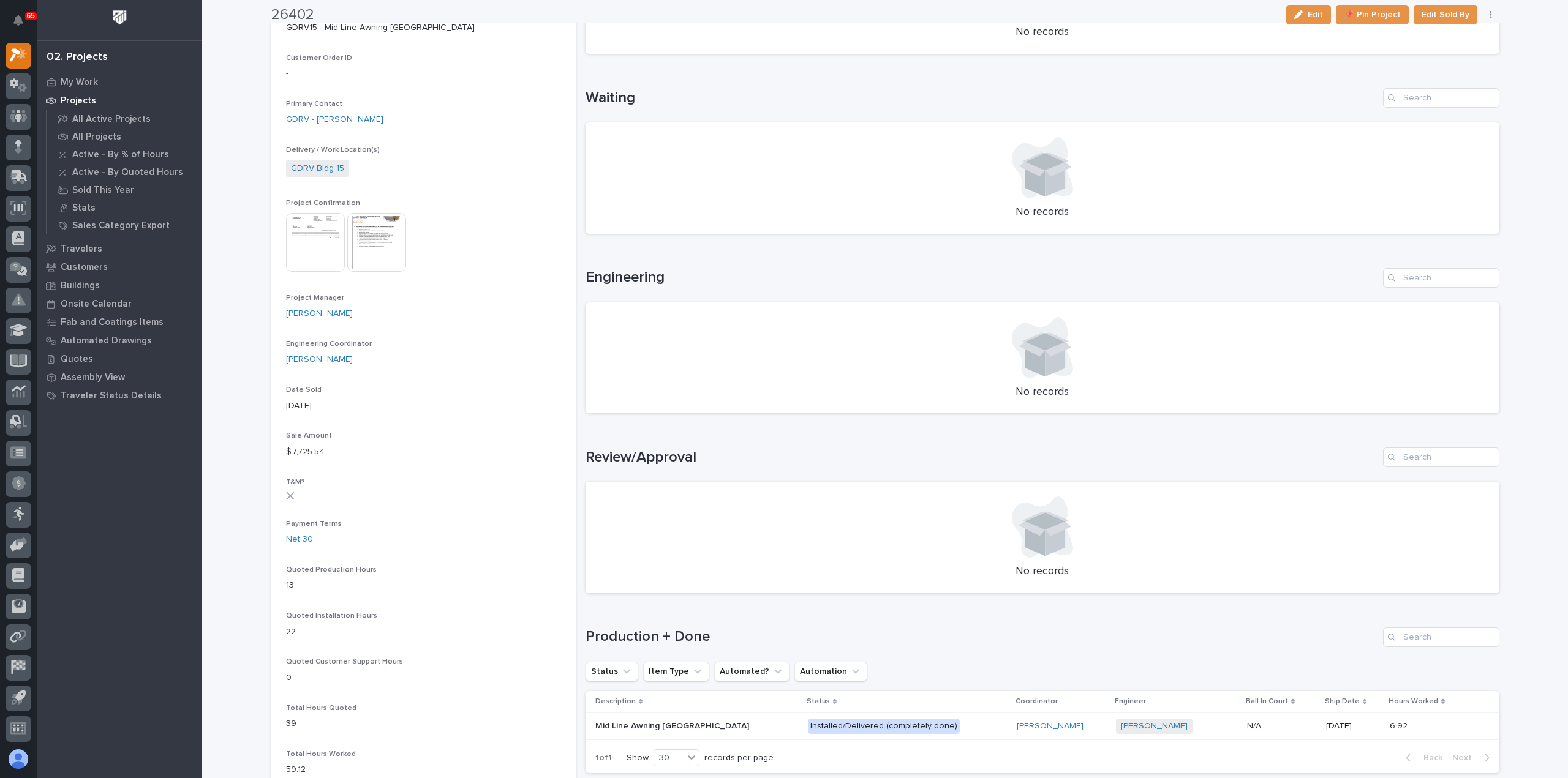
scroll to position [367, 0]
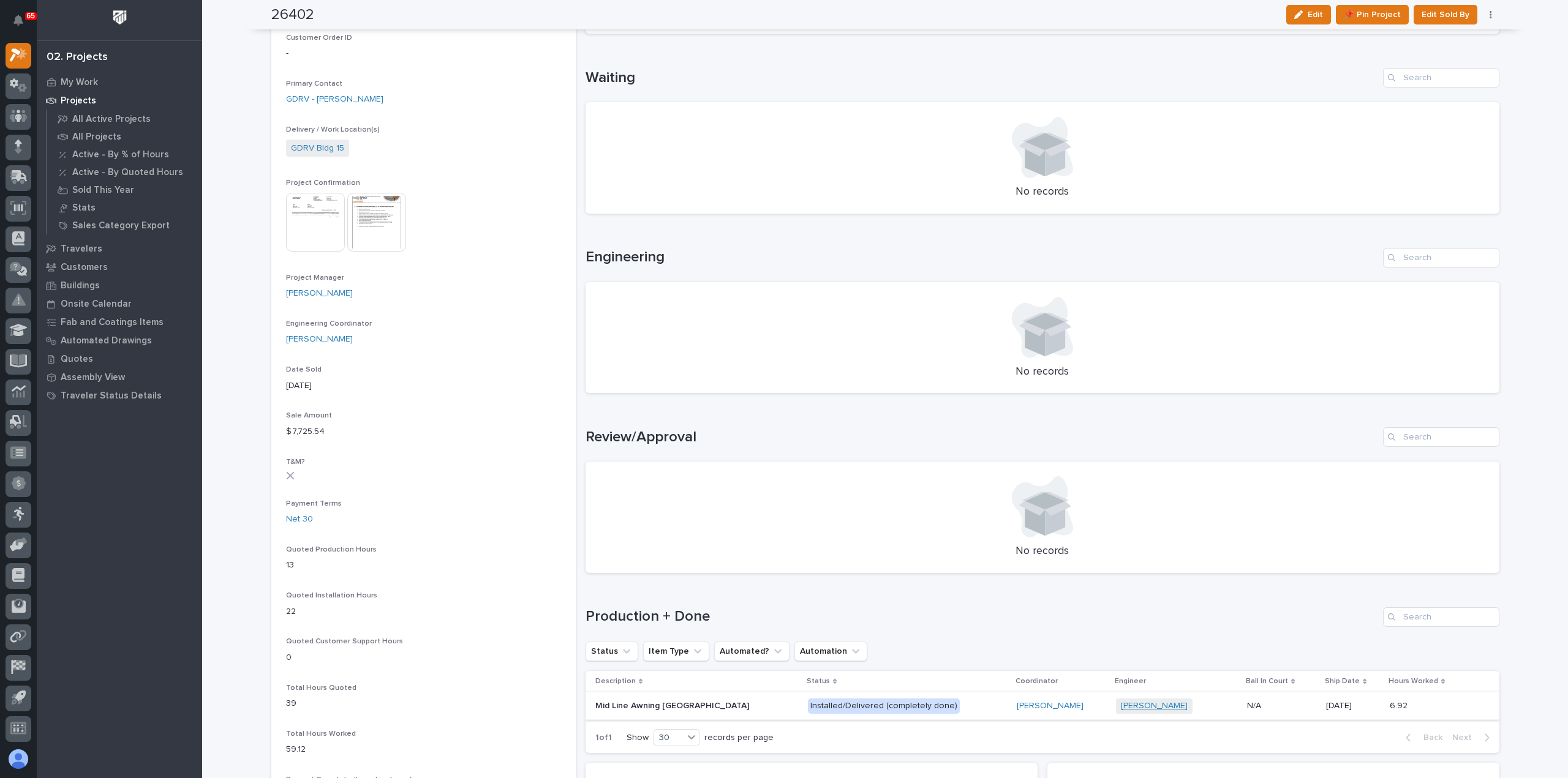
click at [1127, 706] on link "Jack Erickson" at bounding box center [1154, 706] width 67 height 10
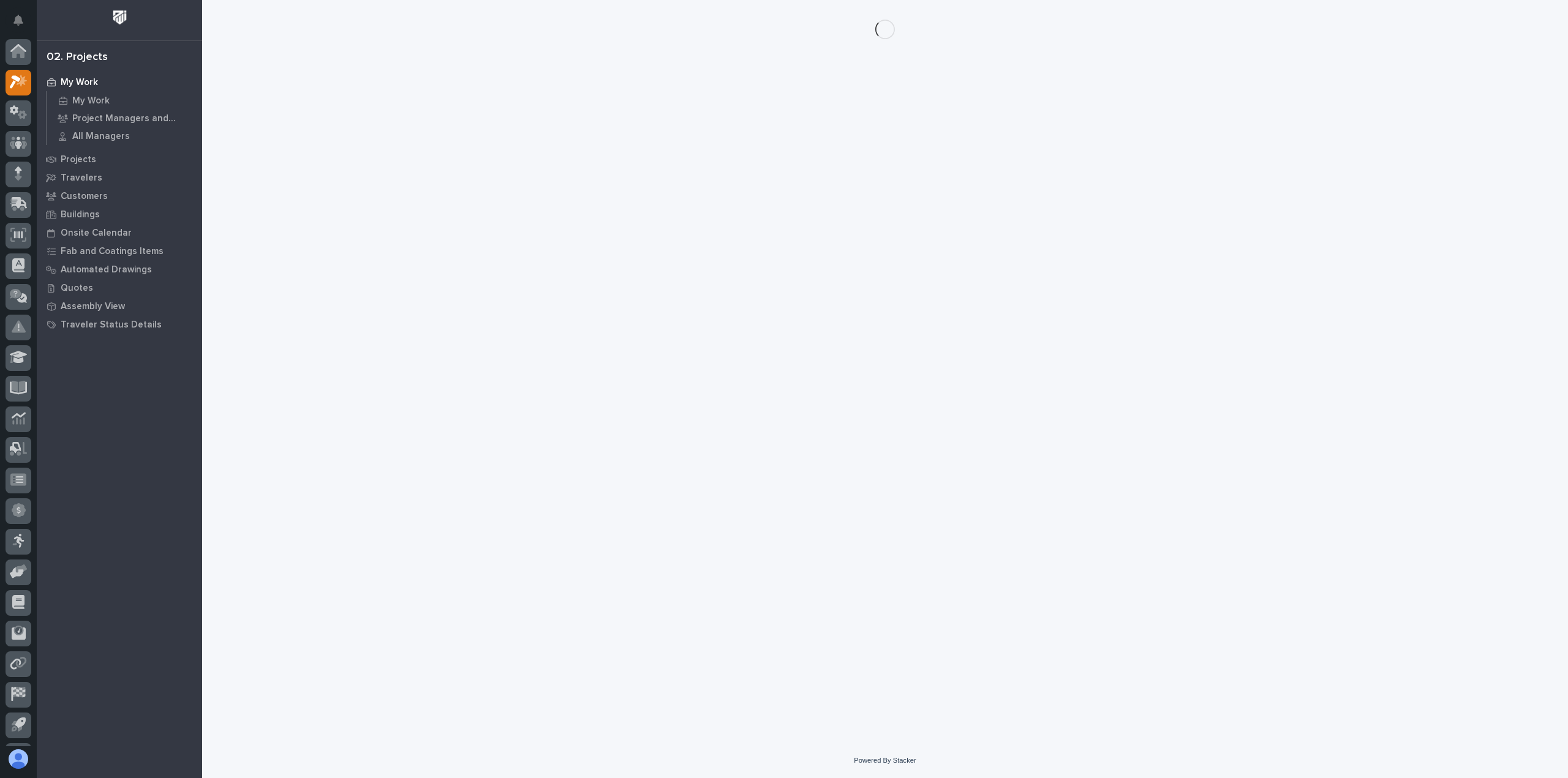
scroll to position [27, 0]
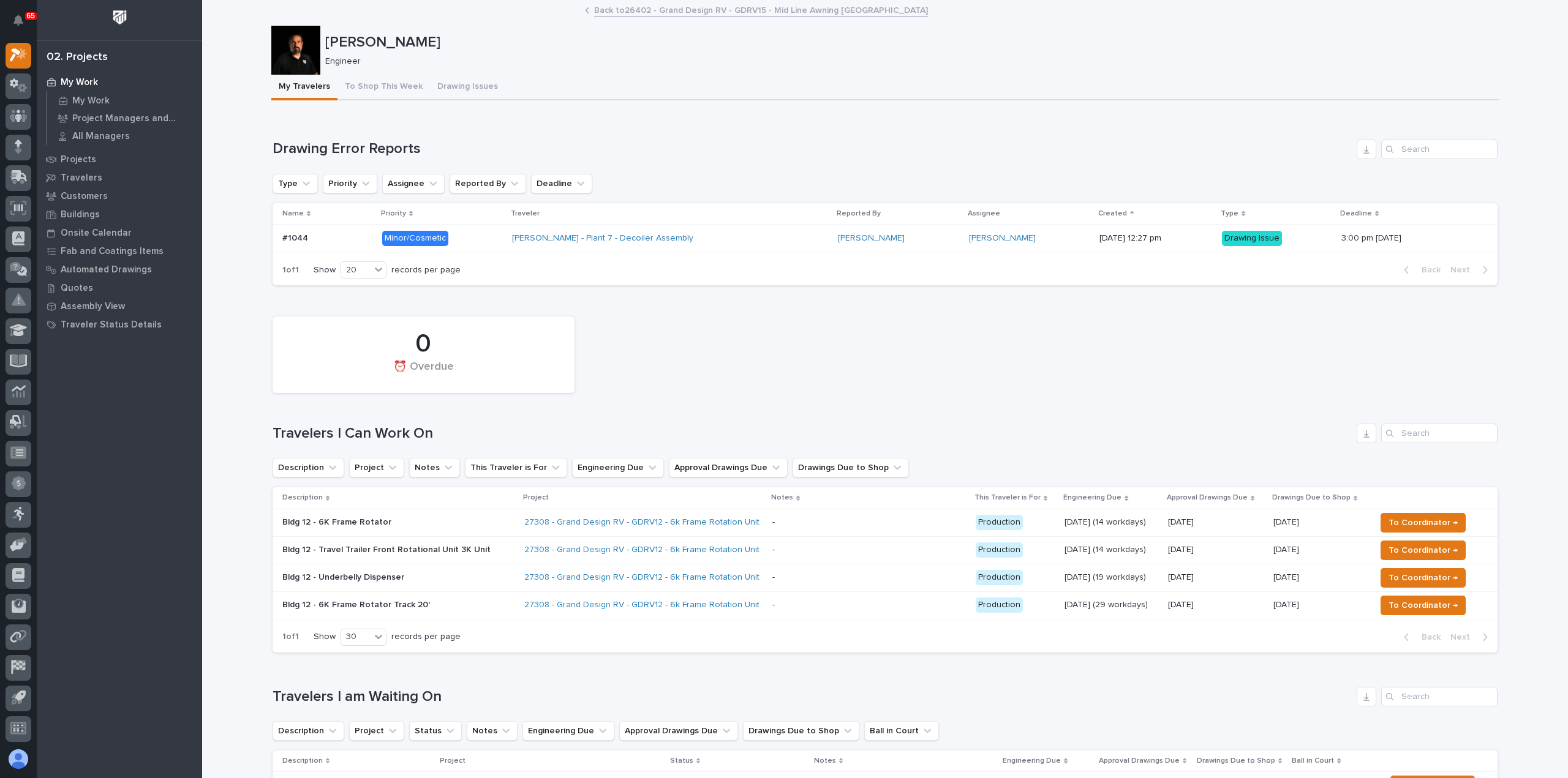
click at [604, 6] on link "Back to 26402 - Grand Design RV - GDRV15 - Mid Line Awning Ramp Gate" at bounding box center [761, 9] width 334 height 14
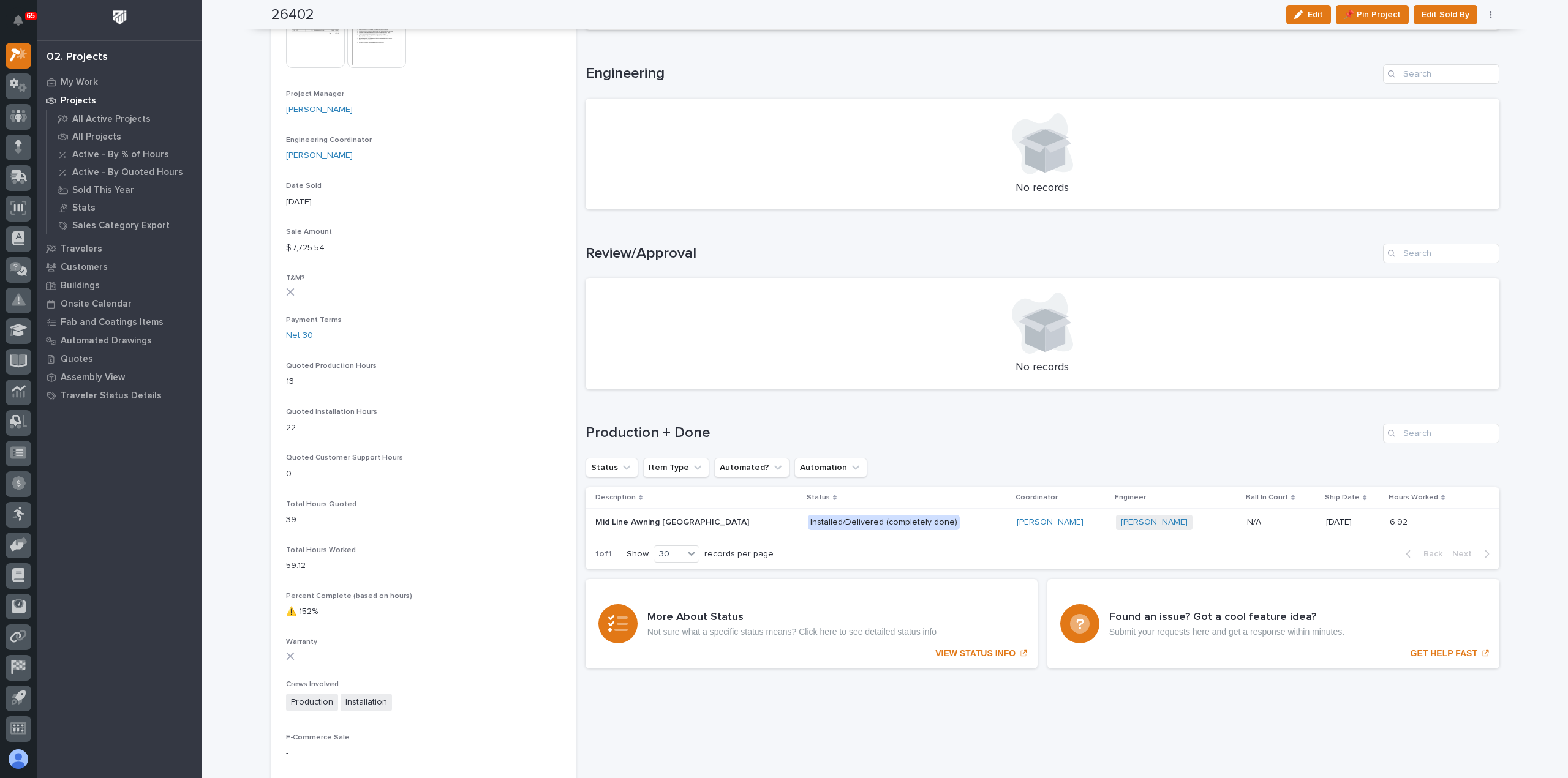
scroll to position [612, 0]
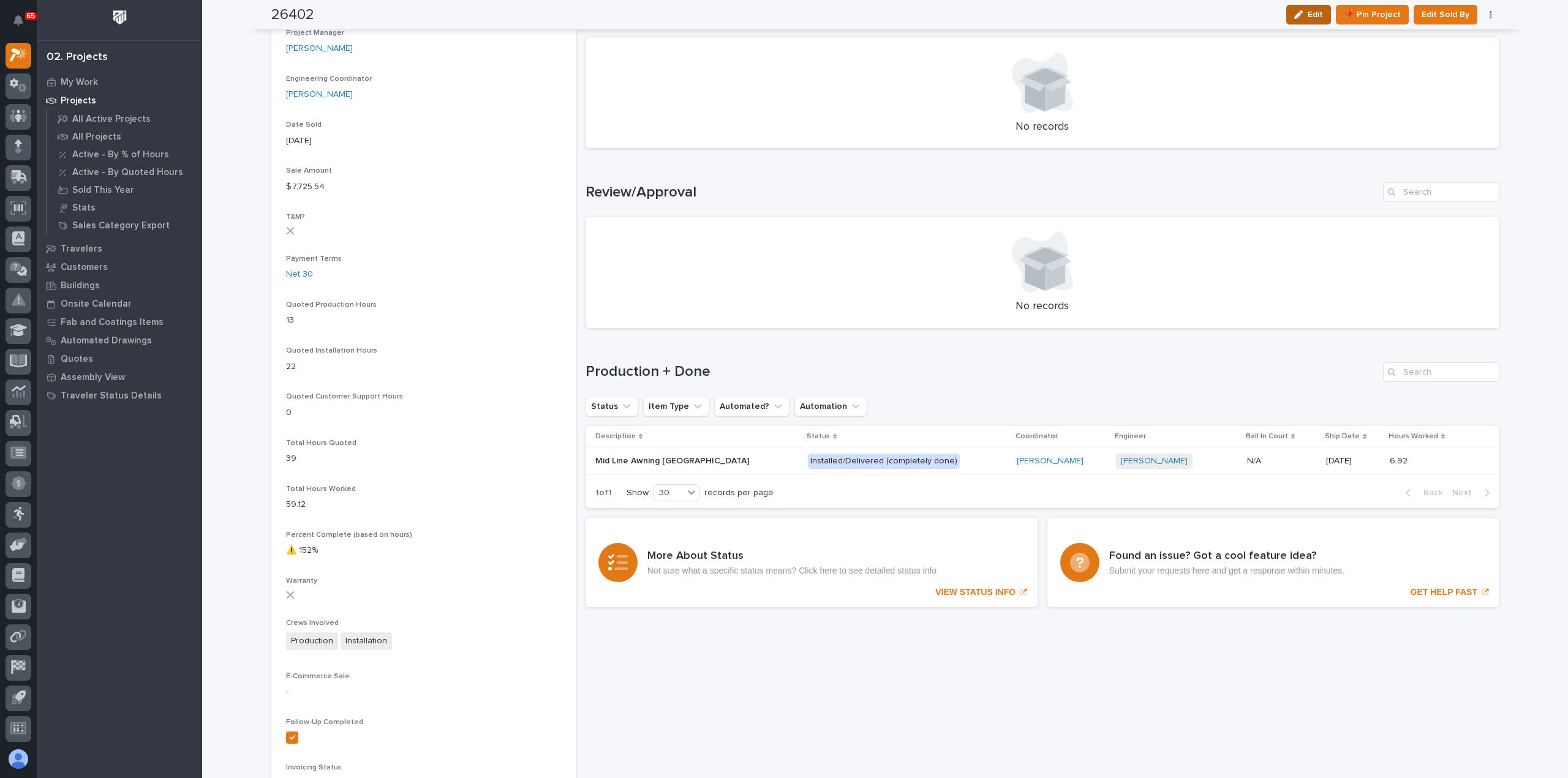
click at [1302, 14] on icon "button" at bounding box center [1298, 14] width 9 height 9
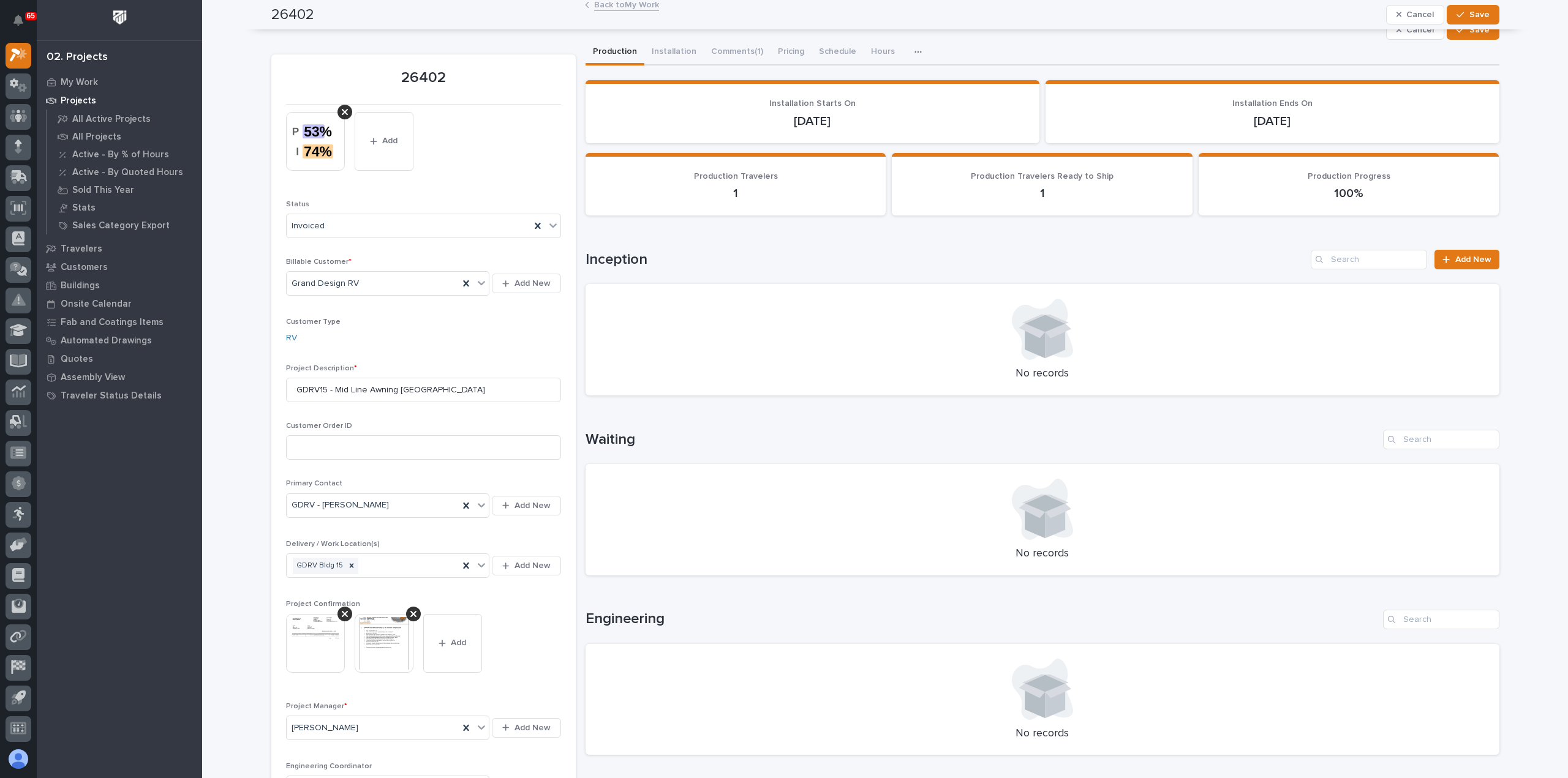
scroll to position [0, 0]
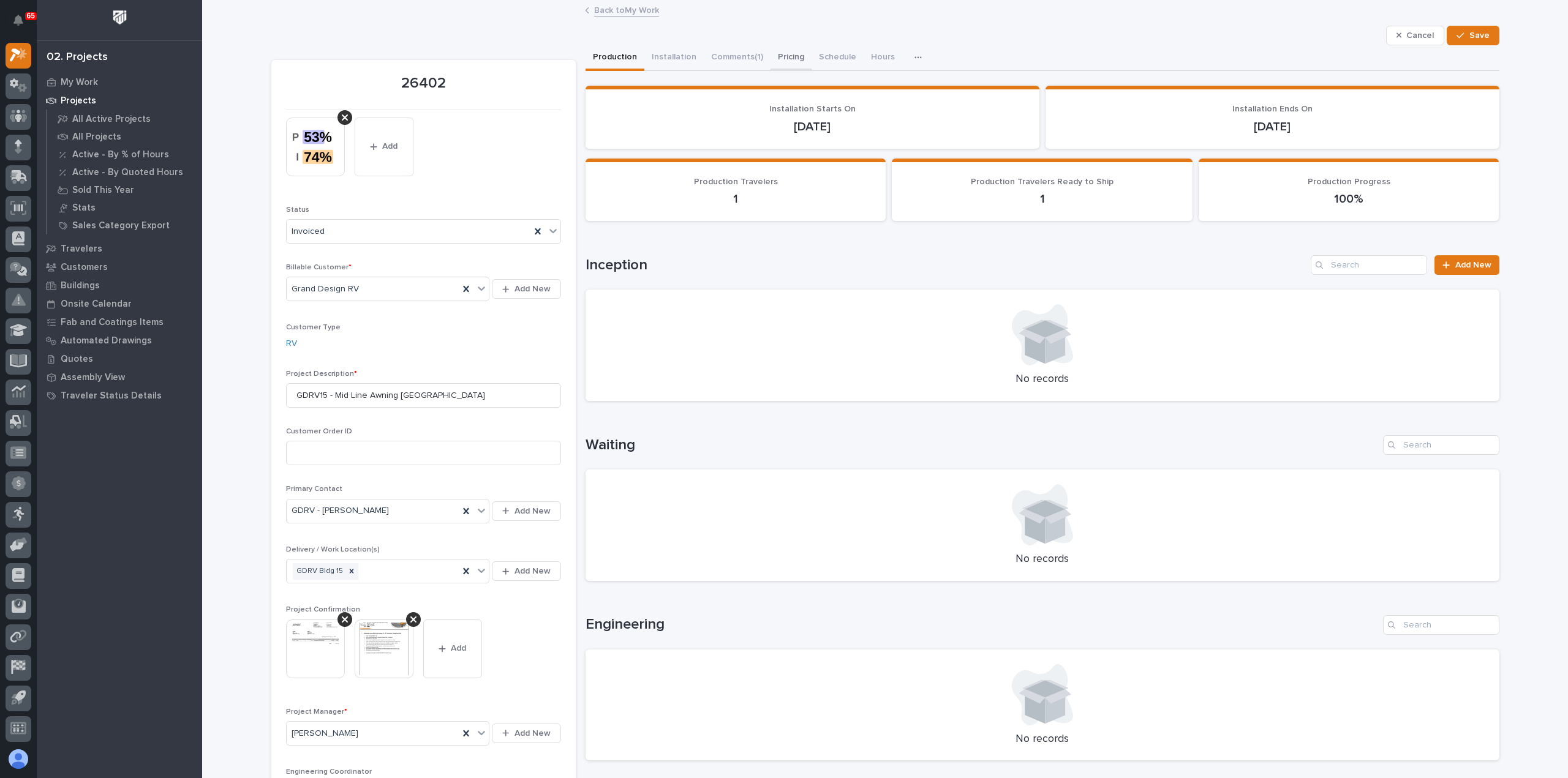
click at [780, 54] on button "Pricing" at bounding box center [790, 58] width 41 height 26
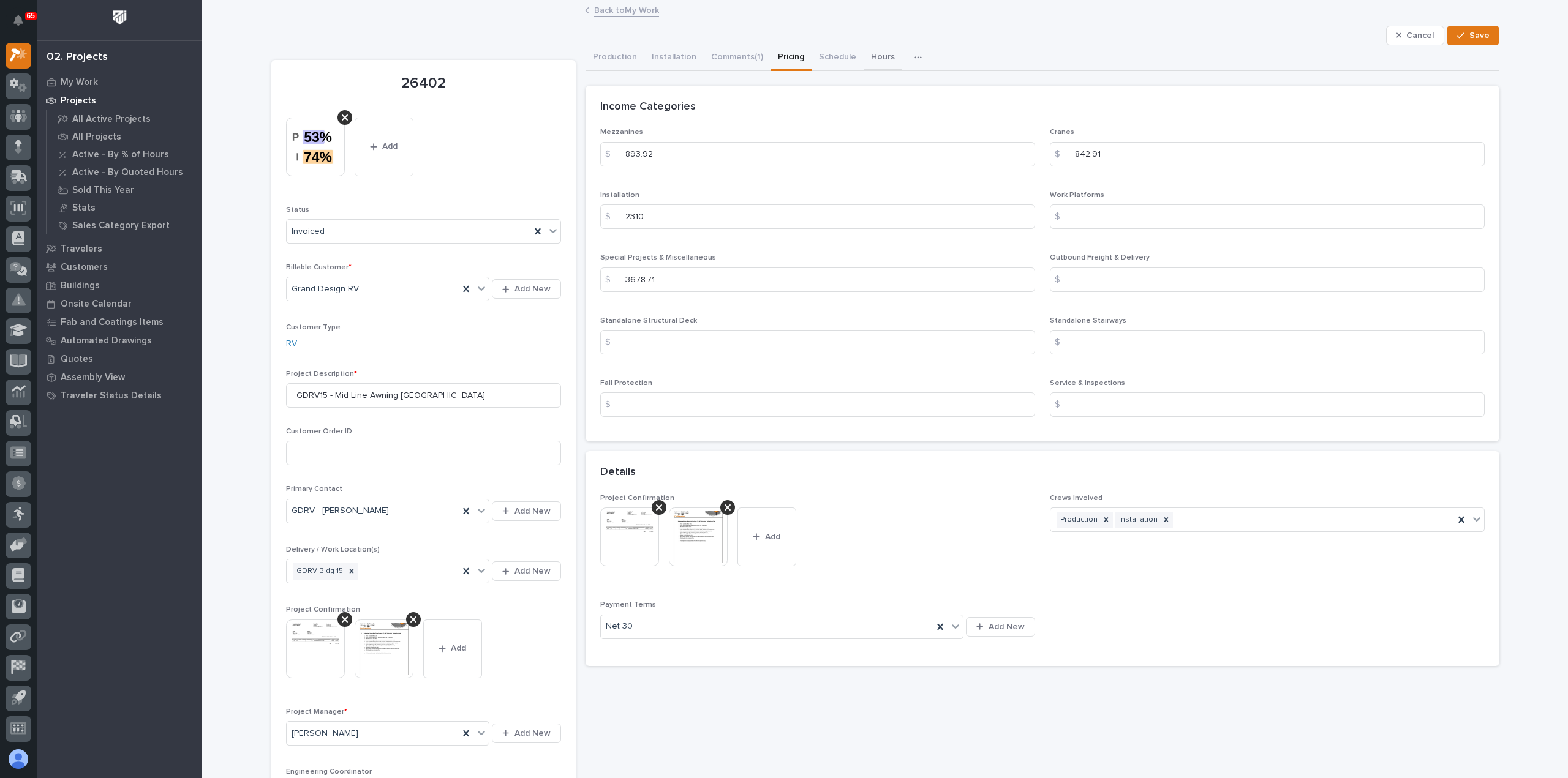
click at [871, 56] on button "Hours" at bounding box center [883, 58] width 39 height 26
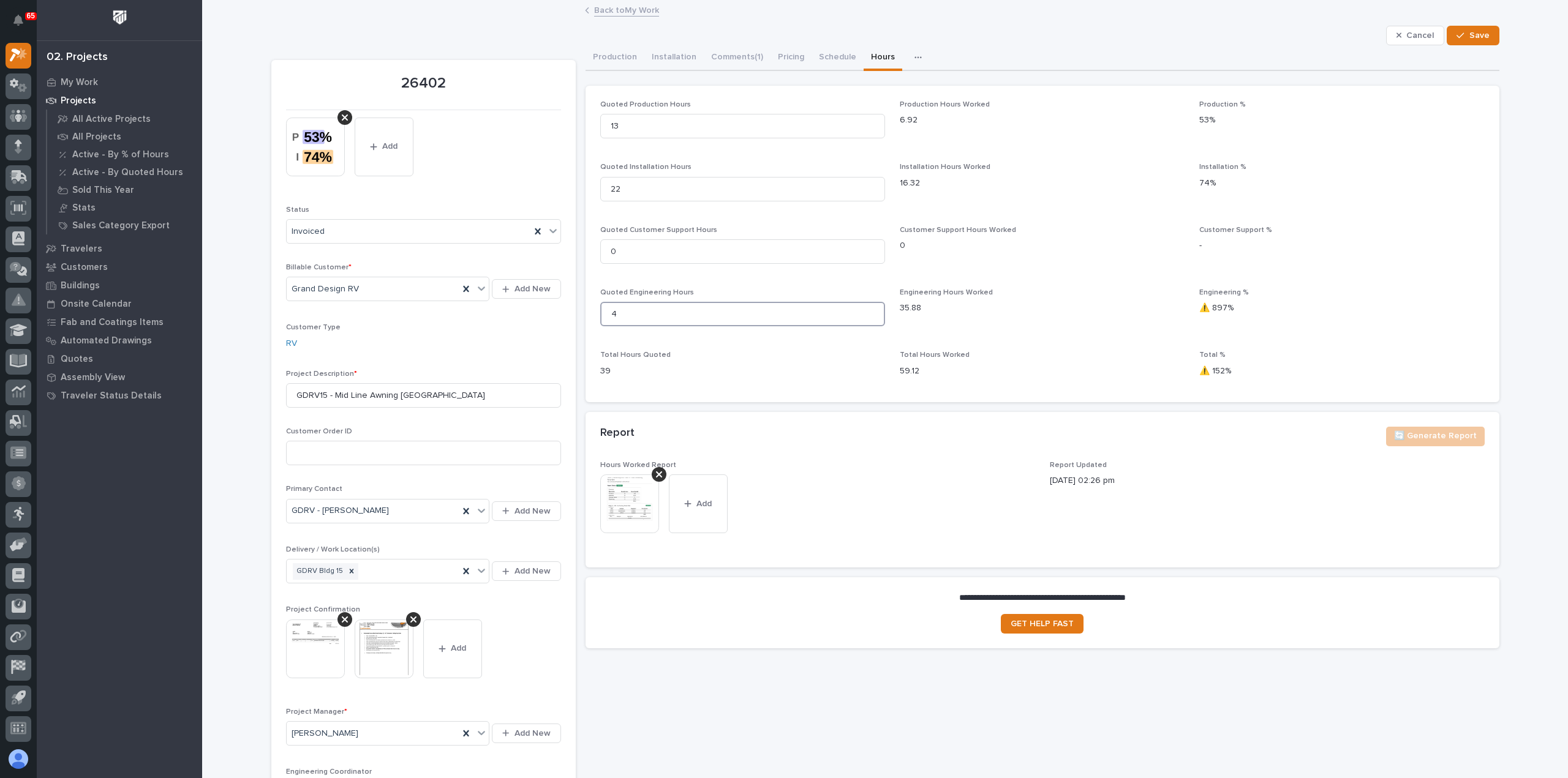
drag, startPoint x: 645, startPoint y: 321, endPoint x: 556, endPoint y: 311, distance: 89.6
type input "19"
click at [1471, 32] on span "Save" at bounding box center [1479, 35] width 20 height 11
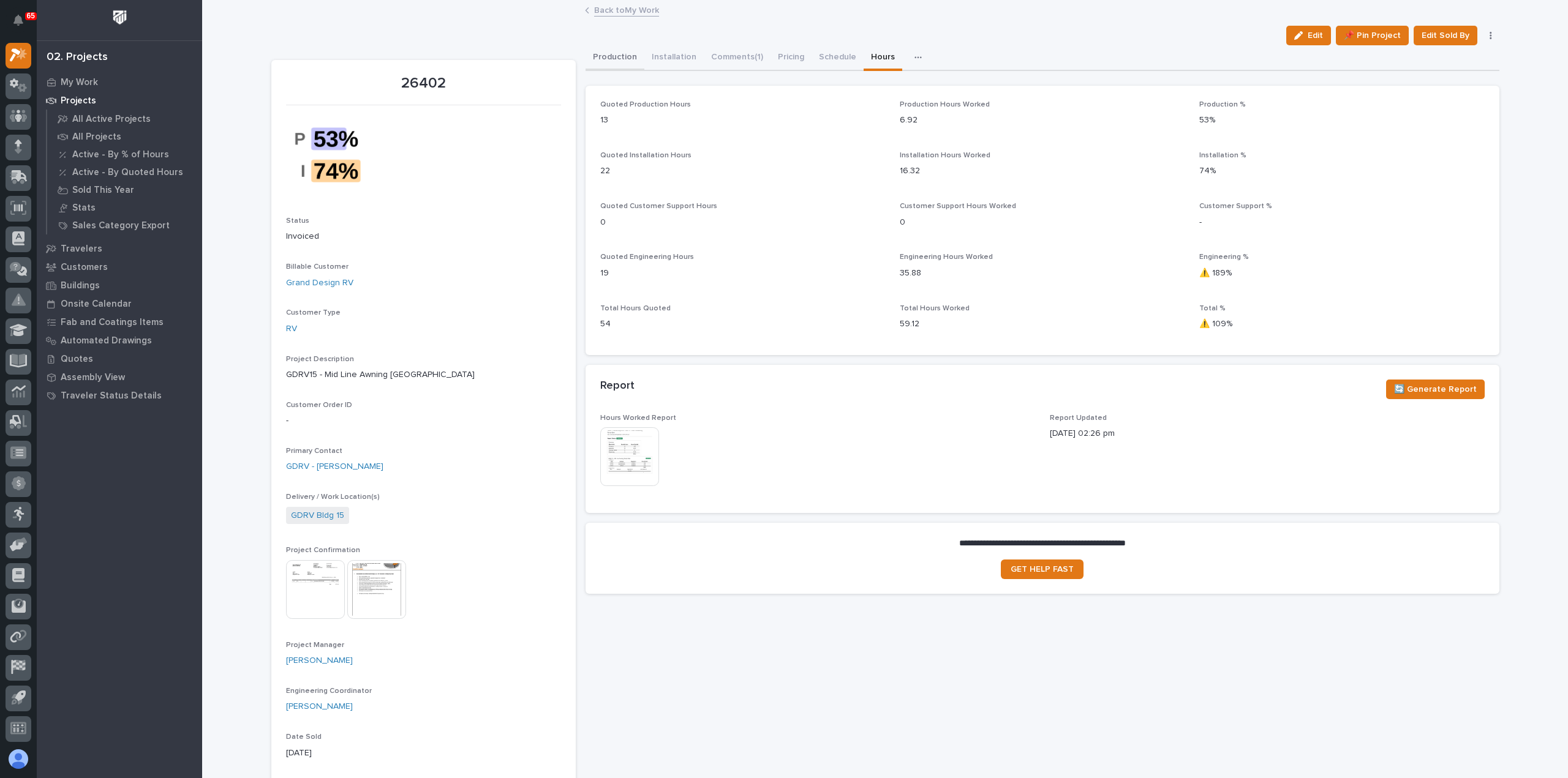
click at [604, 56] on button "Production" at bounding box center [615, 58] width 59 height 26
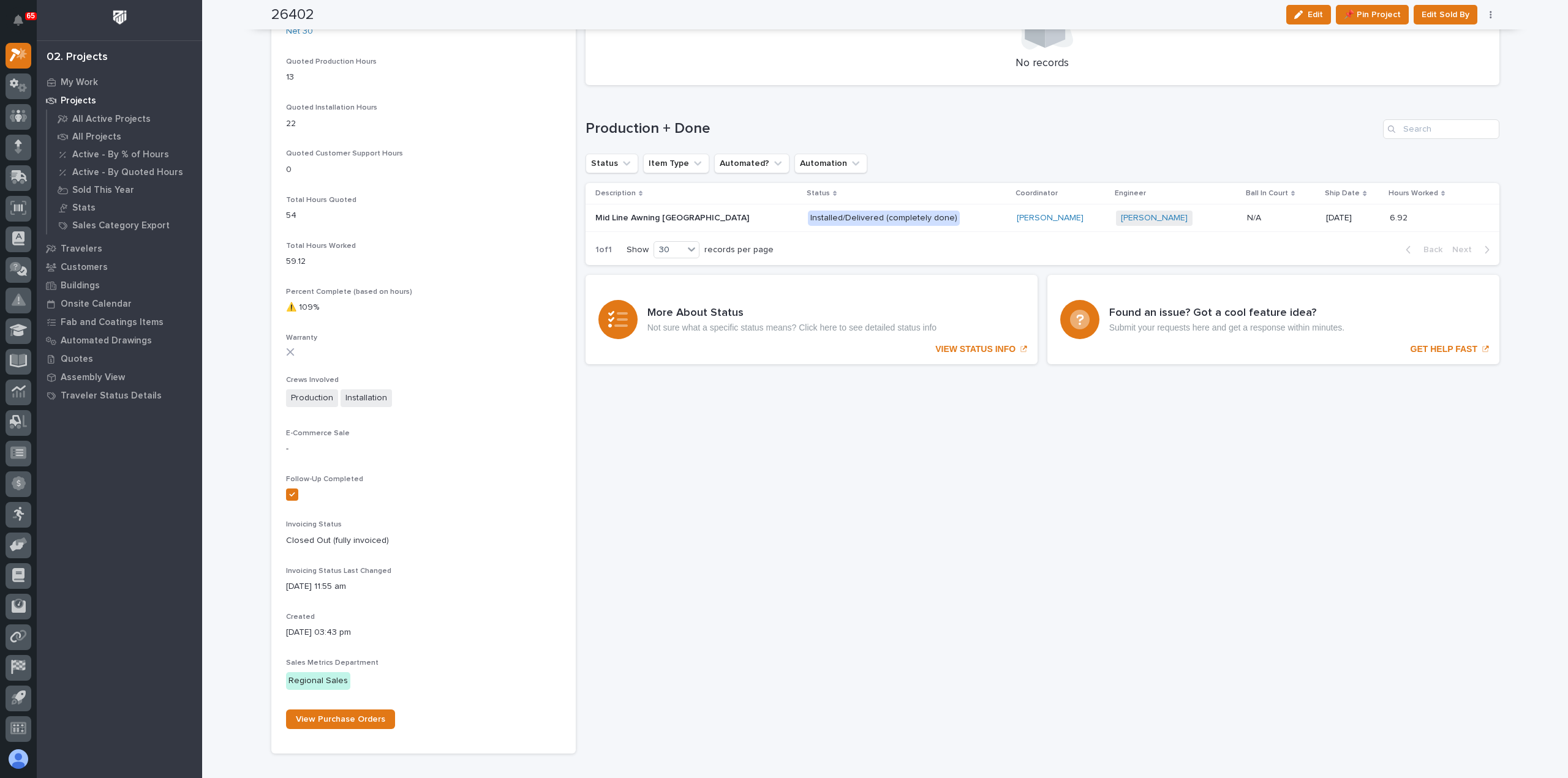
scroll to position [743, 0]
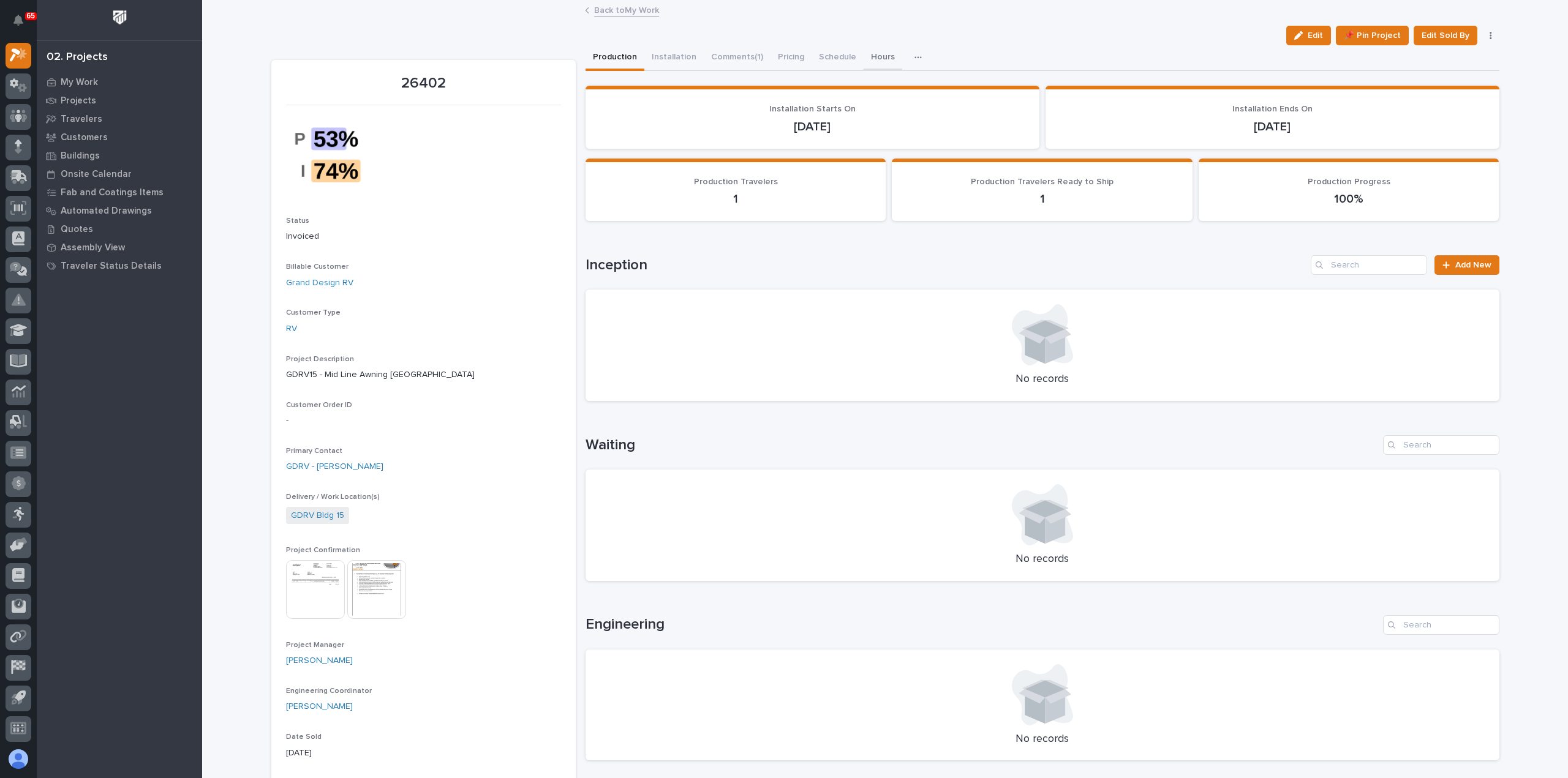
click at [869, 56] on button "Hours" at bounding box center [883, 58] width 39 height 26
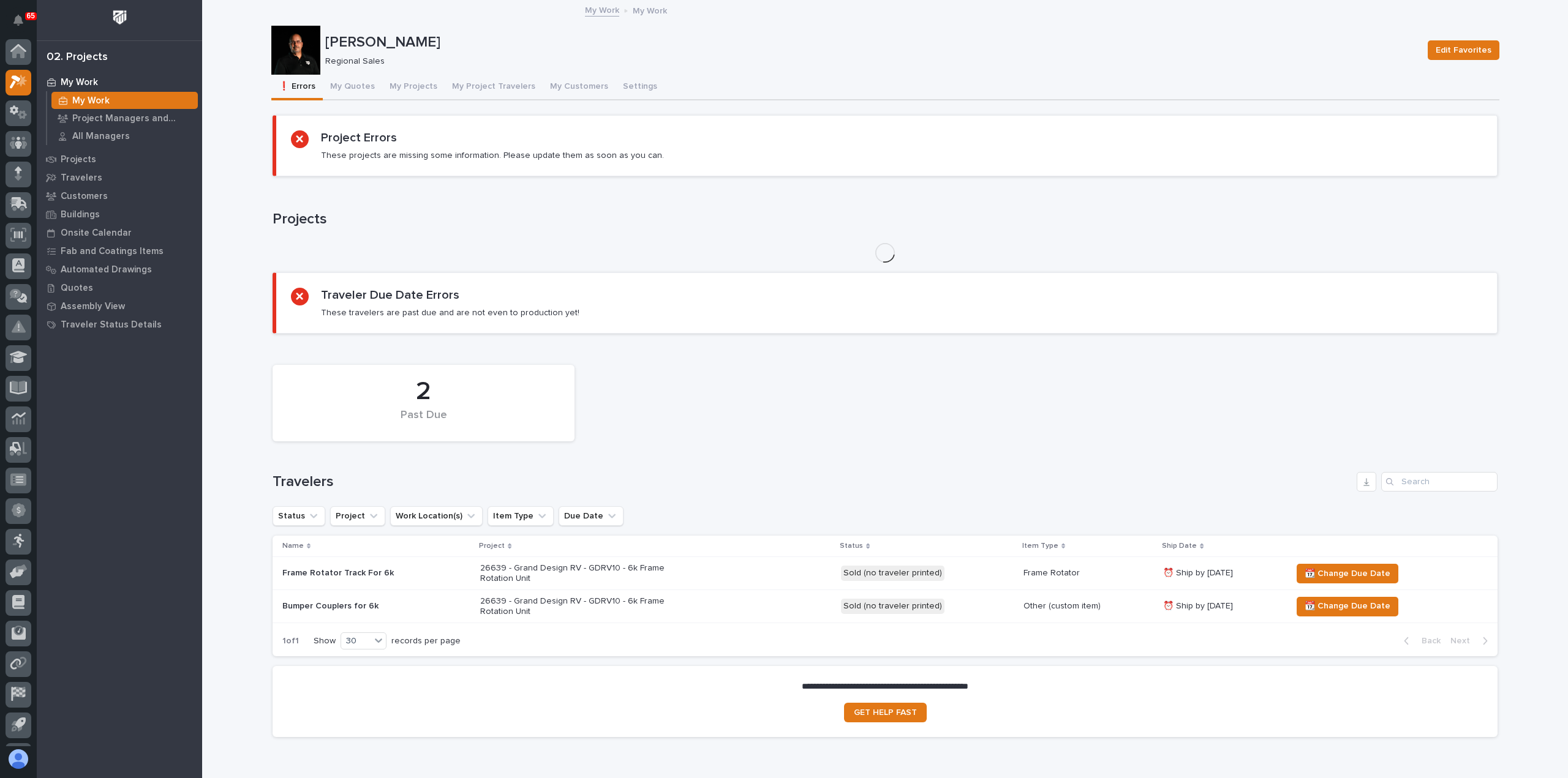
scroll to position [27, 0]
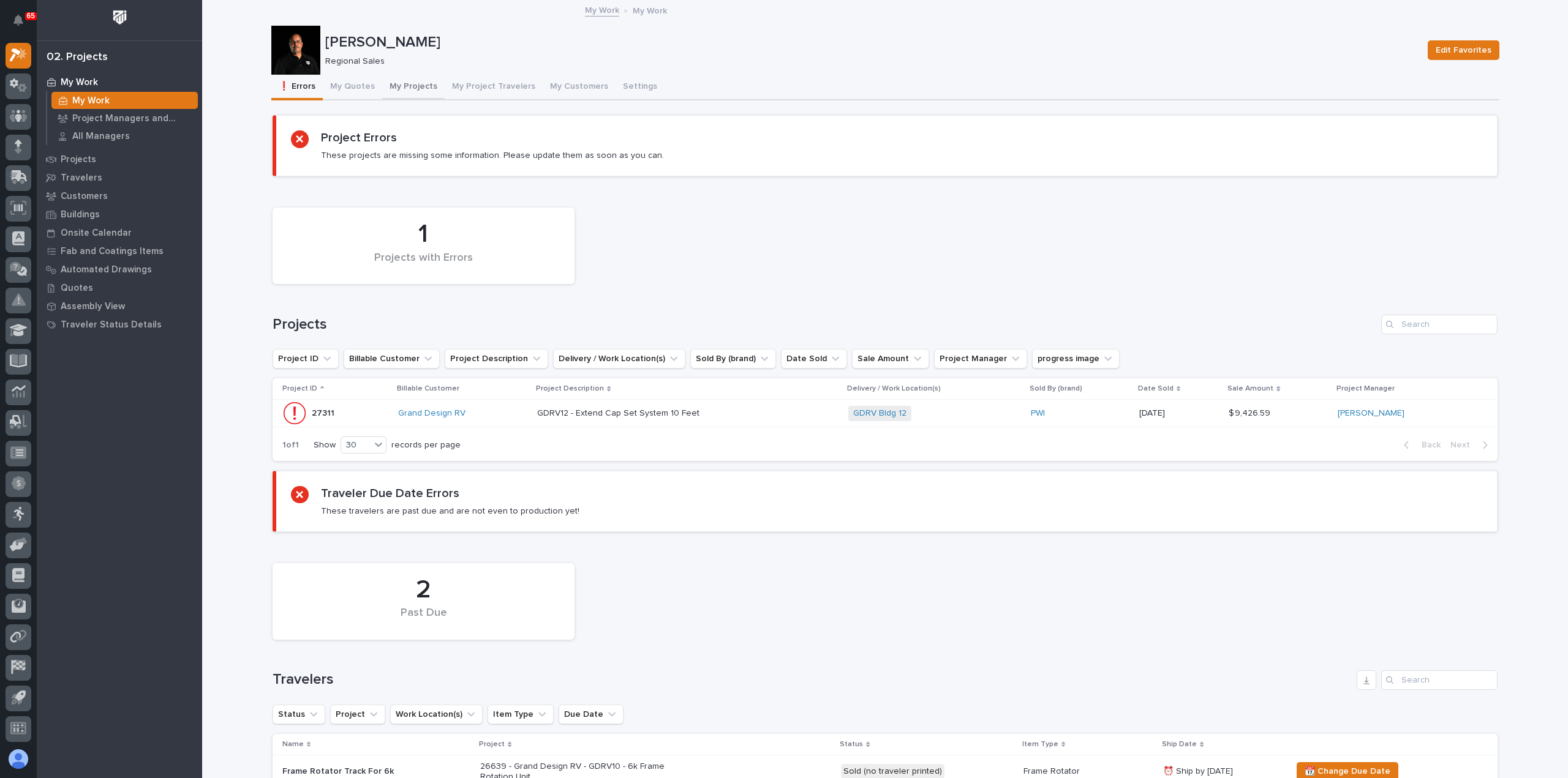
click at [406, 85] on button "My Projects" at bounding box center [413, 88] width 63 height 26
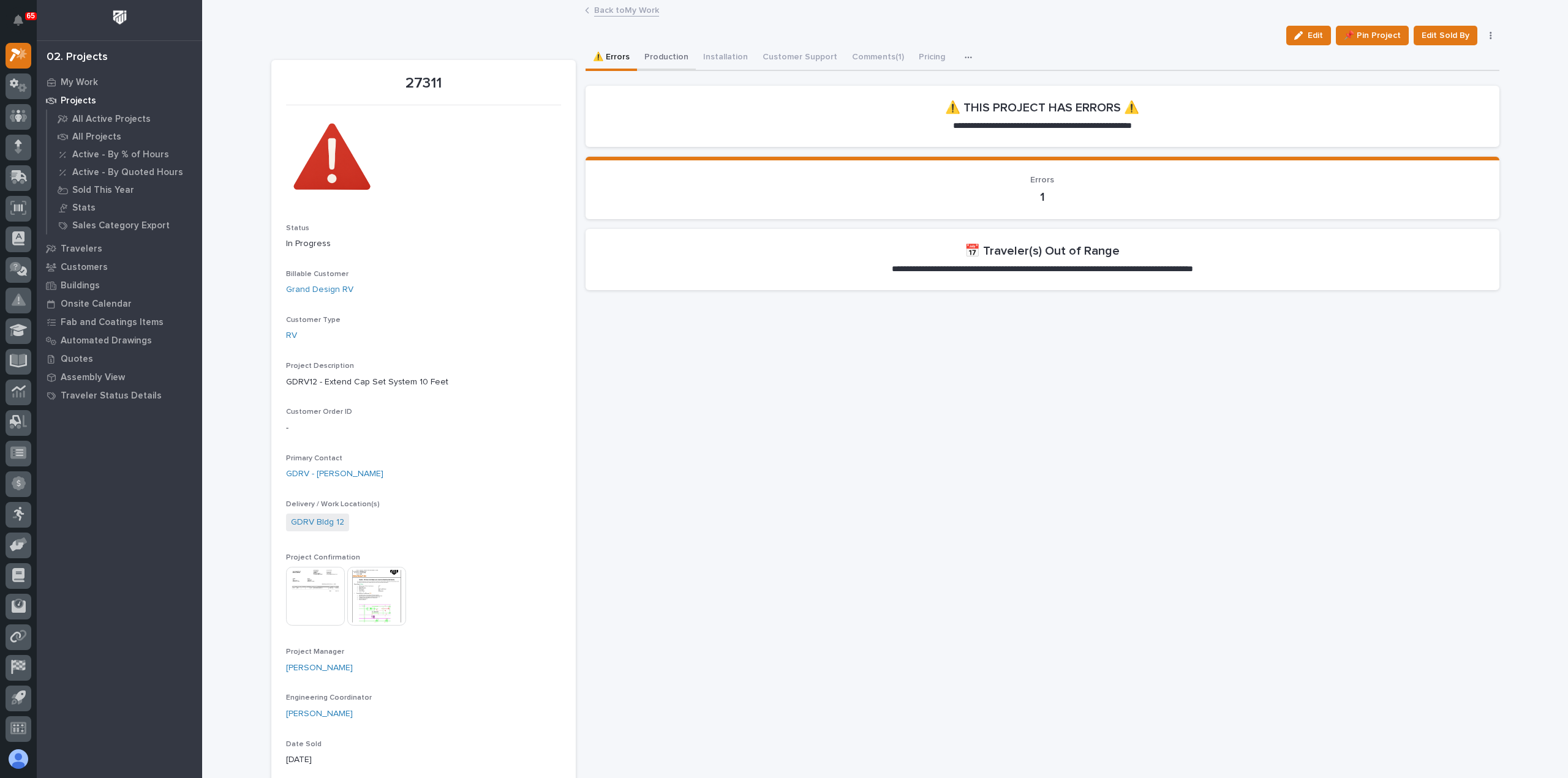
click at [657, 59] on button "Production" at bounding box center [666, 58] width 59 height 26
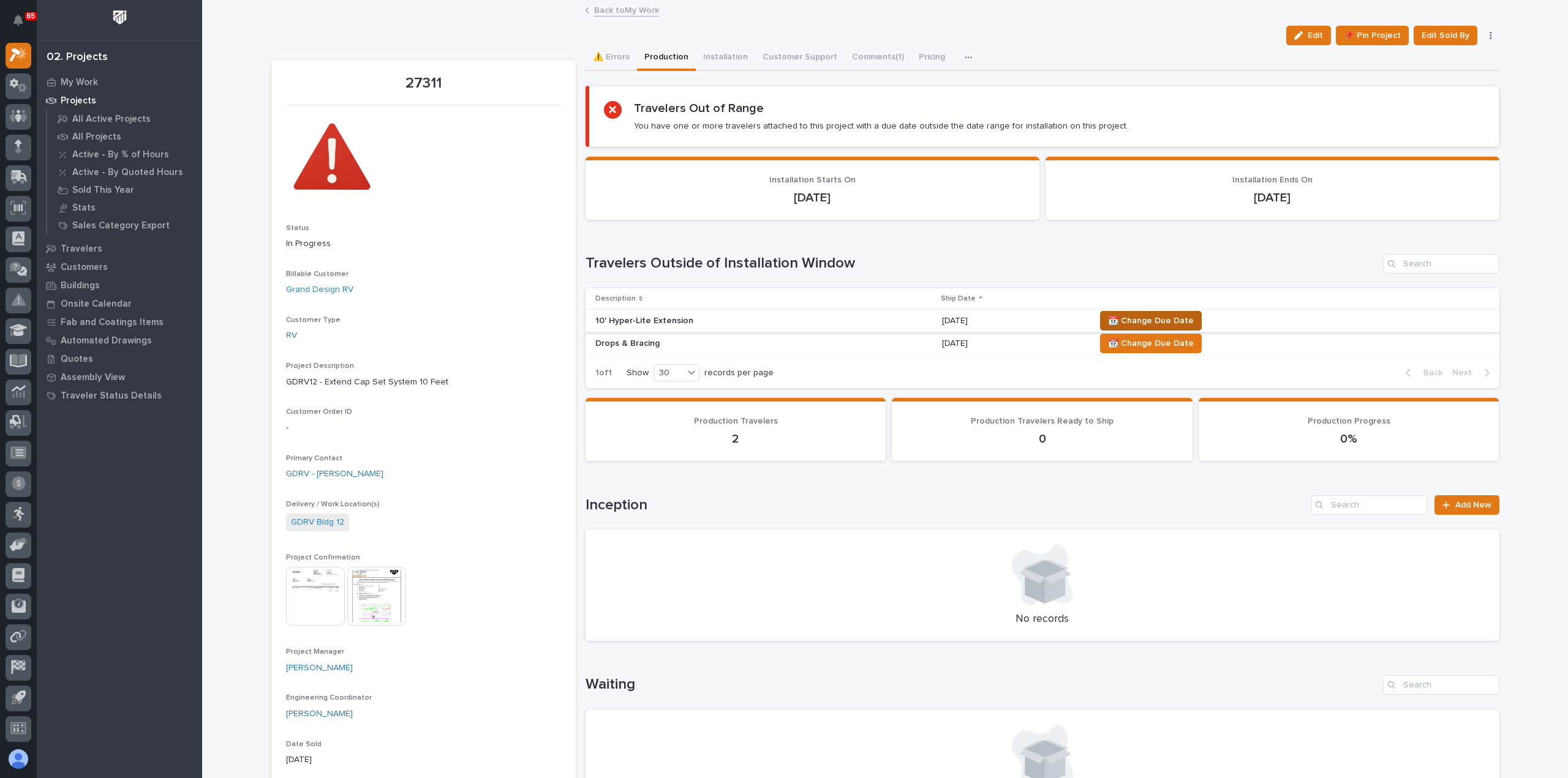
click at [1131, 317] on span "📆 Change Due Date" at bounding box center [1151, 321] width 85 height 14
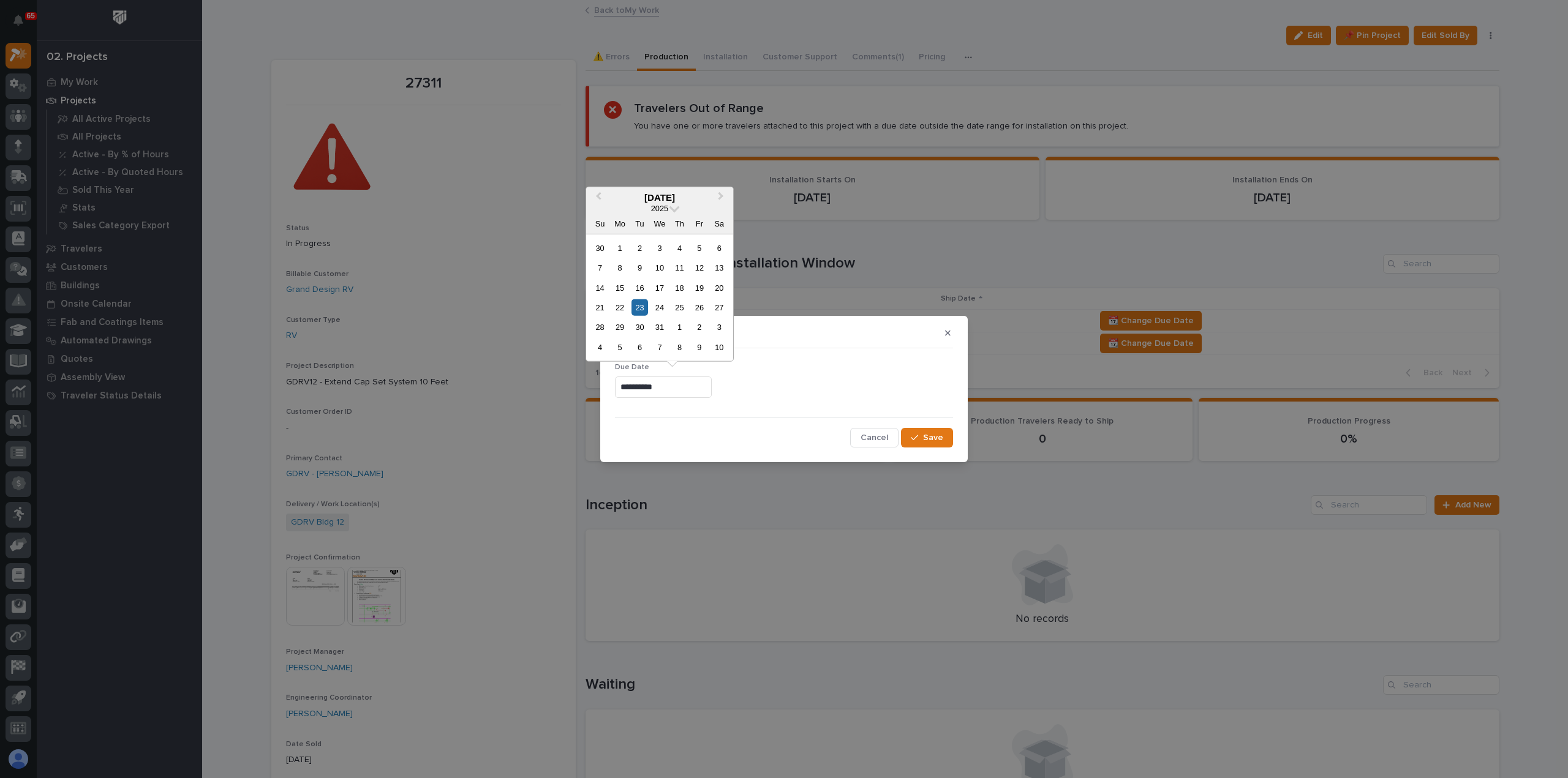
click at [711, 386] on input "**********" at bounding box center [663, 387] width 97 height 22
click at [599, 198] on span "Previous Month" at bounding box center [599, 197] width 0 height 16
click at [701, 288] on div "17" at bounding box center [699, 288] width 17 height 17
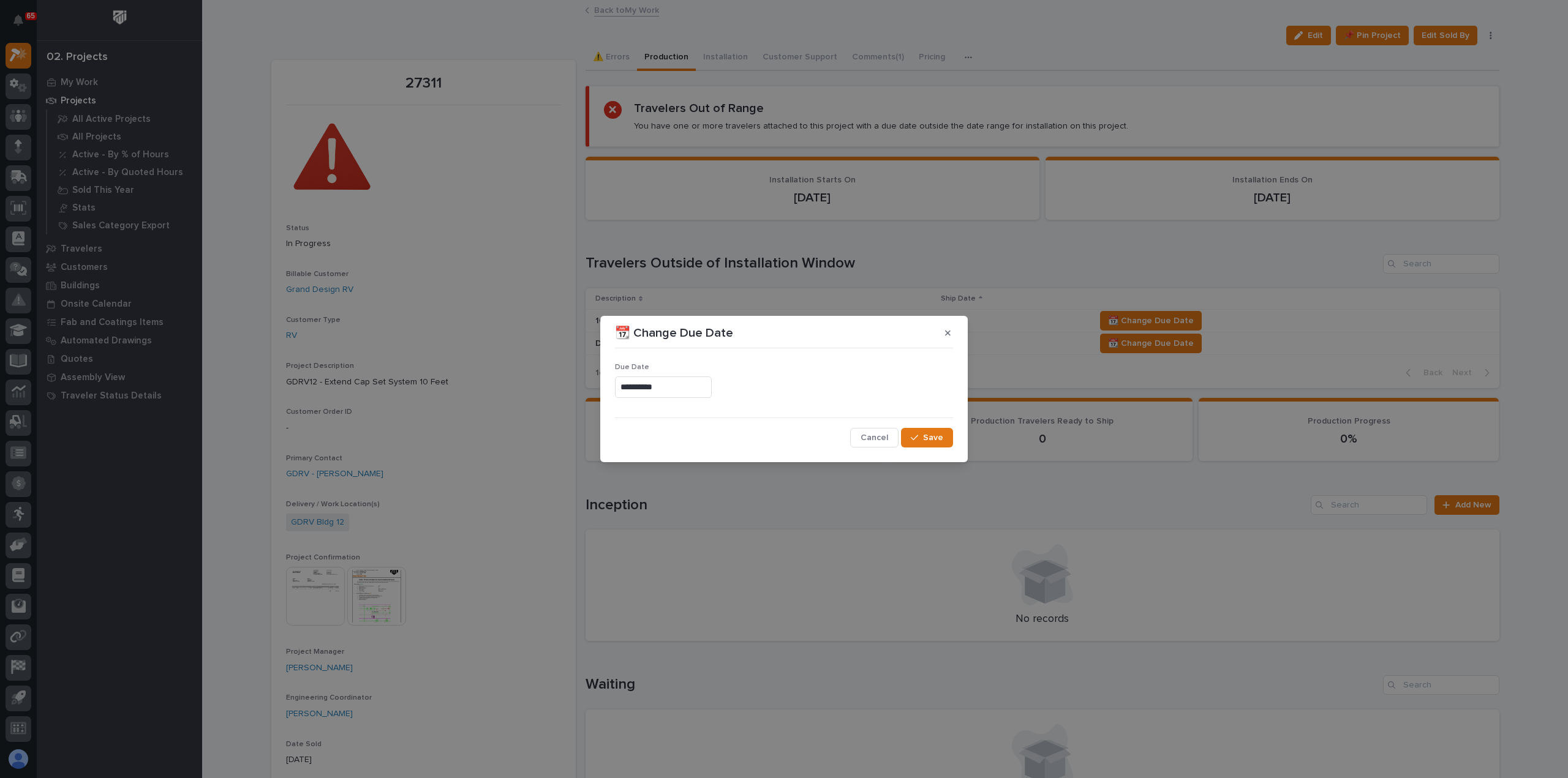
type input "**********"
click at [927, 430] on button "Save" at bounding box center [927, 437] width 52 height 19
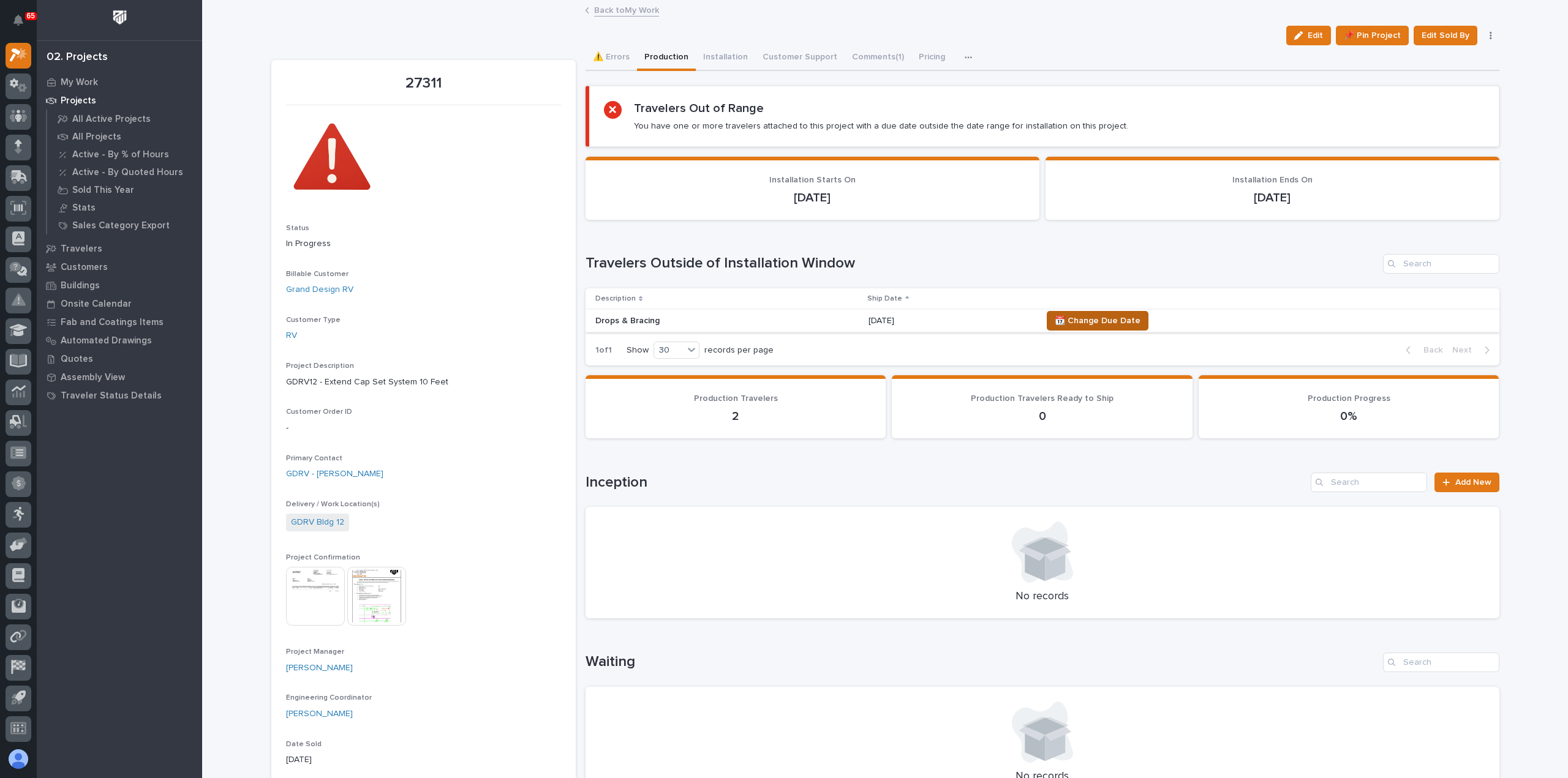
click at [1084, 317] on span "📆 Change Due Date" at bounding box center [1097, 321] width 85 height 14
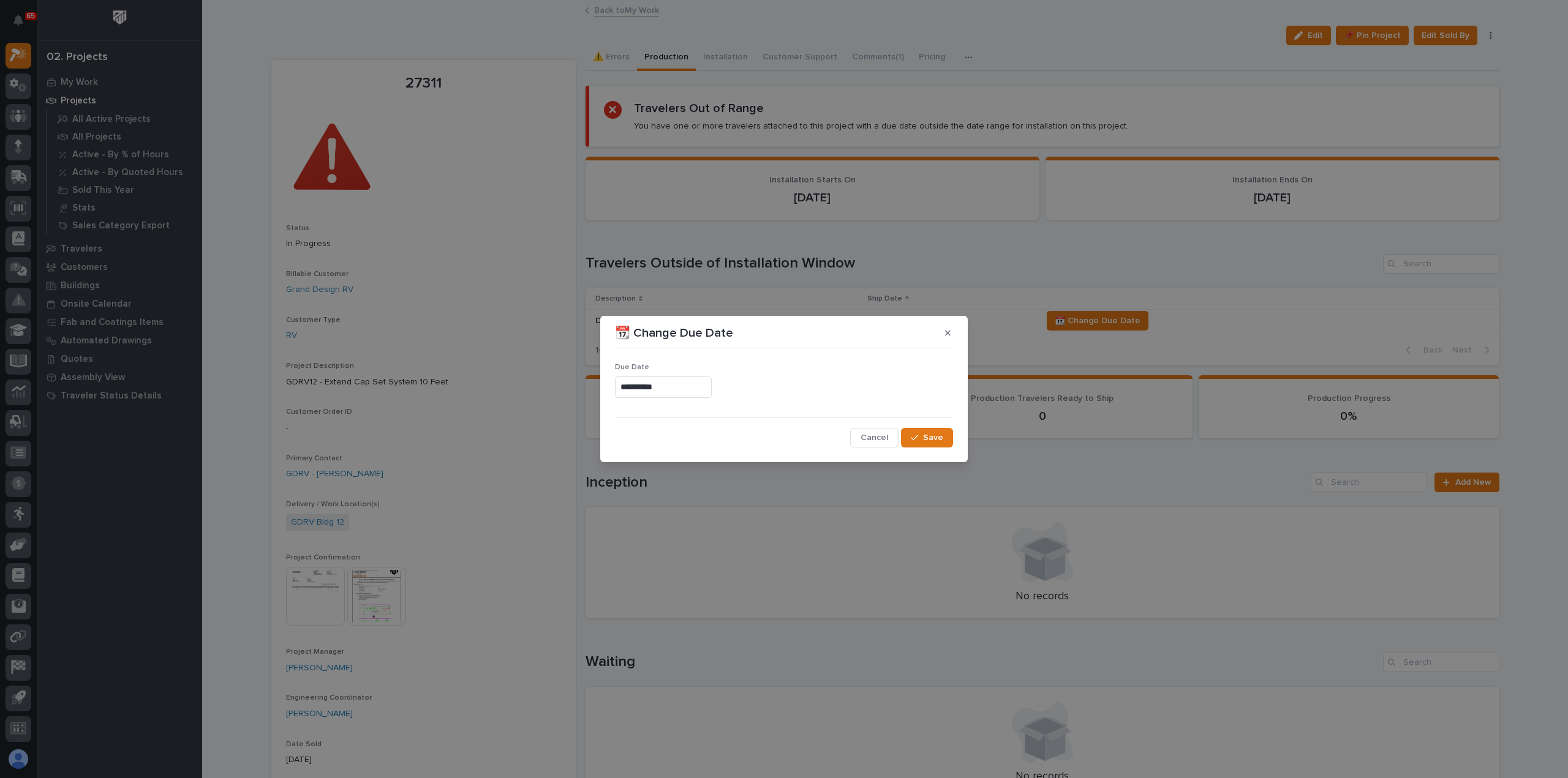
click at [711, 389] on input "**********" at bounding box center [663, 387] width 97 height 22
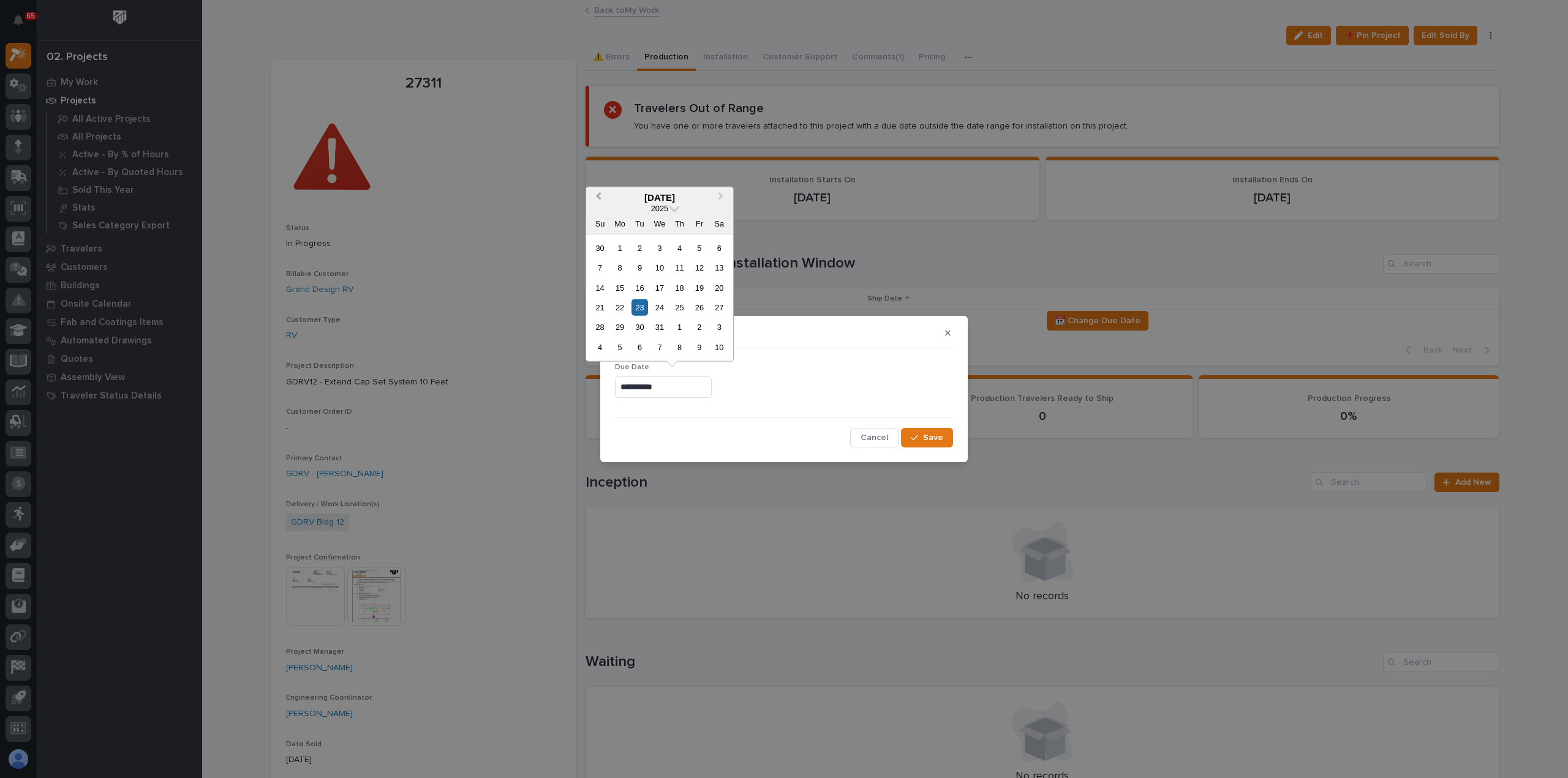
click at [599, 198] on span "Previous Month" at bounding box center [599, 197] width 0 height 16
click at [697, 288] on div "17" at bounding box center [699, 288] width 17 height 17
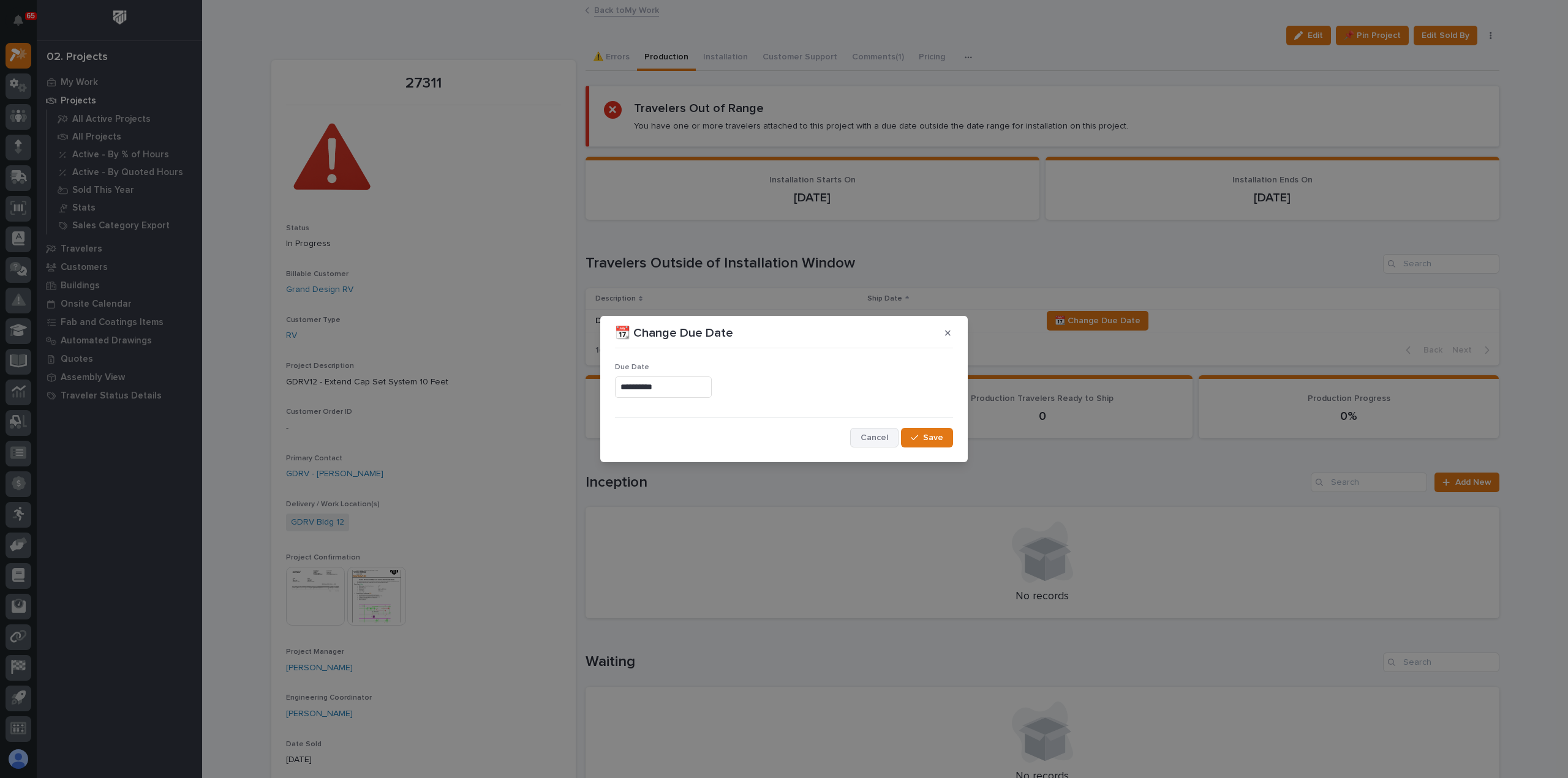
type input "**********"
click at [944, 438] on button "Save" at bounding box center [927, 437] width 52 height 19
